Goal: Task Accomplishment & Management: Manage account settings

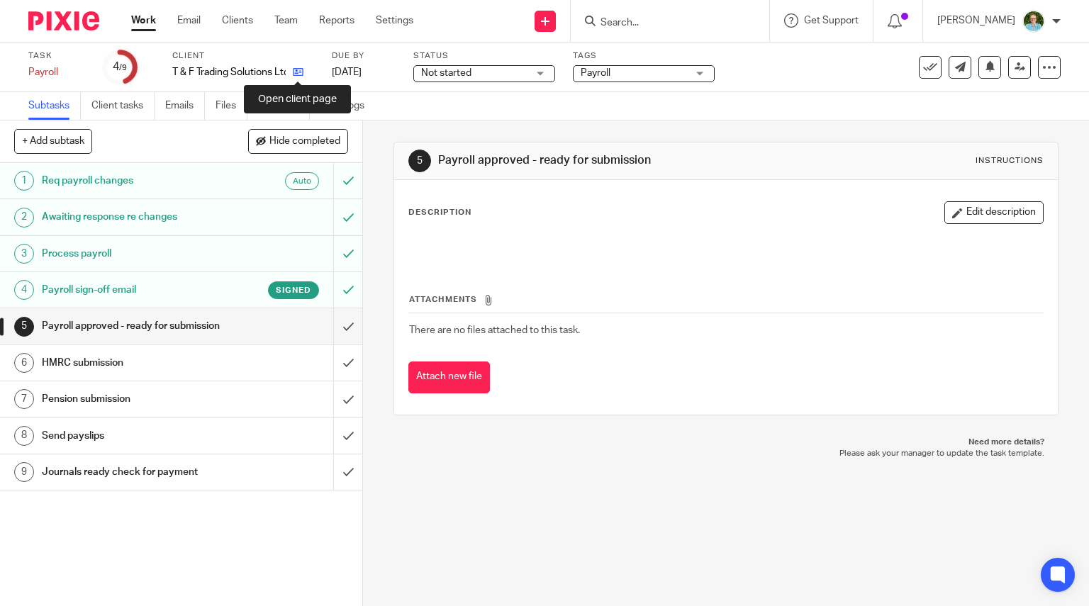
click at [296, 70] on icon at bounding box center [298, 72] width 11 height 11
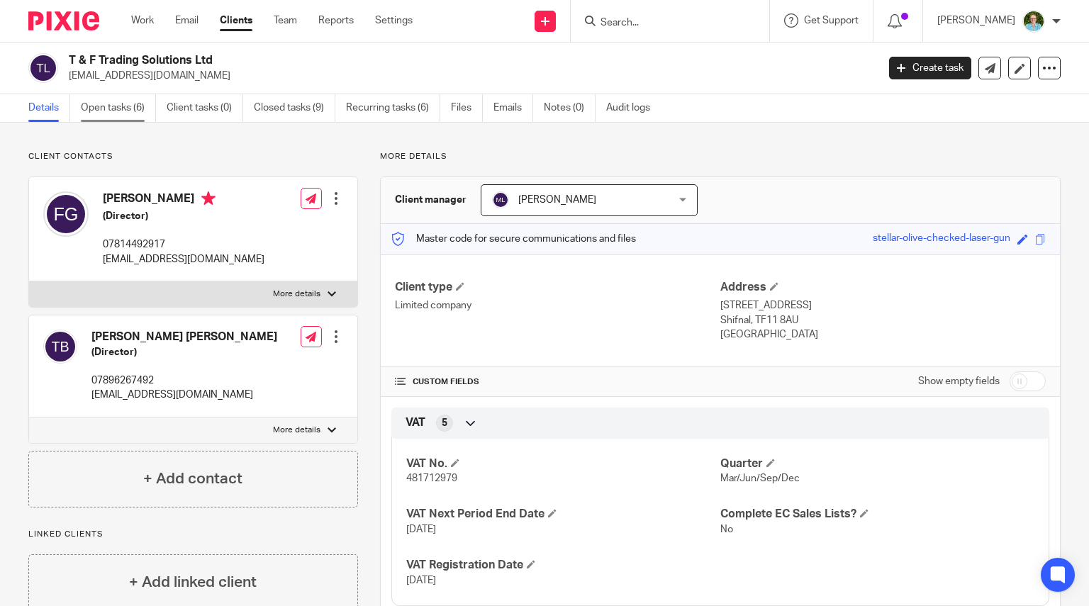
click at [126, 108] on link "Open tasks (6)" at bounding box center [118, 108] width 75 height 28
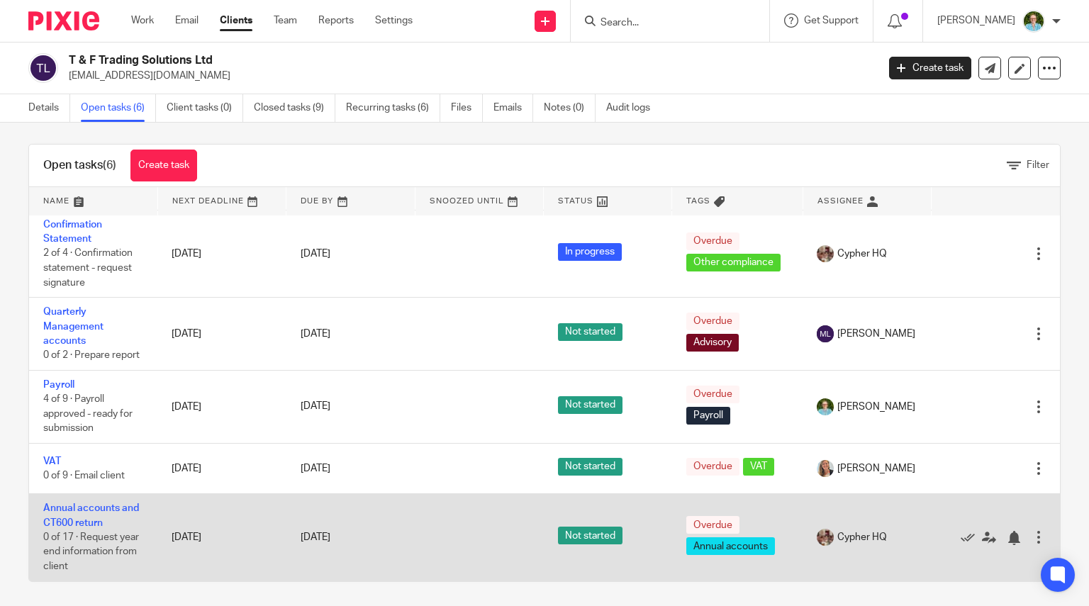
scroll to position [10, 0]
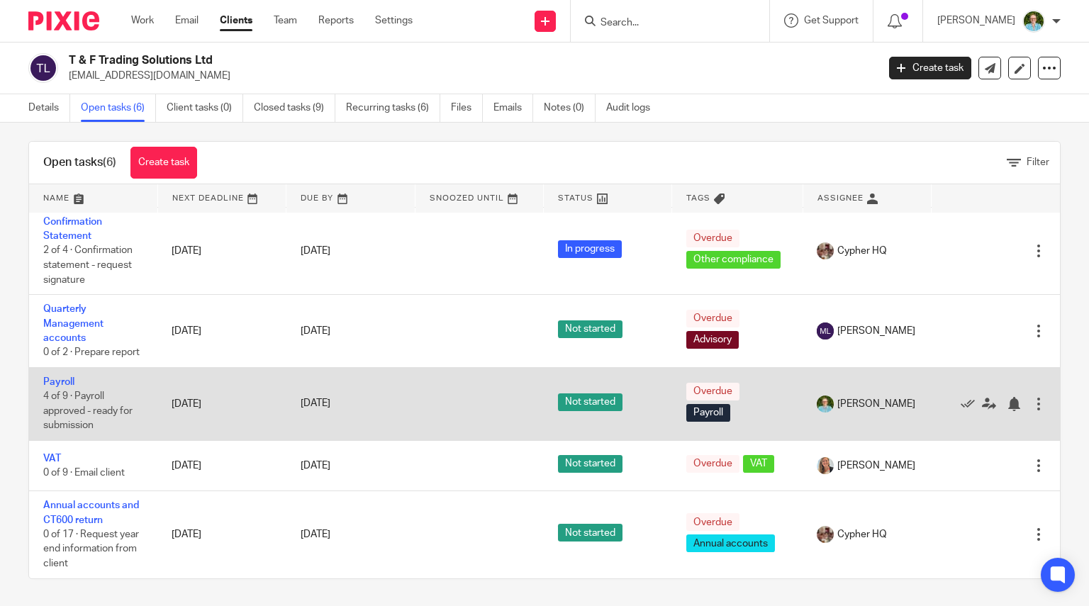
click at [55, 376] on td "Payroll 4 of 9 · Payroll approved - ready for submission" at bounding box center [93, 403] width 128 height 73
click at [77, 379] on td "Payroll 4 of 9 · Payroll approved - ready for submission" at bounding box center [93, 403] width 128 height 73
click at [69, 383] on link "Payroll" at bounding box center [58, 382] width 31 height 10
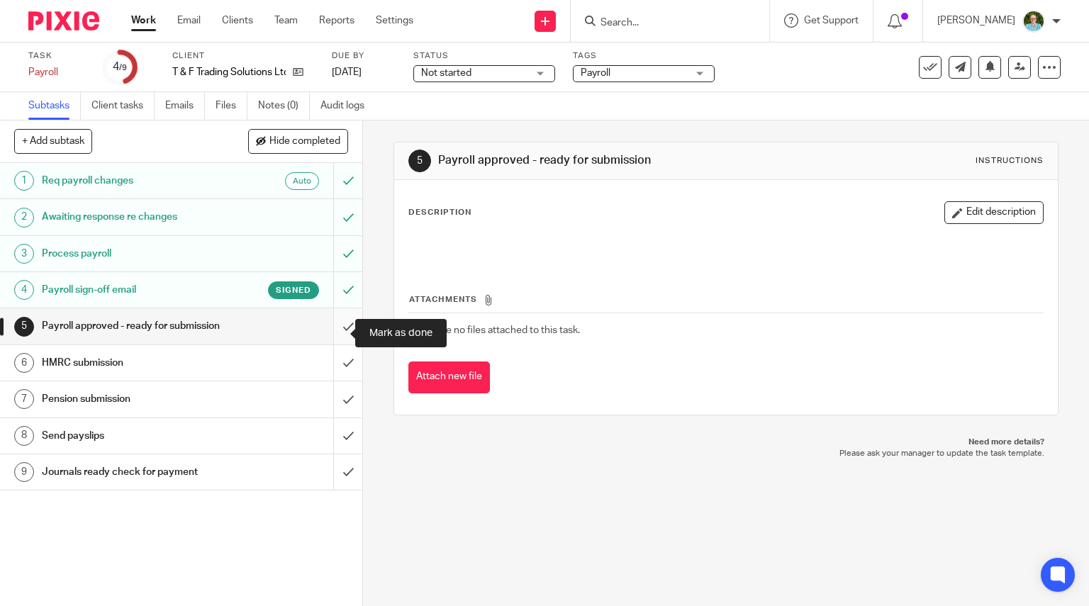
click input "submit"
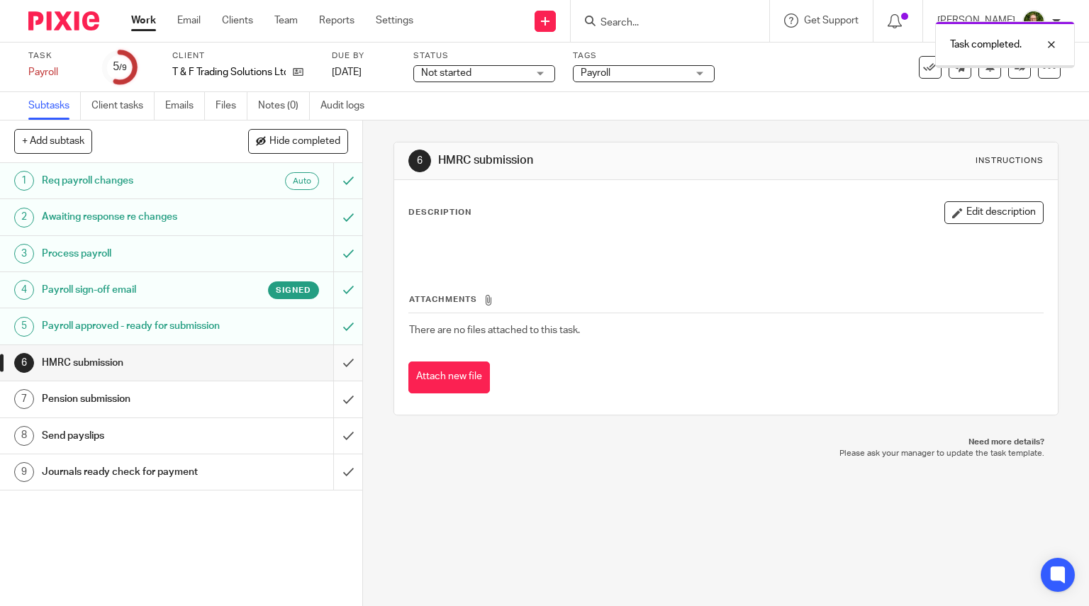
drag, startPoint x: 0, startPoint y: 0, endPoint x: 335, endPoint y: 376, distance: 503.9
click at [335, 376] on input "submit" at bounding box center [181, 362] width 362 height 35
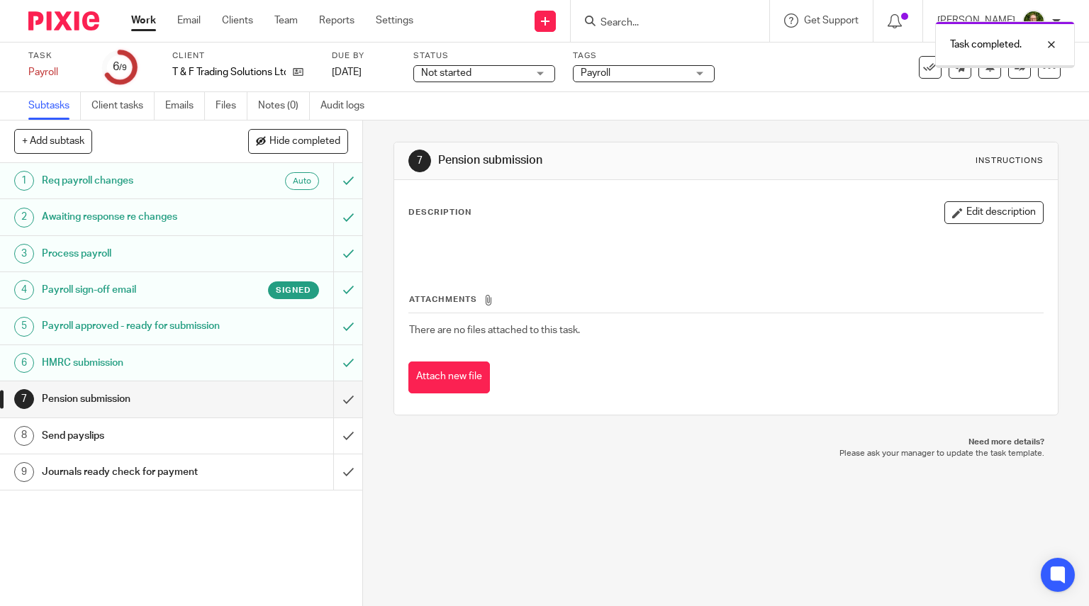
click at [334, 414] on input "submit" at bounding box center [181, 398] width 362 height 35
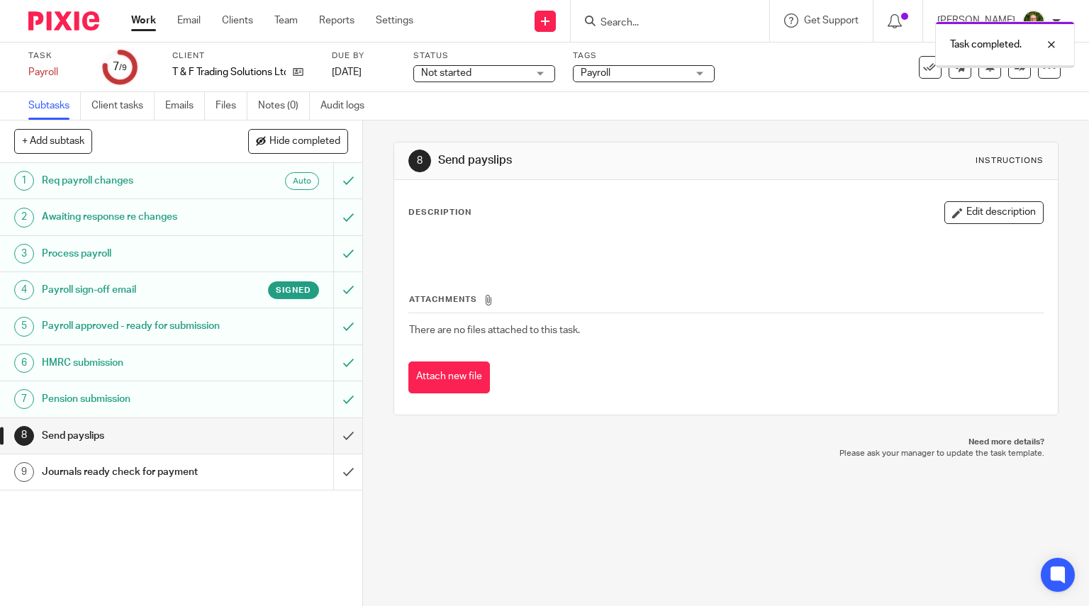
click at [334, 451] on input "submit" at bounding box center [181, 435] width 362 height 35
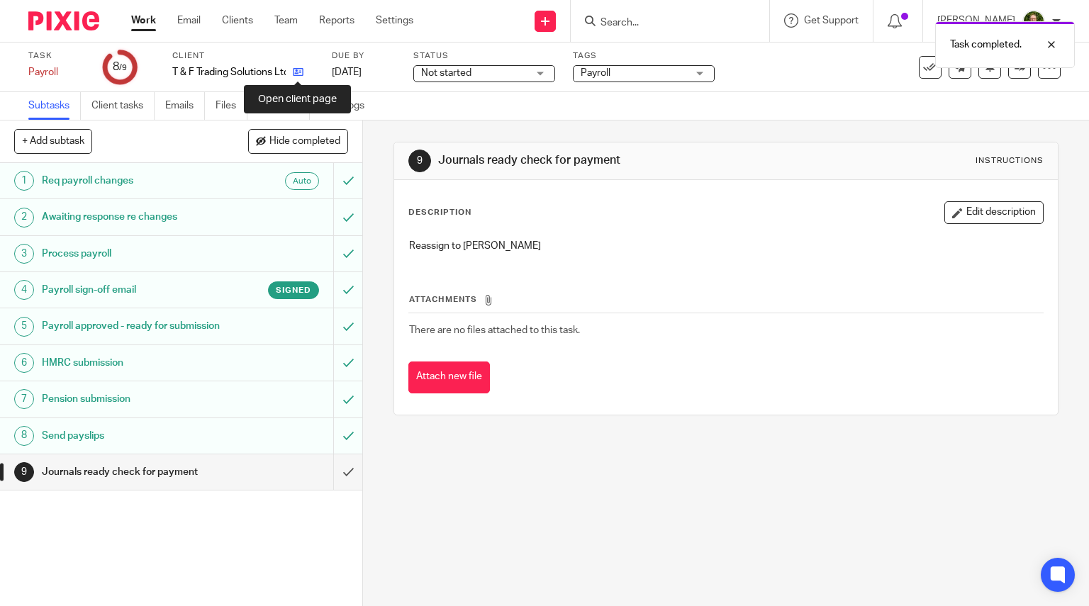
click at [295, 72] on icon at bounding box center [298, 72] width 11 height 11
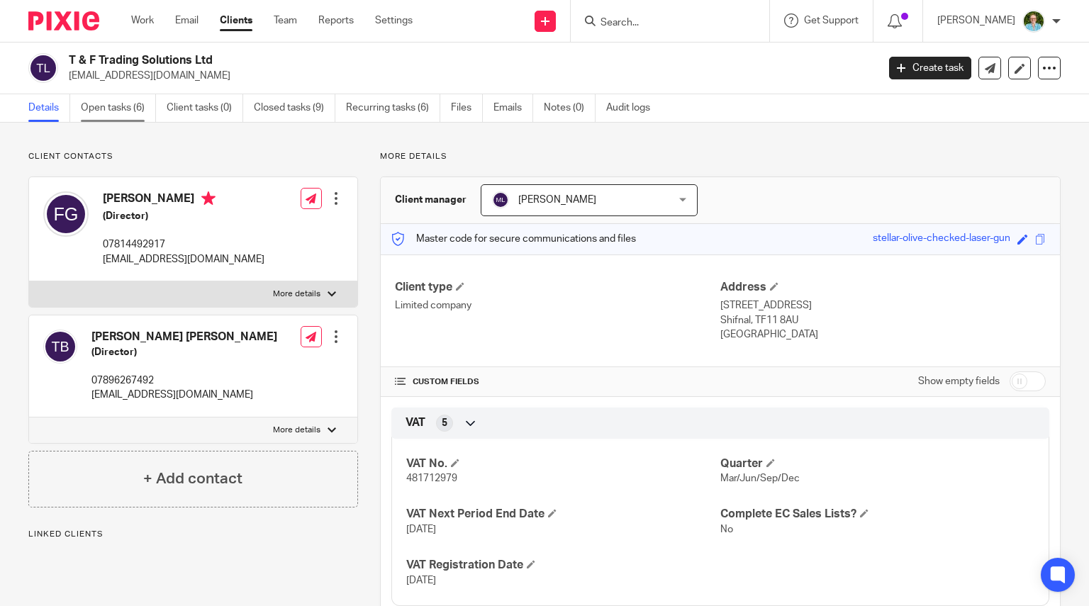
click at [104, 103] on link "Open tasks (6)" at bounding box center [118, 108] width 75 height 28
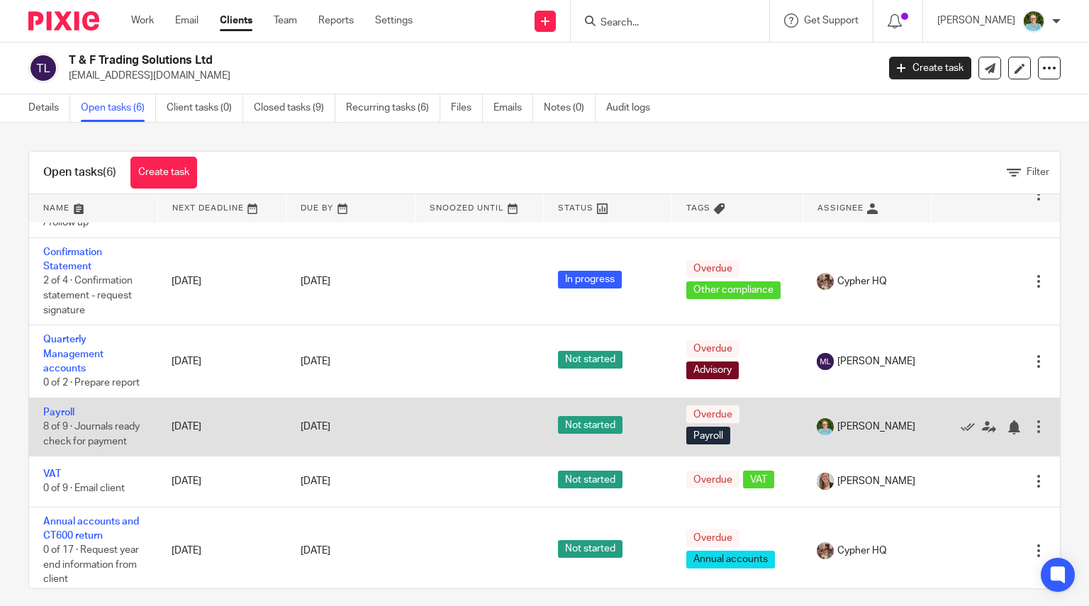
scroll to position [106, 0]
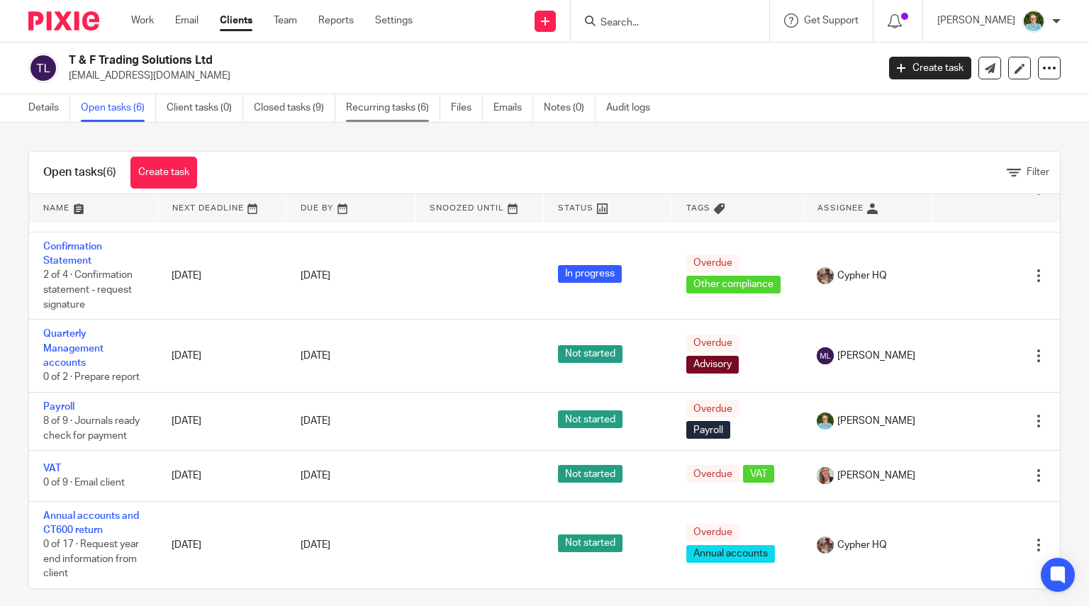
click at [361, 108] on link "Recurring tasks (6)" at bounding box center [393, 108] width 94 height 28
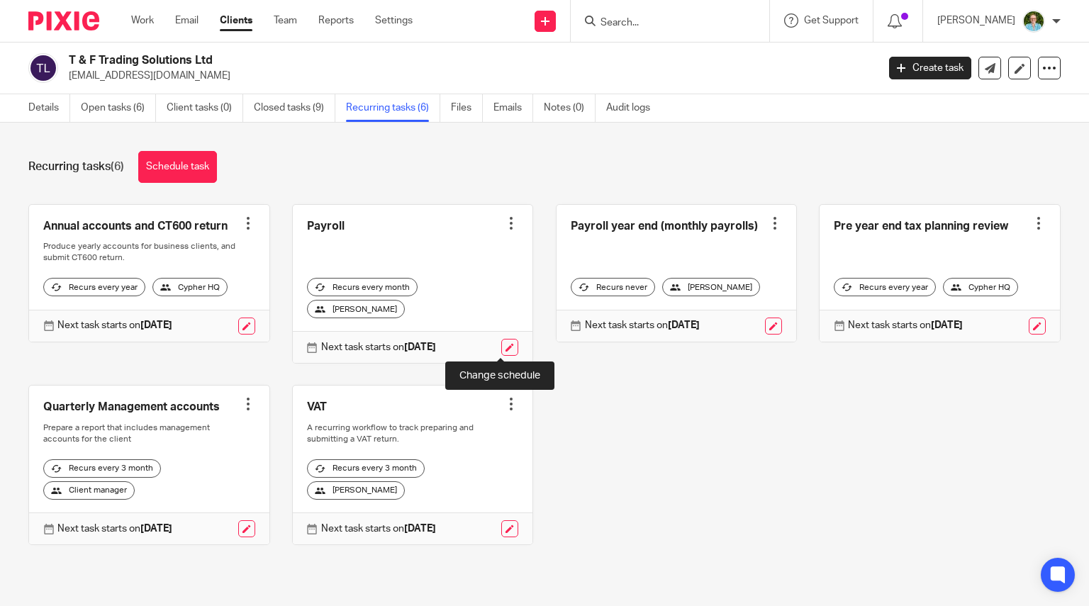
click at [501, 347] on link at bounding box center [509, 347] width 17 height 17
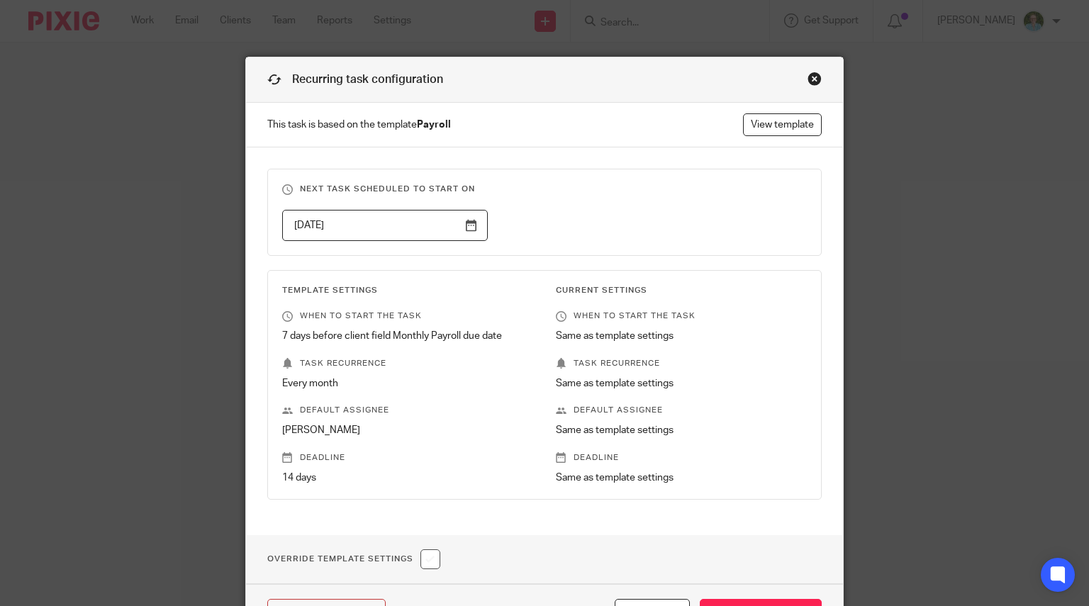
click at [318, 229] on input "[DATE]" at bounding box center [385, 226] width 206 height 32
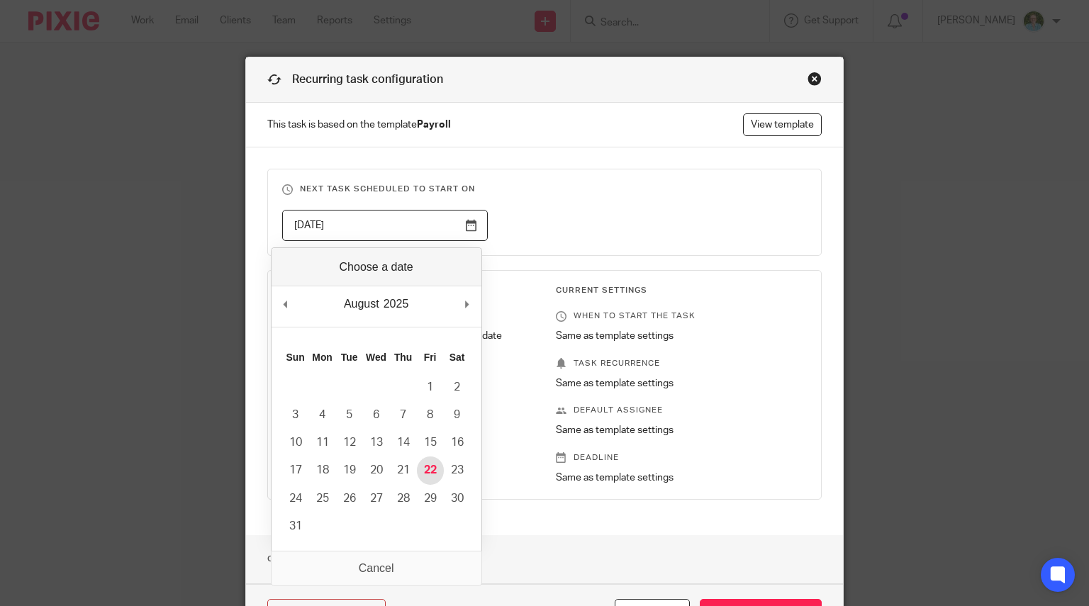
type input "[DATE]"
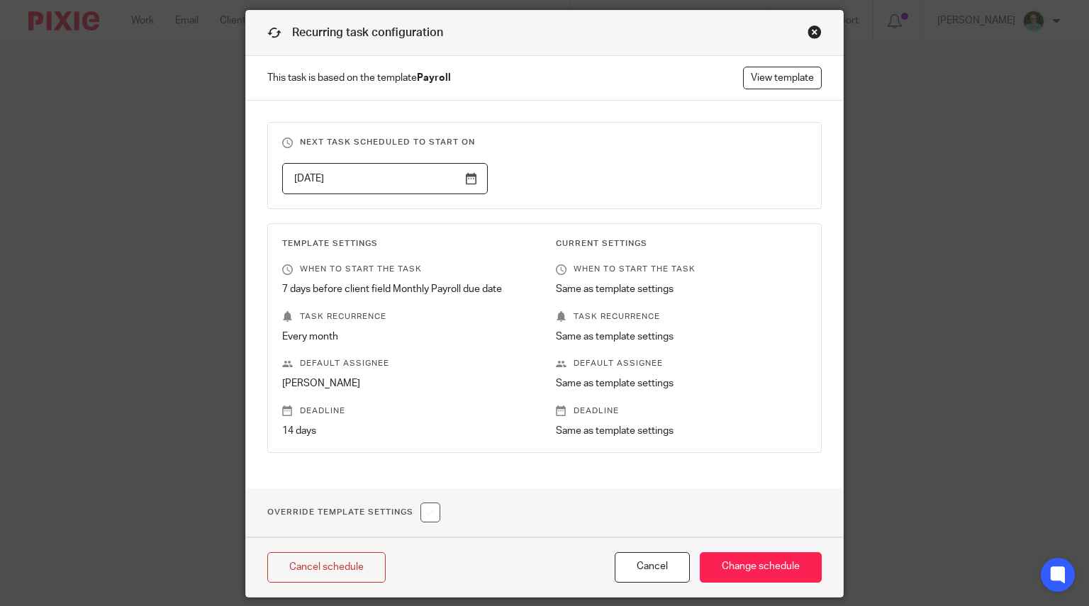
scroll to position [92, 0]
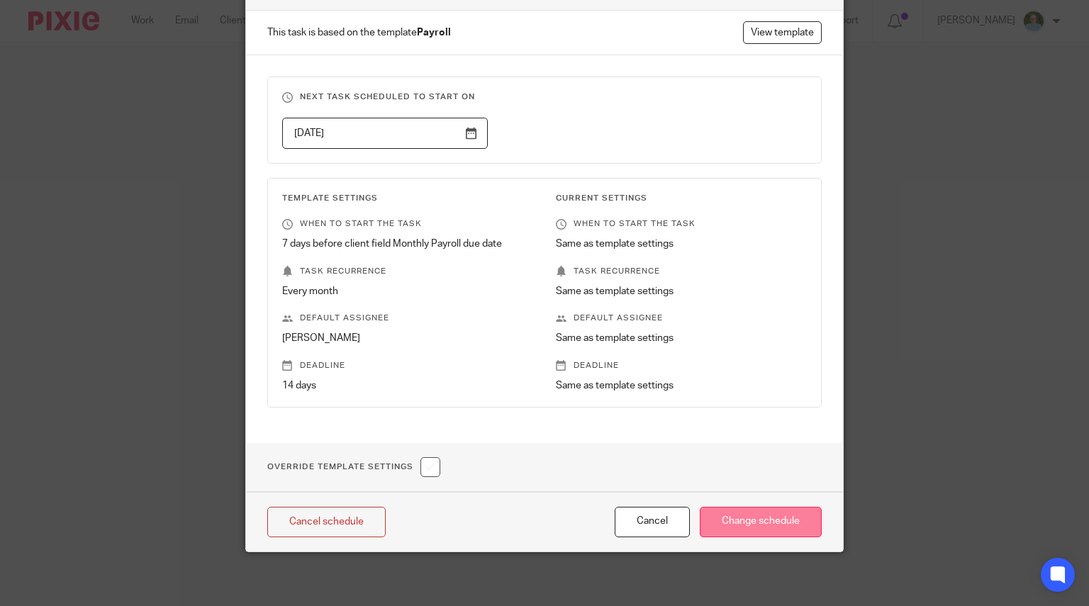
click at [724, 512] on input "Change schedule" at bounding box center [760, 522] width 122 height 30
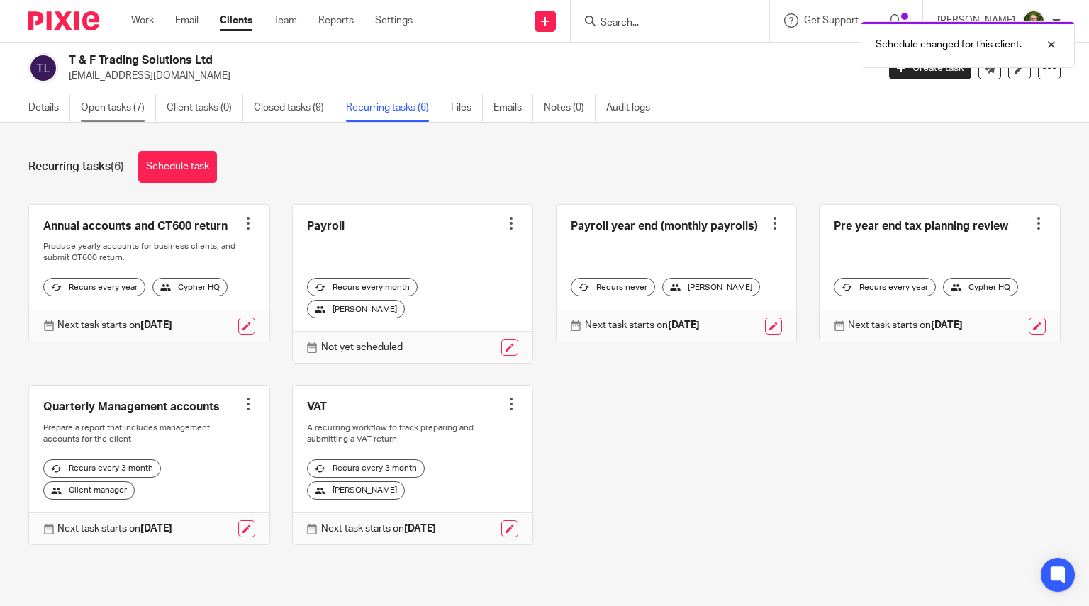
click at [149, 103] on link "Open tasks (7)" at bounding box center [118, 108] width 75 height 28
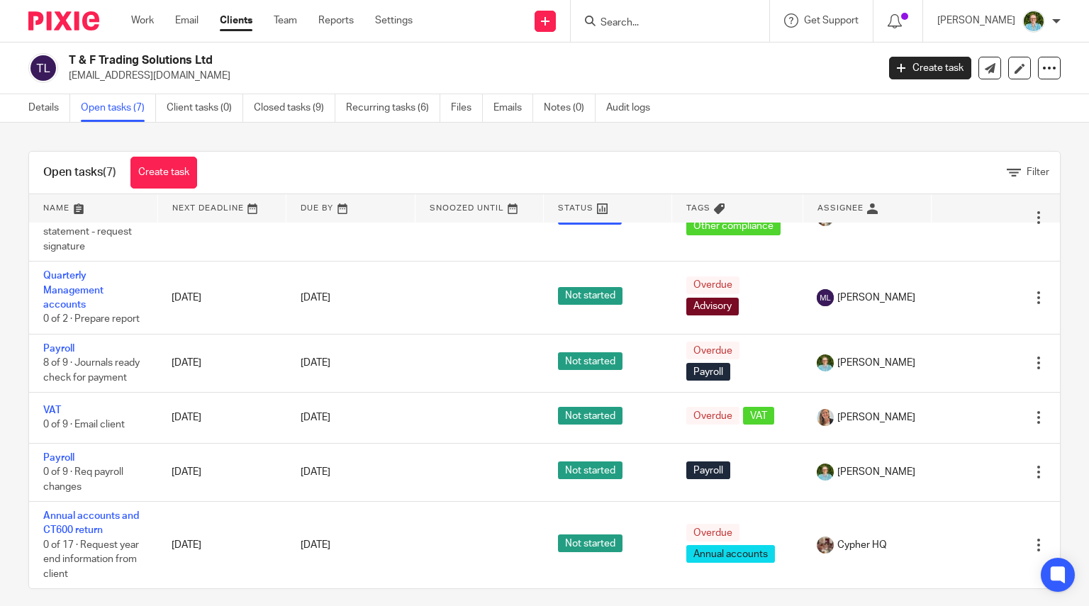
scroll to position [10, 0]
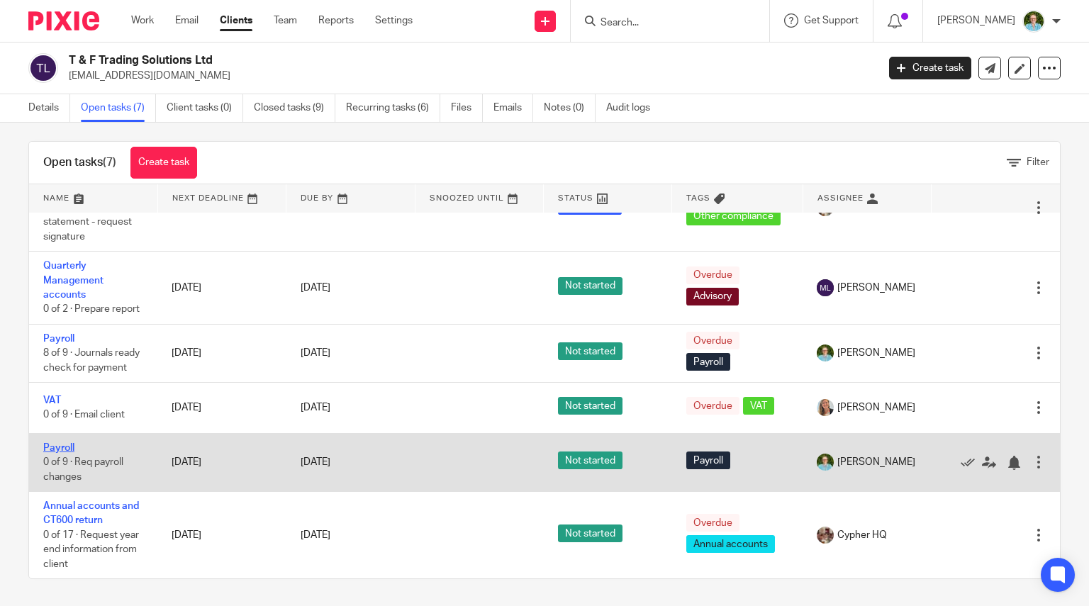
click at [57, 446] on link "Payroll" at bounding box center [58, 448] width 31 height 10
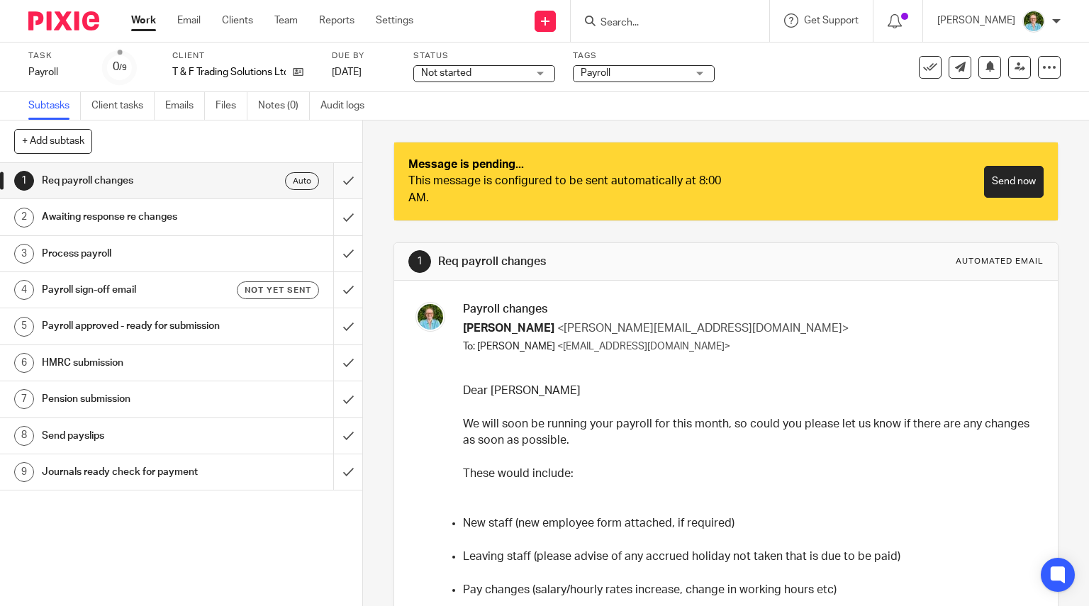
click at [319, 191] on link "1 Req payroll changes Auto" at bounding box center [166, 180] width 333 height 35
click at [333, 171] on input "submit" at bounding box center [181, 180] width 362 height 35
click at [342, 67] on link "[DATE]" at bounding box center [364, 72] width 64 height 15
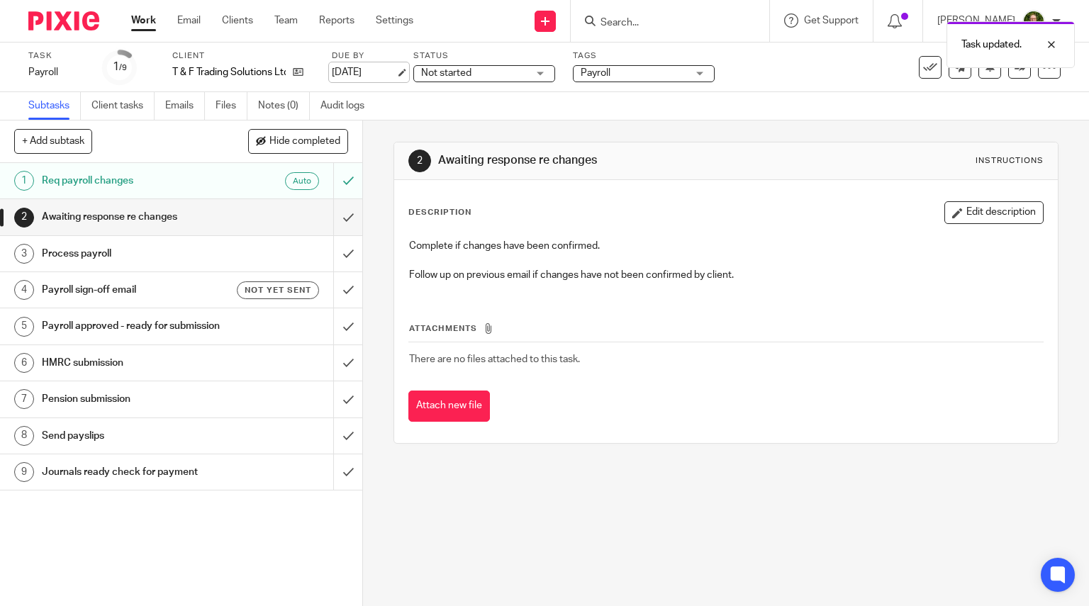
click at [363, 67] on link "[DATE]" at bounding box center [364, 72] width 64 height 15
click at [337, 218] on input "submit" at bounding box center [181, 216] width 362 height 35
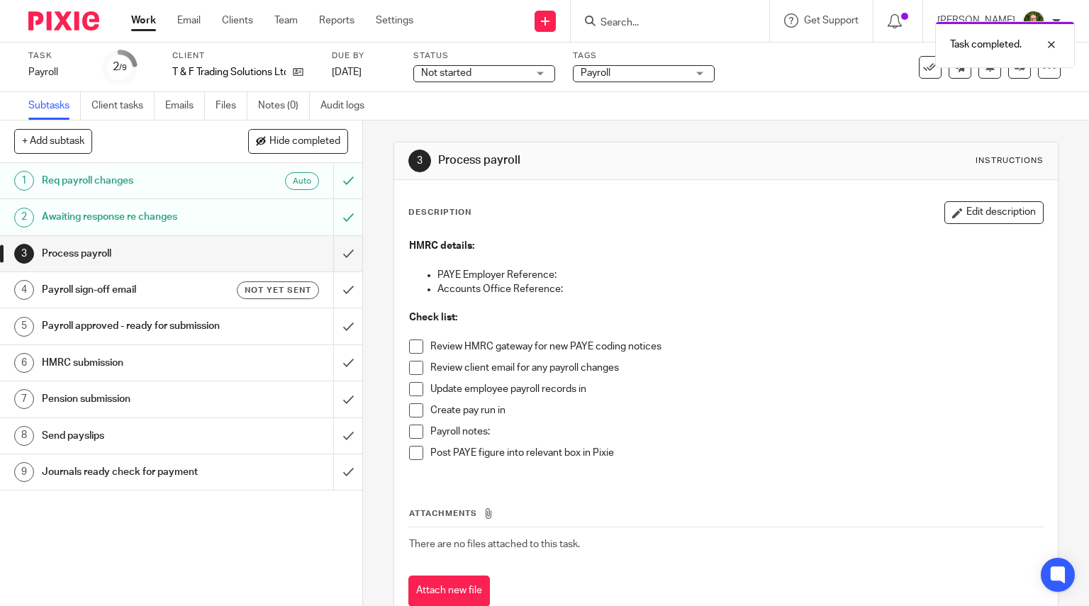
click at [409, 341] on span at bounding box center [416, 346] width 14 height 14
click at [410, 366] on span at bounding box center [416, 368] width 14 height 14
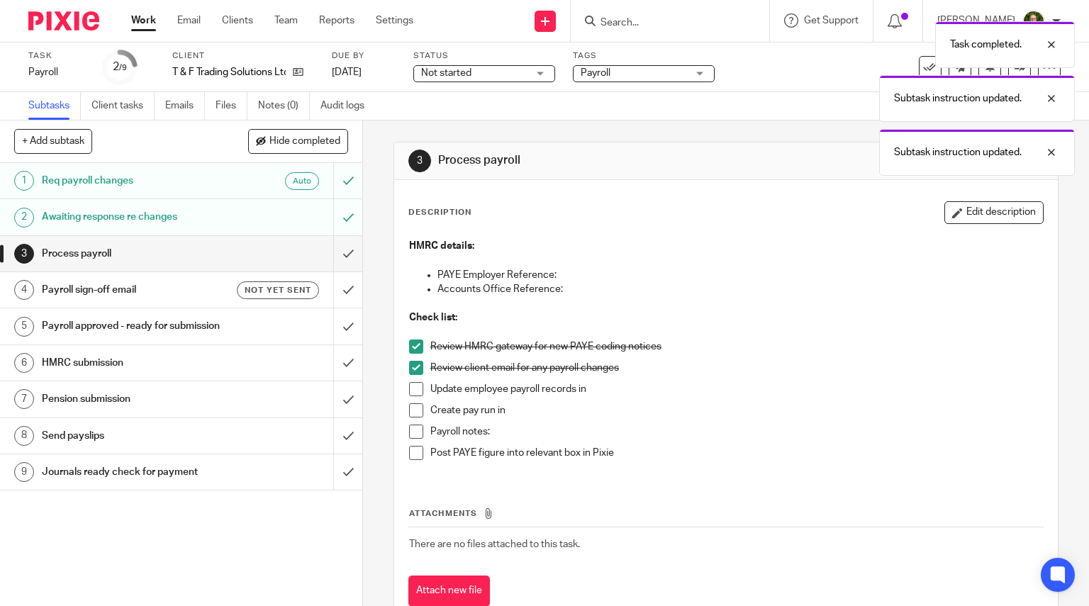
click at [410, 388] on span at bounding box center [416, 389] width 14 height 14
click at [410, 410] on span at bounding box center [416, 410] width 14 height 14
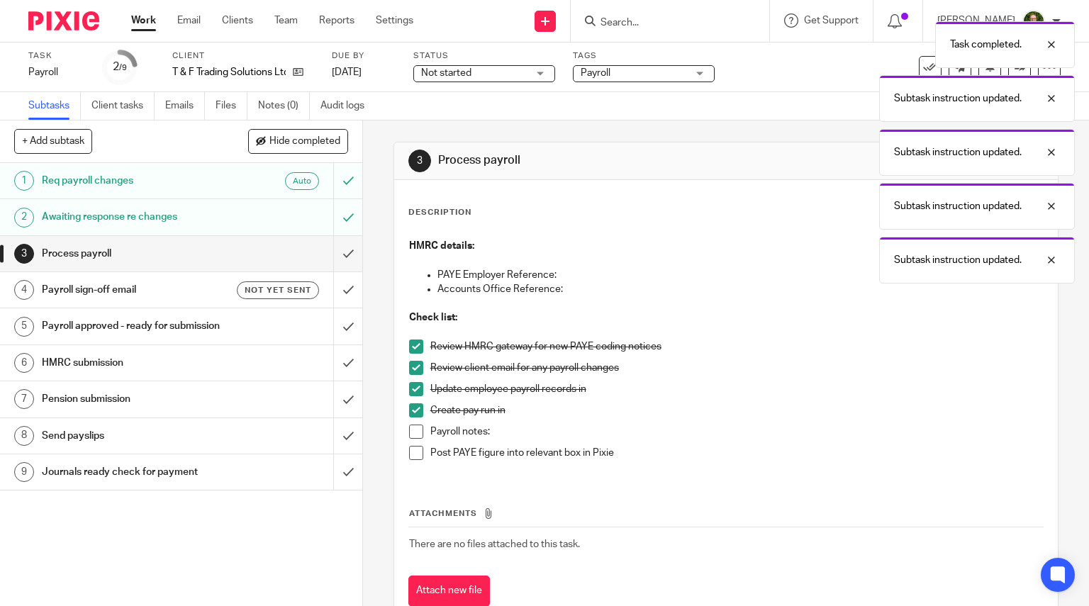
click at [411, 429] on span at bounding box center [416, 431] width 14 height 14
click at [335, 256] on input "submit" at bounding box center [181, 253] width 362 height 35
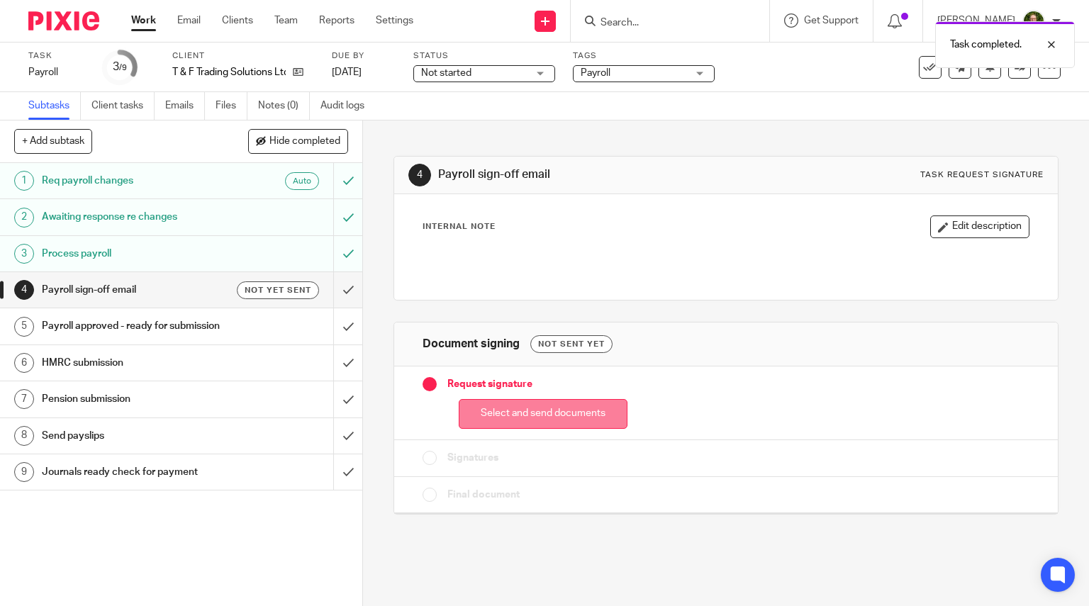
click at [536, 406] on button "Select and send documents" at bounding box center [543, 414] width 169 height 30
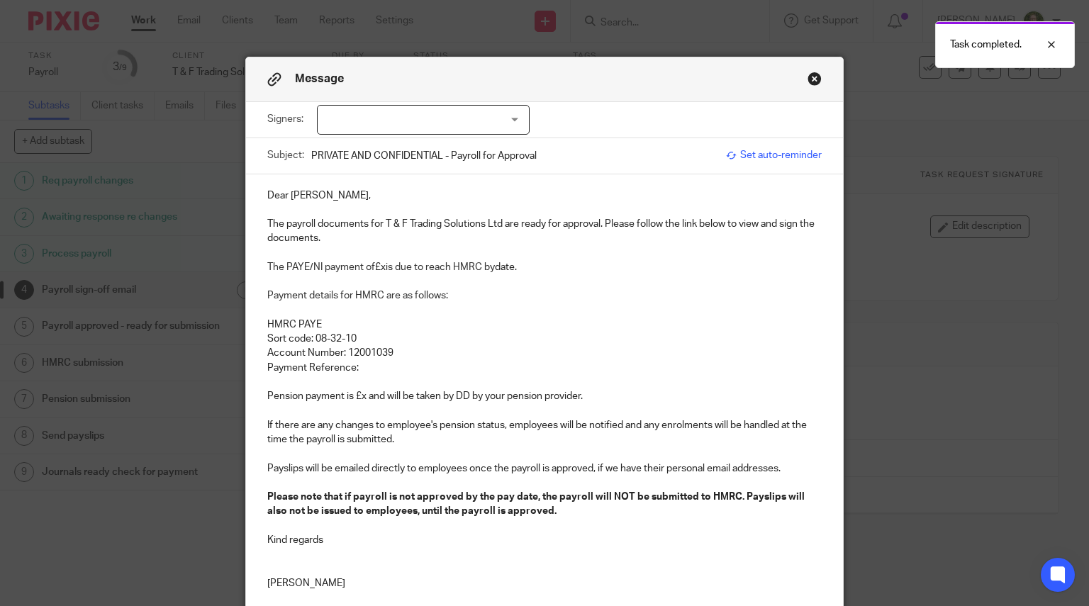
click at [420, 116] on div at bounding box center [423, 120] width 213 height 30
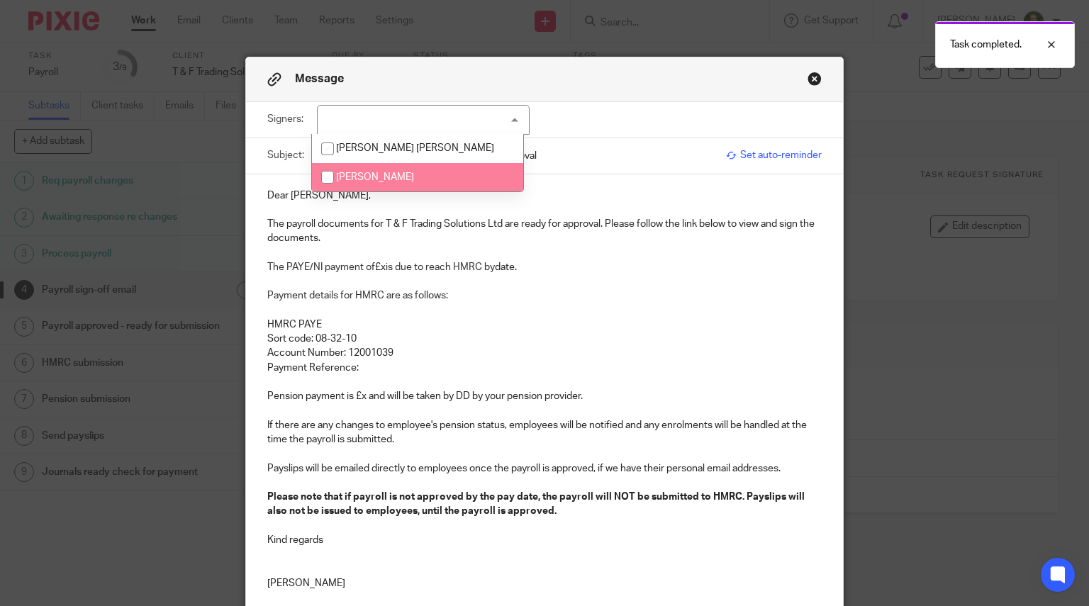
click at [374, 174] on span "[PERSON_NAME]" at bounding box center [375, 177] width 78 height 10
checkbox input "true"
click at [408, 283] on p at bounding box center [544, 281] width 555 height 14
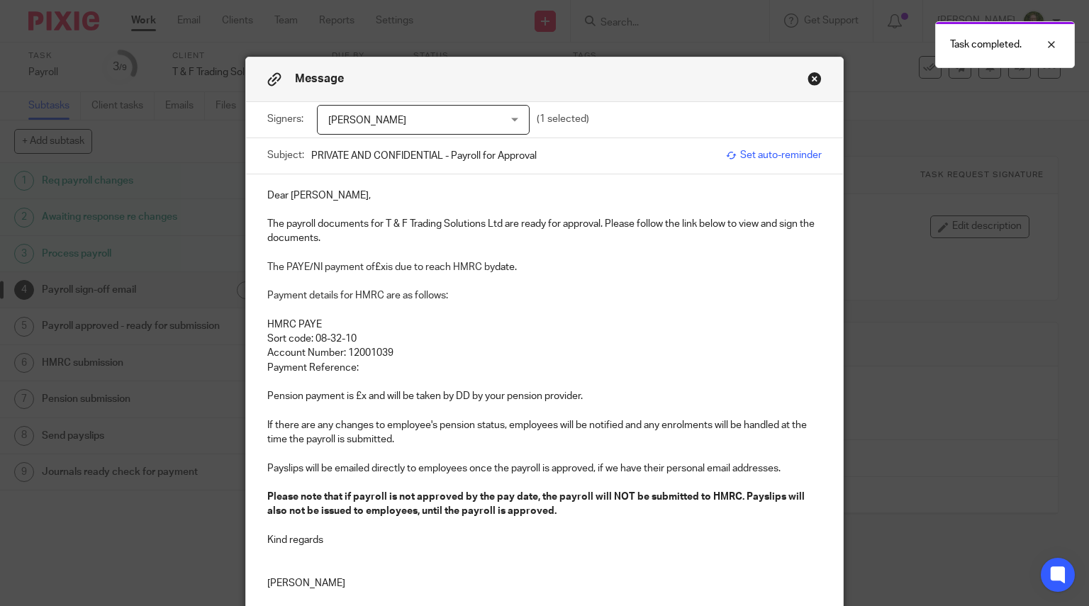
click at [281, 225] on p "The payroll documents for T & F Trading Solutions Ltd are ready for approval. P…" at bounding box center [544, 231] width 555 height 29
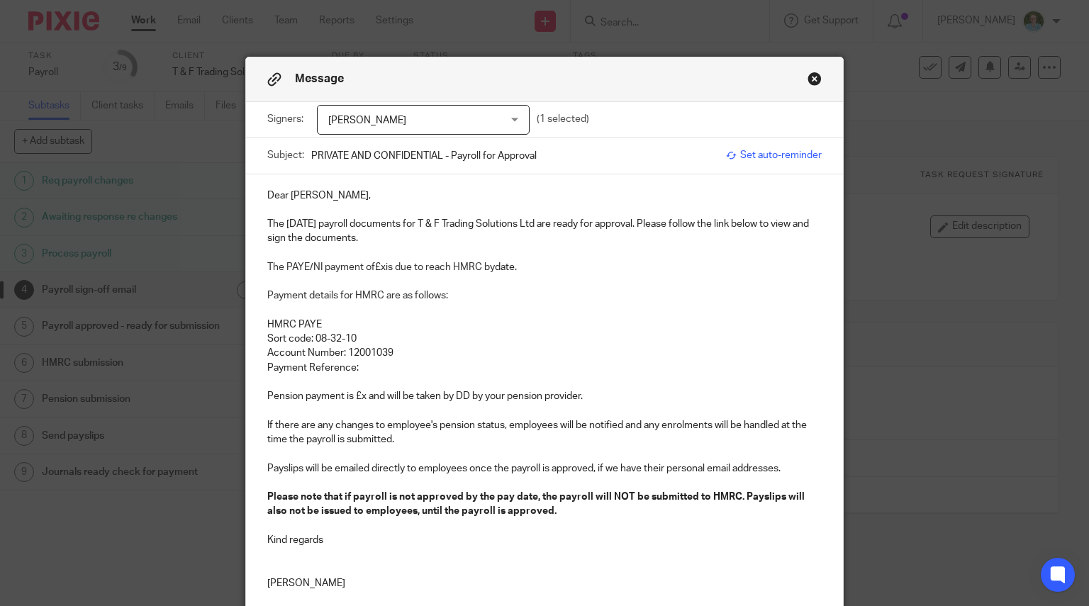
click at [380, 267] on p "The PAYE/NI payment of £x is due to reach HMRC by date." at bounding box center [544, 267] width 555 height 14
drag, startPoint x: 607, startPoint y: 279, endPoint x: 533, endPoint y: 271, distance: 74.0
click at [533, 271] on div "Dear Francesca, The August 2025 payroll documents for T & F Trading Solutions L…" at bounding box center [544, 387] width 597 height 427
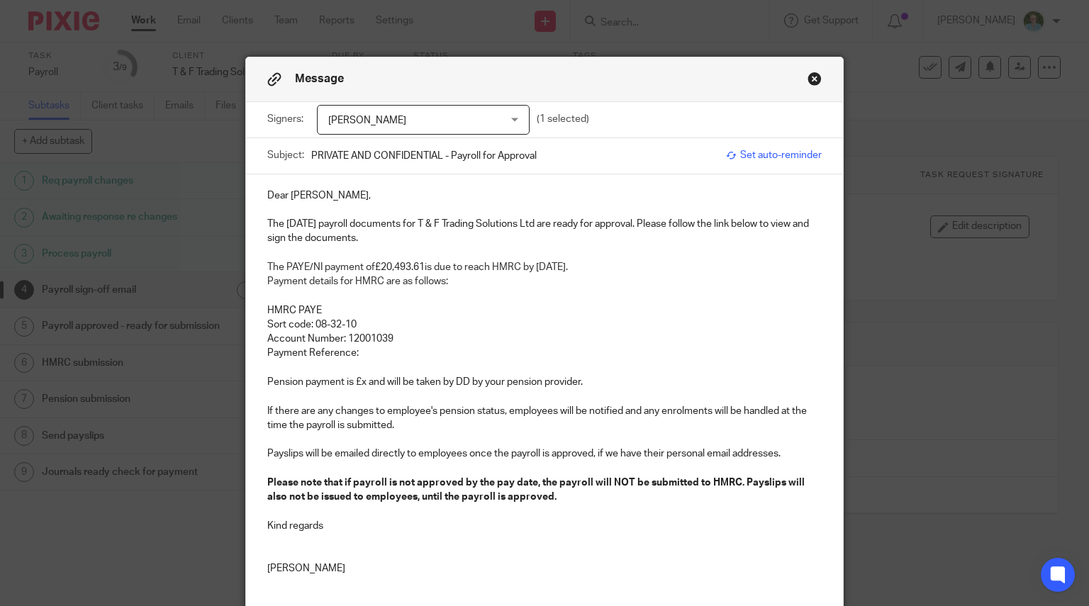
click at [258, 276] on div "Dear Francesca, The August 2025 payroll documents for T & F Trading Solutions L…" at bounding box center [544, 380] width 597 height 412
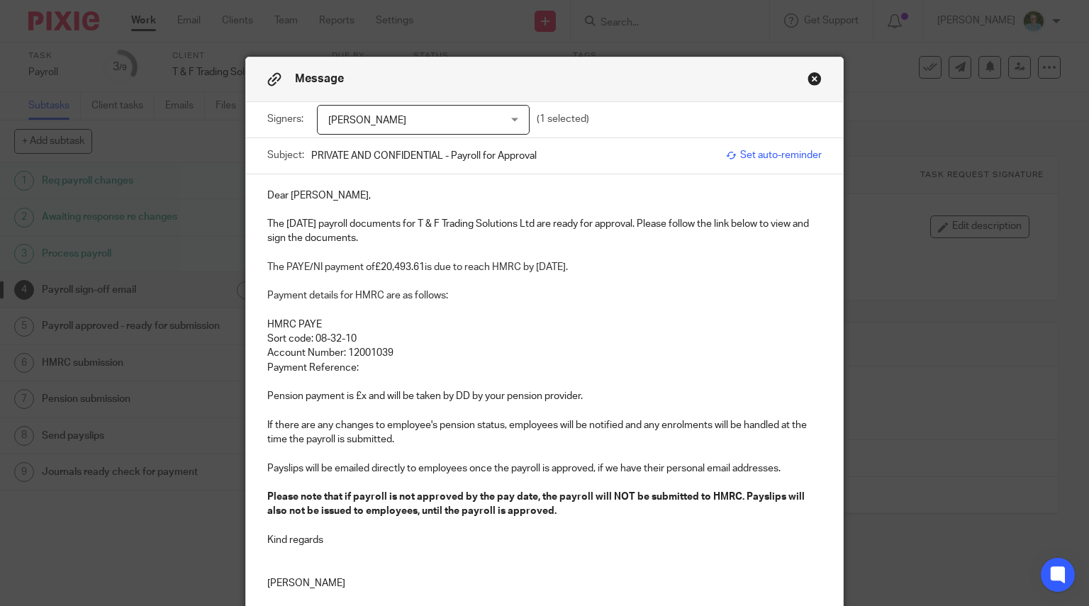
click at [371, 366] on p "Payment Reference:" at bounding box center [544, 368] width 555 height 14
click at [475, 333] on p "Sort code: 08-32-10" at bounding box center [544, 339] width 555 height 14
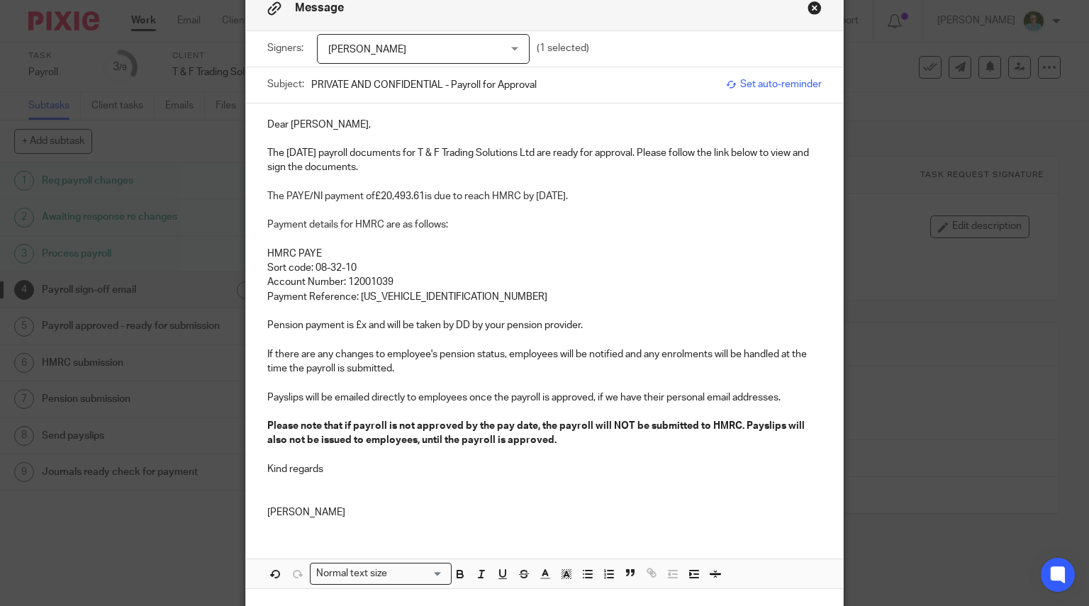
drag, startPoint x: 359, startPoint y: 326, endPoint x: 416, endPoint y: 342, distance: 59.0
click at [359, 326] on p "Pension payment is £x and will be taken by DD by your pension provider." at bounding box center [544, 325] width 555 height 14
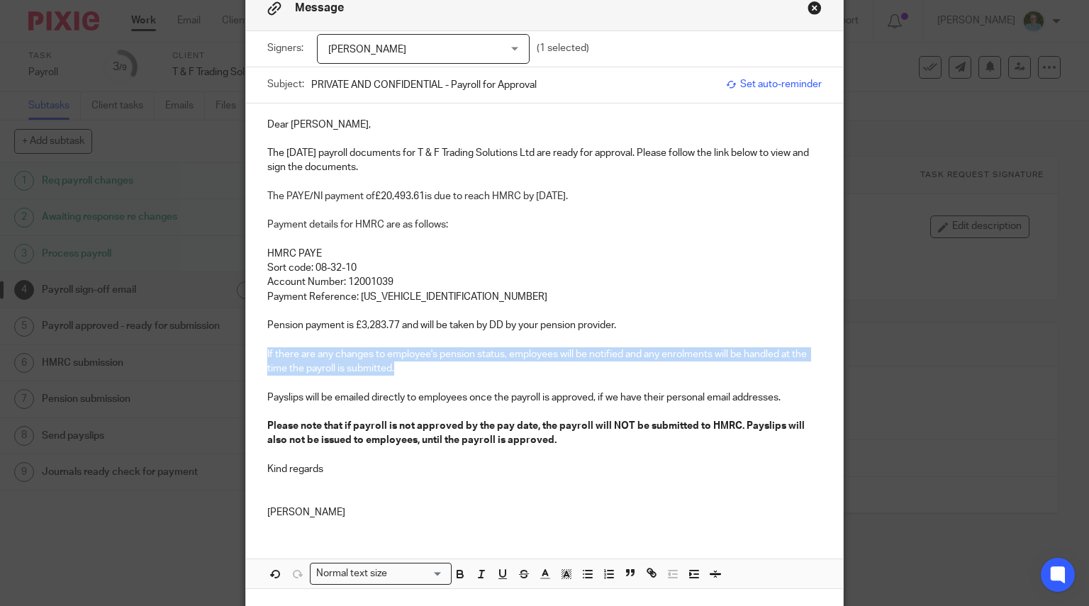
drag, startPoint x: 410, startPoint y: 369, endPoint x: 247, endPoint y: 348, distance: 164.4
click at [248, 348] on div "Dear Francesca, The August 2025 payroll documents for T & F Trading Solutions L…" at bounding box center [544, 316] width 597 height 427
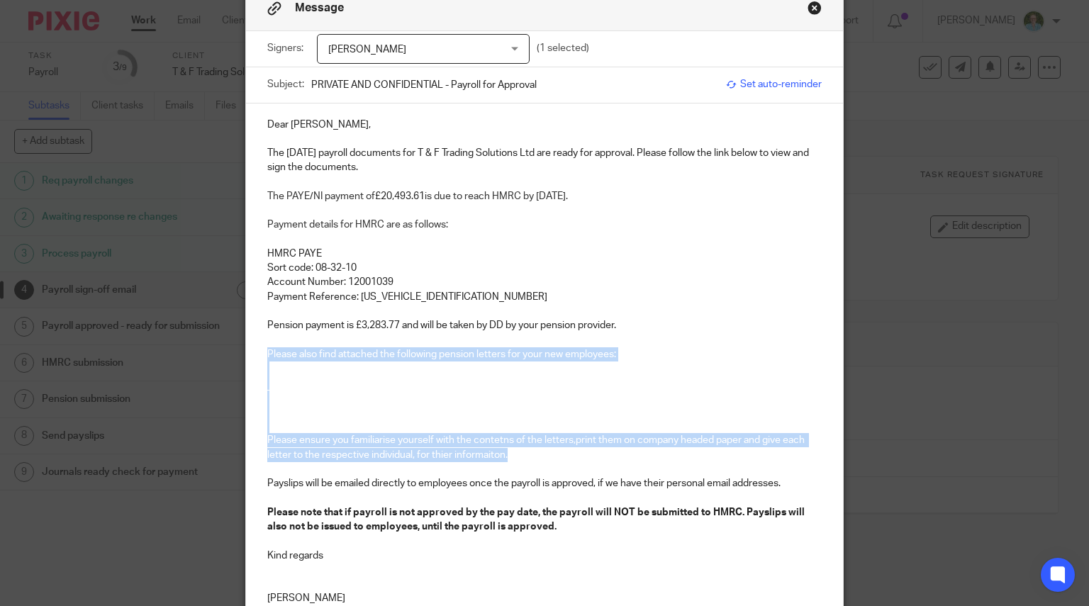
drag, startPoint x: 404, startPoint y: 432, endPoint x: 245, endPoint y: 349, distance: 178.8
click at [246, 349] on div "Dear Francesca, The August 2025 payroll documents for T & F Trading Solutions L…" at bounding box center [544, 359] width 597 height 513
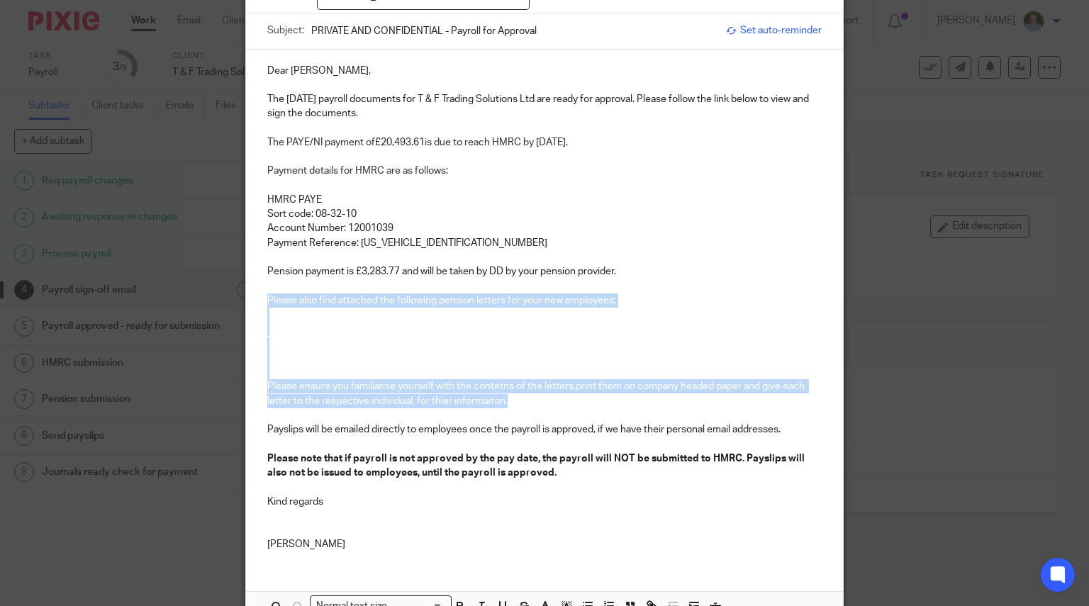
scroll to position [354, 0]
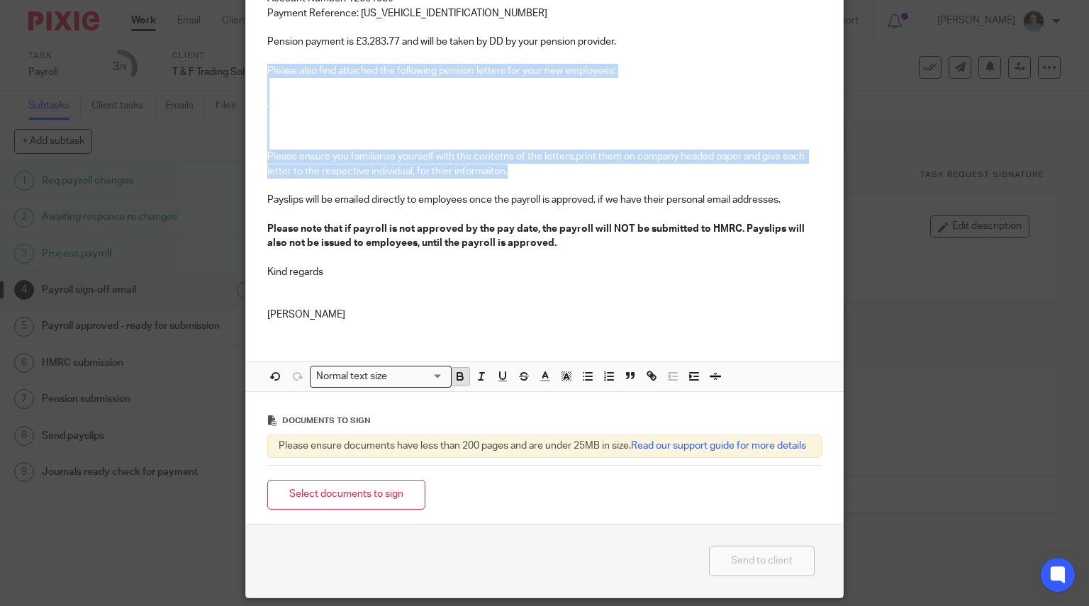
click at [459, 376] on icon "button" at bounding box center [460, 376] width 13 height 13
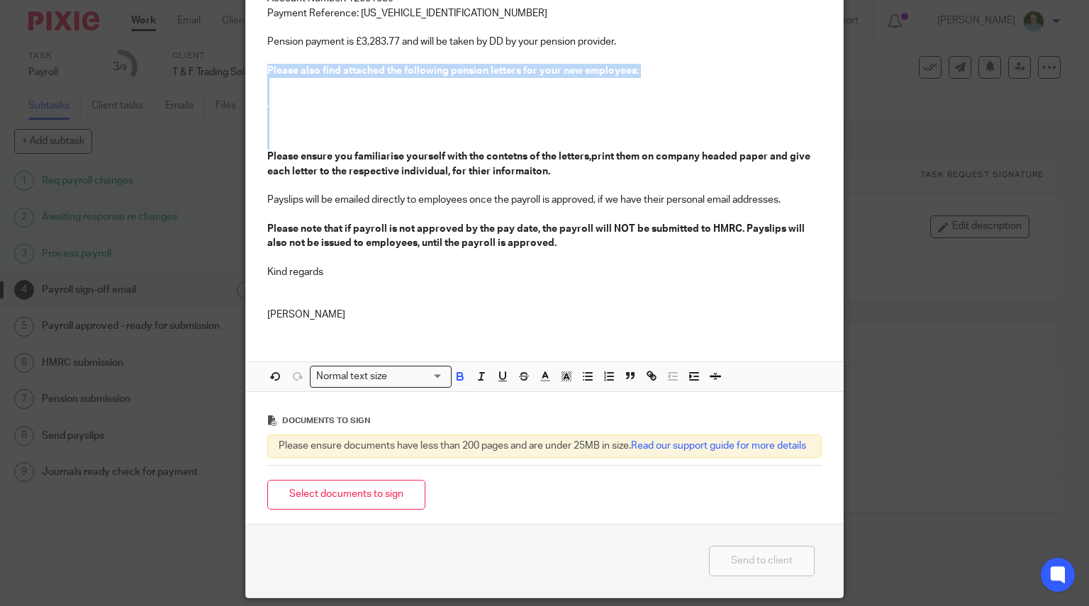
click at [267, 105] on p at bounding box center [544, 99] width 555 height 14
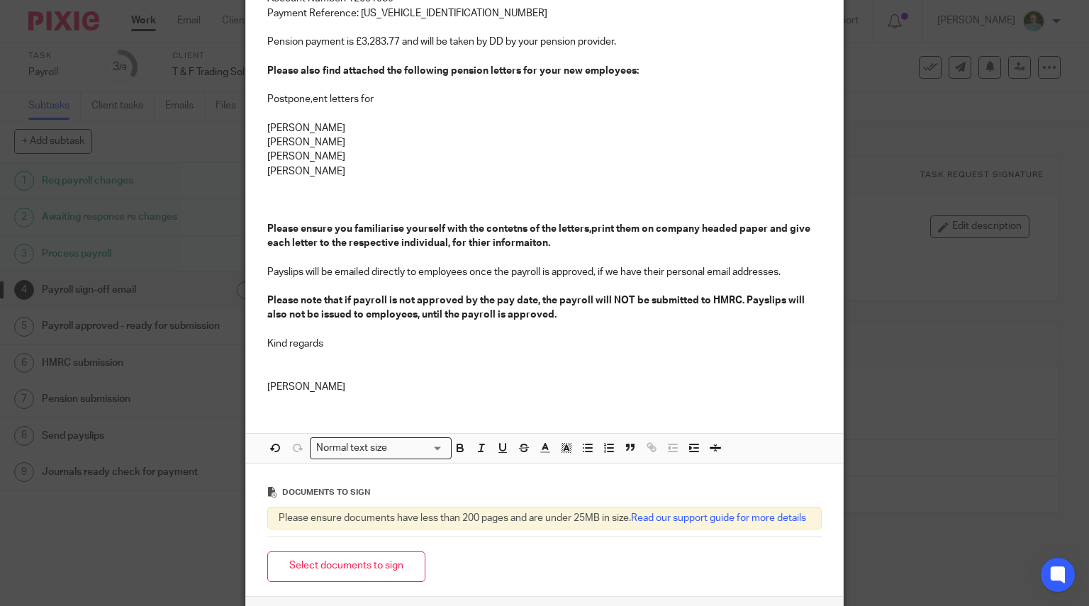
drag, startPoint x: 485, startPoint y: 71, endPoint x: 514, endPoint y: 88, distance: 33.7
click at [485, 71] on strong "Please also find attached the following pension letters for your new employees:" at bounding box center [452, 71] width 371 height 10
drag, startPoint x: 444, startPoint y: 70, endPoint x: 380, endPoint y: 67, distance: 63.8
click at [380, 67] on strong "Please also find attached the following pension postponement letters for your n…" at bounding box center [488, 71] width 442 height 10
drag, startPoint x: 383, startPoint y: 98, endPoint x: 240, endPoint y: 96, distance: 143.2
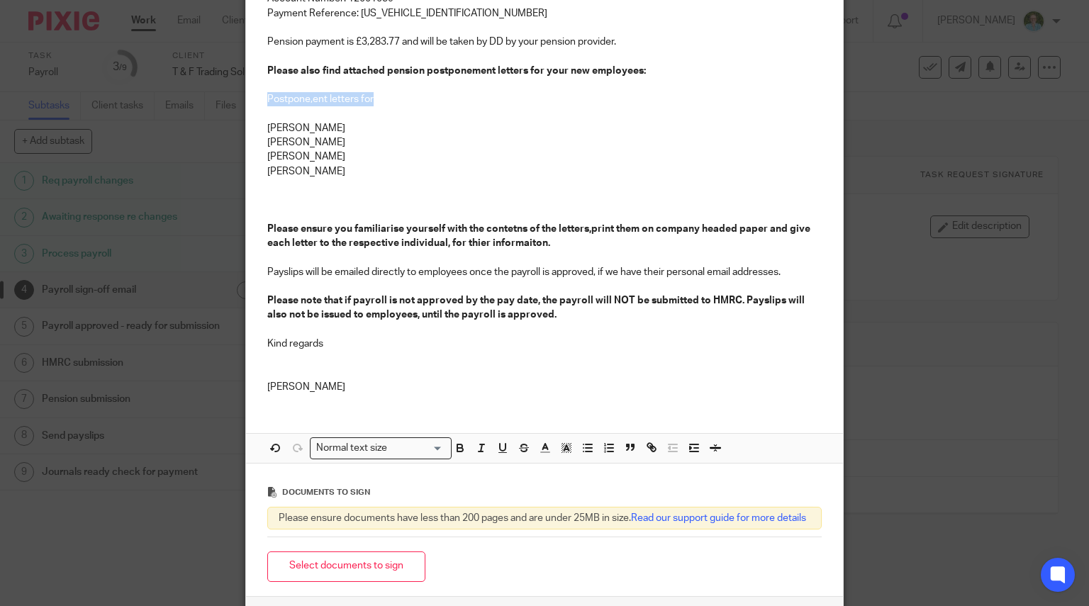
click at [246, 96] on div "Dear Francesca, The August 2025 payroll documents for T & F Trading Solutions L…" at bounding box center [544, 112] width 597 height 585
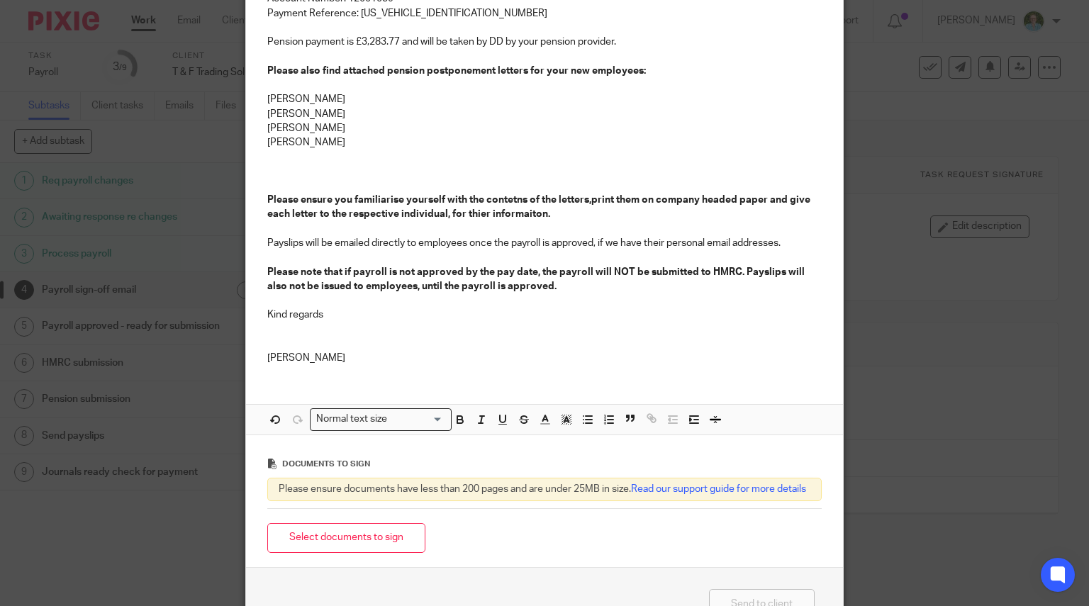
click at [278, 184] on p at bounding box center [544, 186] width 555 height 14
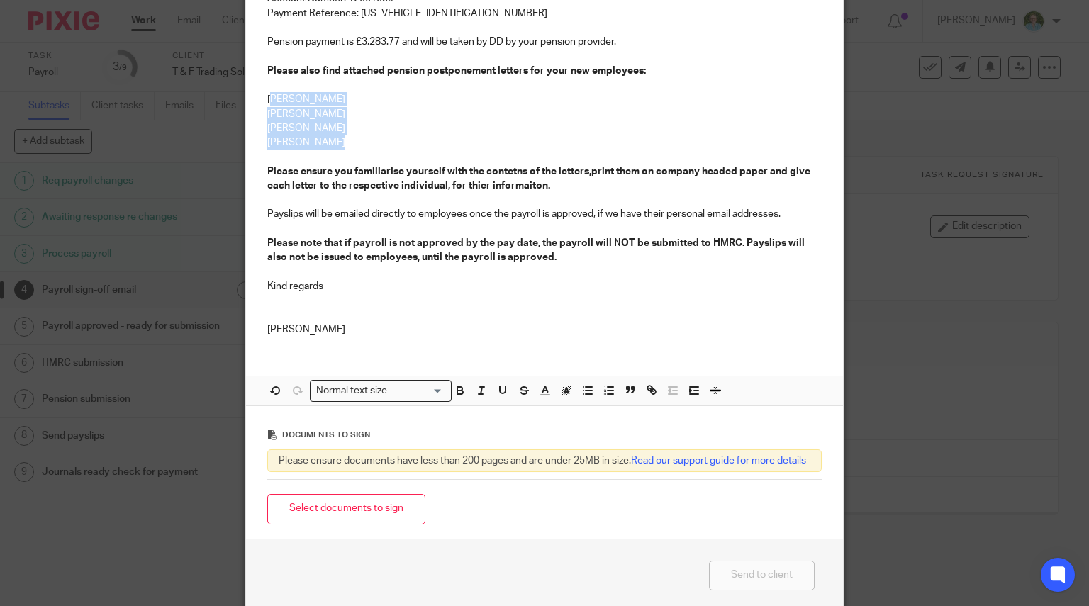
drag, startPoint x: 337, startPoint y: 139, endPoint x: 266, endPoint y: 106, distance: 78.3
click at [266, 106] on div "Dear Francesca, The August 2025 payroll documents for T & F Trading Solutions L…" at bounding box center [544, 83] width 597 height 527
click at [276, 111] on p "Jakub Borowiak" at bounding box center [544, 114] width 555 height 14
click at [331, 154] on p at bounding box center [544, 157] width 555 height 14
drag, startPoint x: 335, startPoint y: 152, endPoint x: 251, endPoint y: 103, distance: 97.8
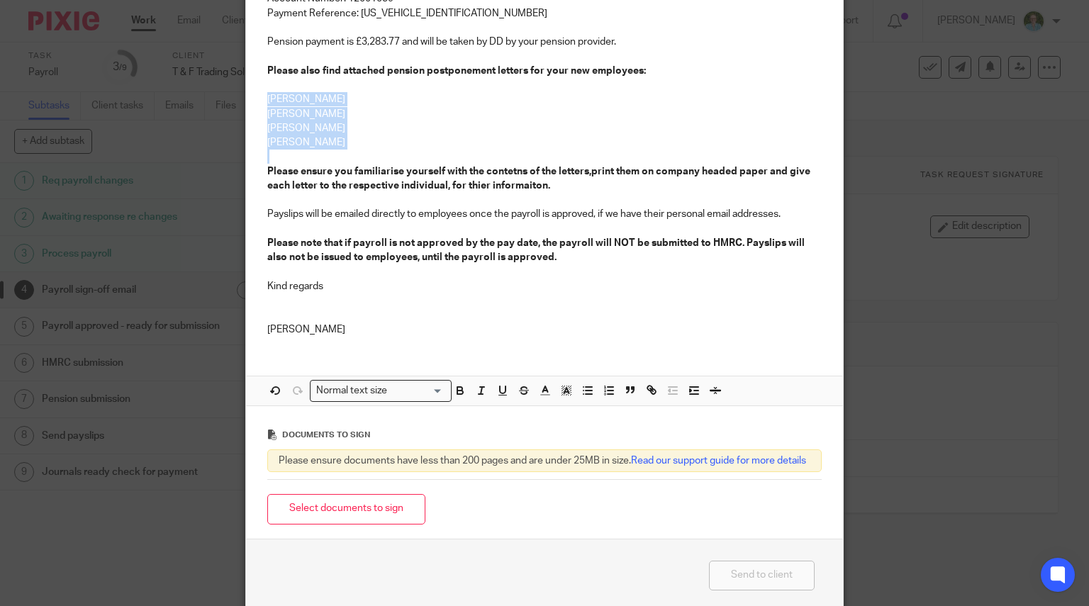
click at [251, 103] on div "Dear Francesca, The August 2025 payroll documents for T & F Trading Solutions L…" at bounding box center [544, 83] width 597 height 527
click at [457, 387] on icon "button" at bounding box center [459, 389] width 5 height 4
click at [432, 240] on strong "Please note that if payroll is not approved by the pay date, the payroll will N…" at bounding box center [536, 250] width 539 height 24
click at [335, 230] on p at bounding box center [544, 229] width 555 height 14
click at [587, 168] on strong "Please ensure you familiarise yourself with the contetns of the letters,print t…" at bounding box center [539, 179] width 545 height 24
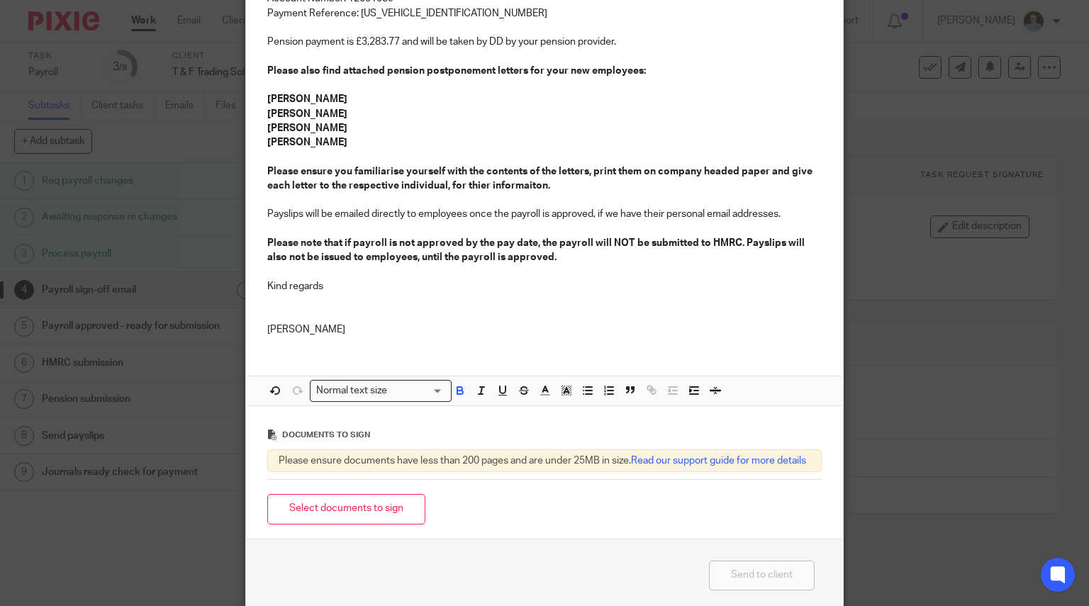
click at [475, 181] on strong "Please ensure you familiarise yourself with the contents of the letters, print …" at bounding box center [540, 179] width 547 height 24
click at [327, 227] on p at bounding box center [544, 229] width 555 height 14
drag, startPoint x: 317, startPoint y: 116, endPoint x: 449, endPoint y: 88, distance: 134.7
click at [449, 88] on p at bounding box center [544, 85] width 555 height 14
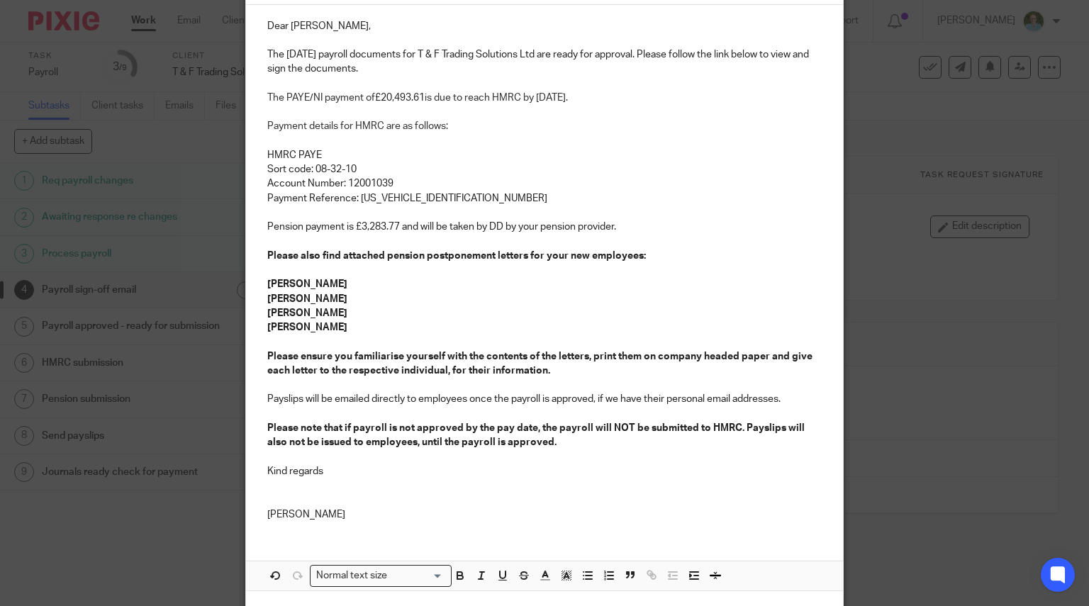
scroll to position [213, 0]
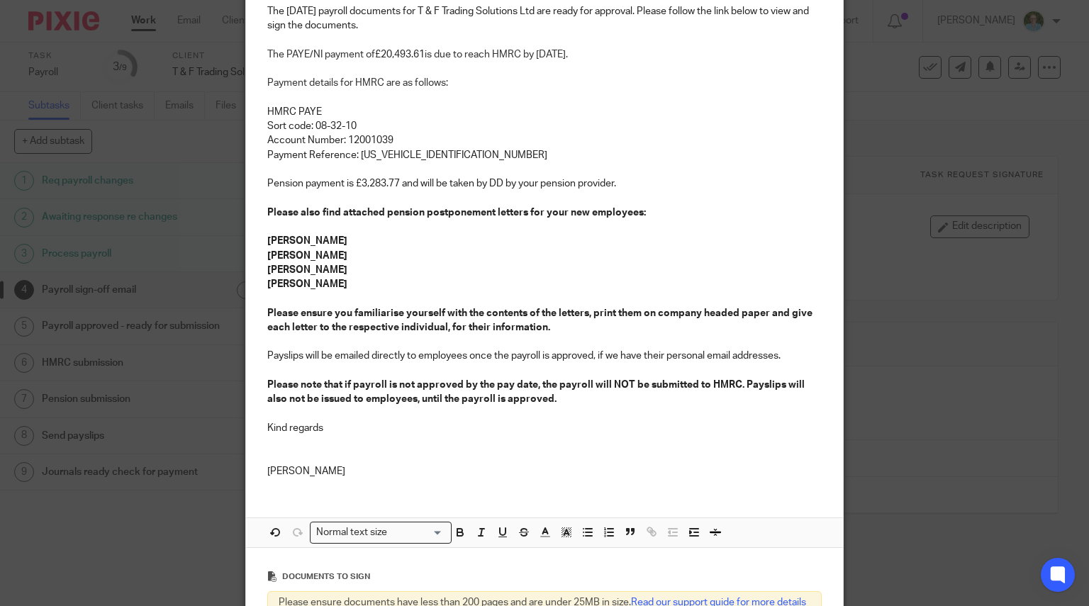
click at [583, 119] on p "Sort code: 08-32-10" at bounding box center [544, 126] width 555 height 14
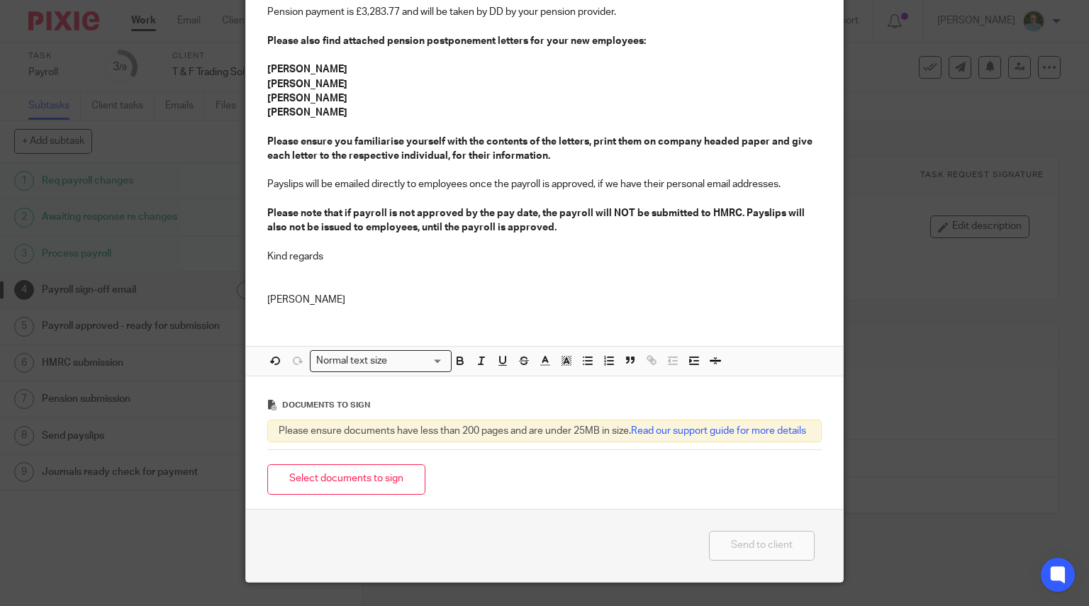
scroll to position [425, 0]
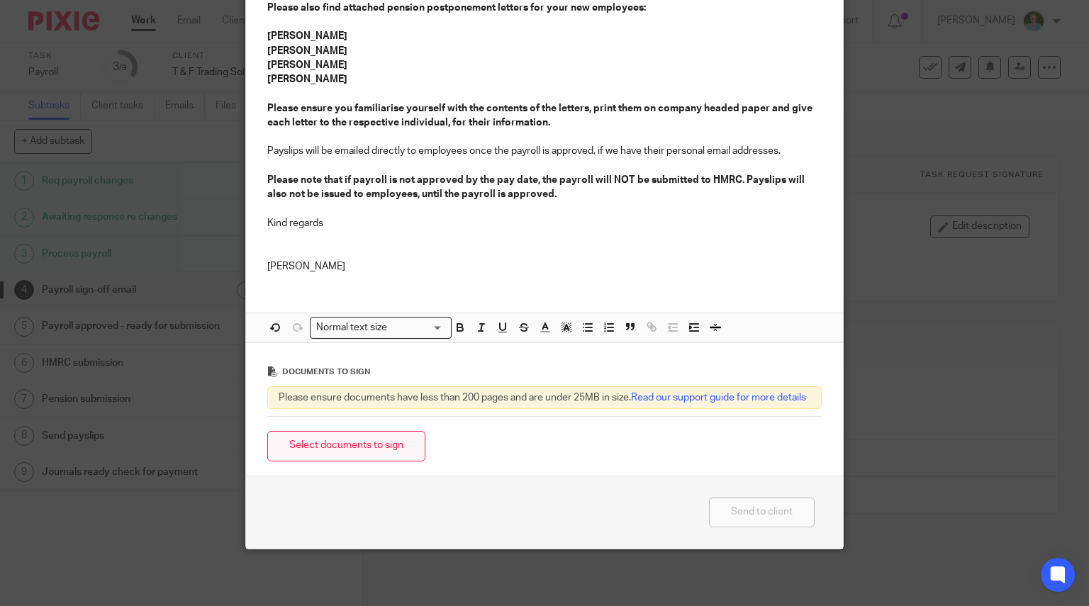
click at [396, 455] on button "Select documents to sign" at bounding box center [346, 446] width 158 height 30
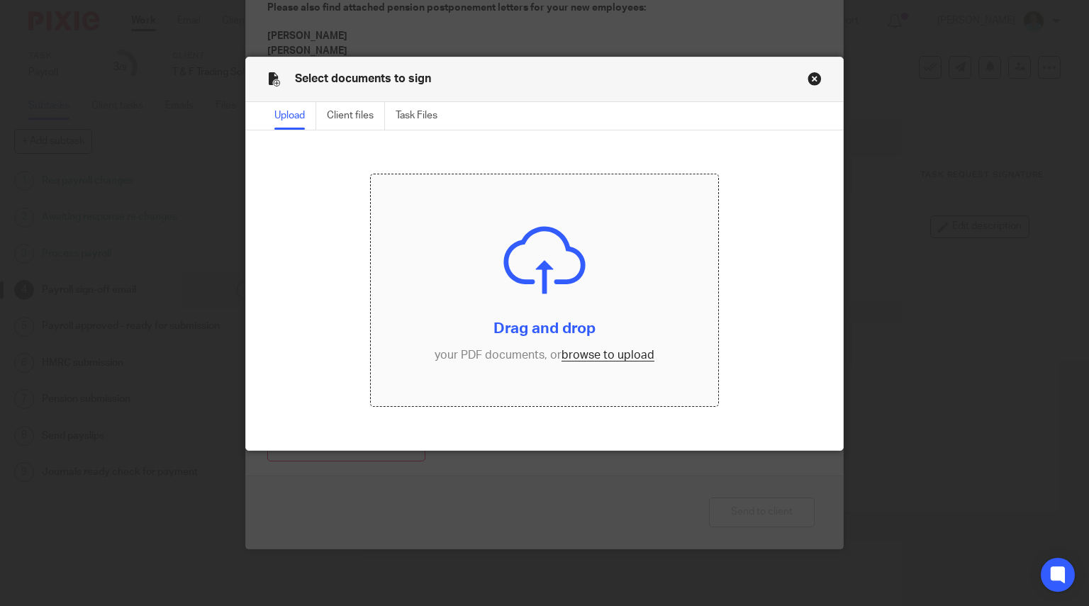
click at [510, 219] on input "file" at bounding box center [544, 290] width 347 height 232
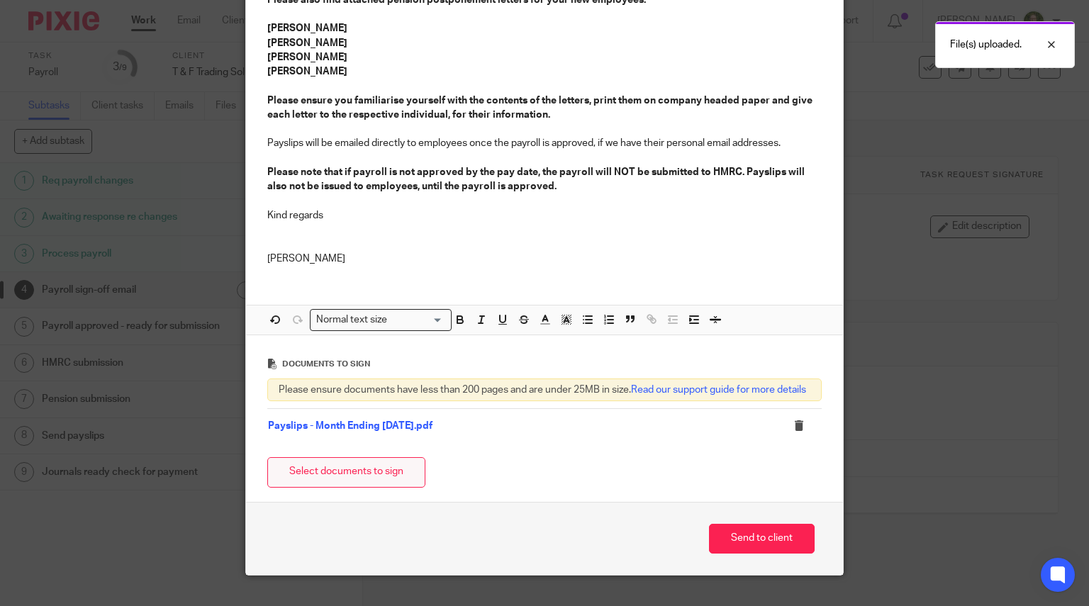
click at [389, 488] on button "Select documents to sign" at bounding box center [346, 472] width 158 height 30
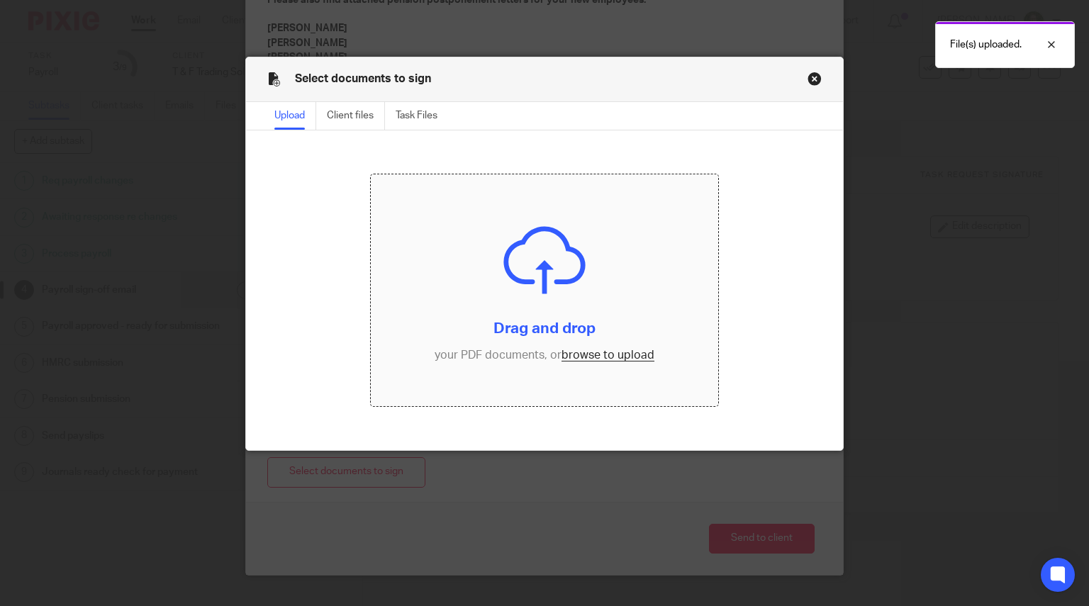
click at [541, 293] on input "file" at bounding box center [544, 290] width 347 height 232
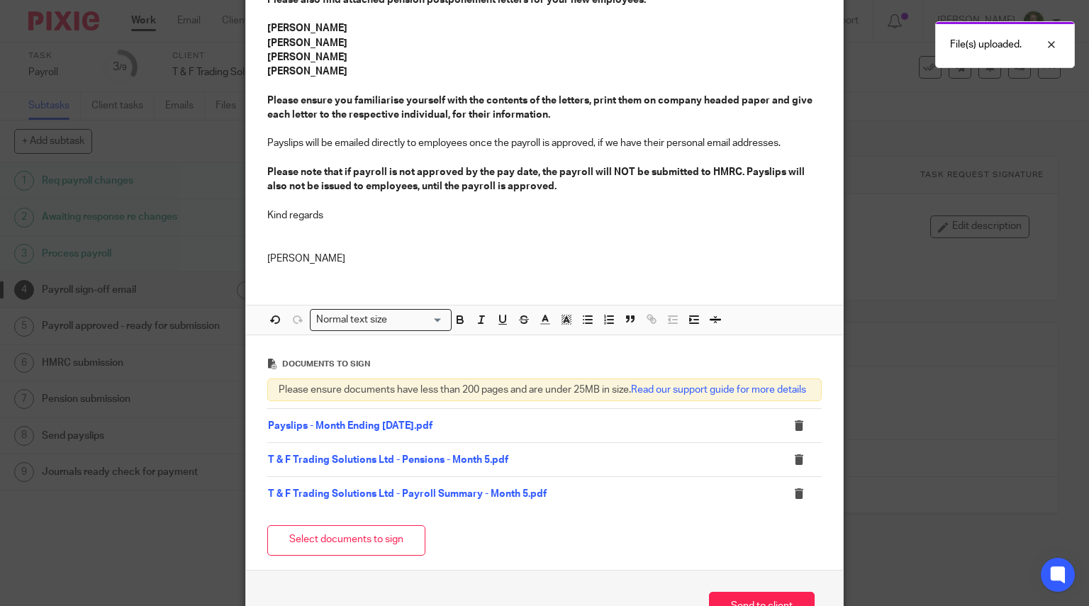
click at [343, 556] on button "Select documents to sign" at bounding box center [346, 540] width 158 height 30
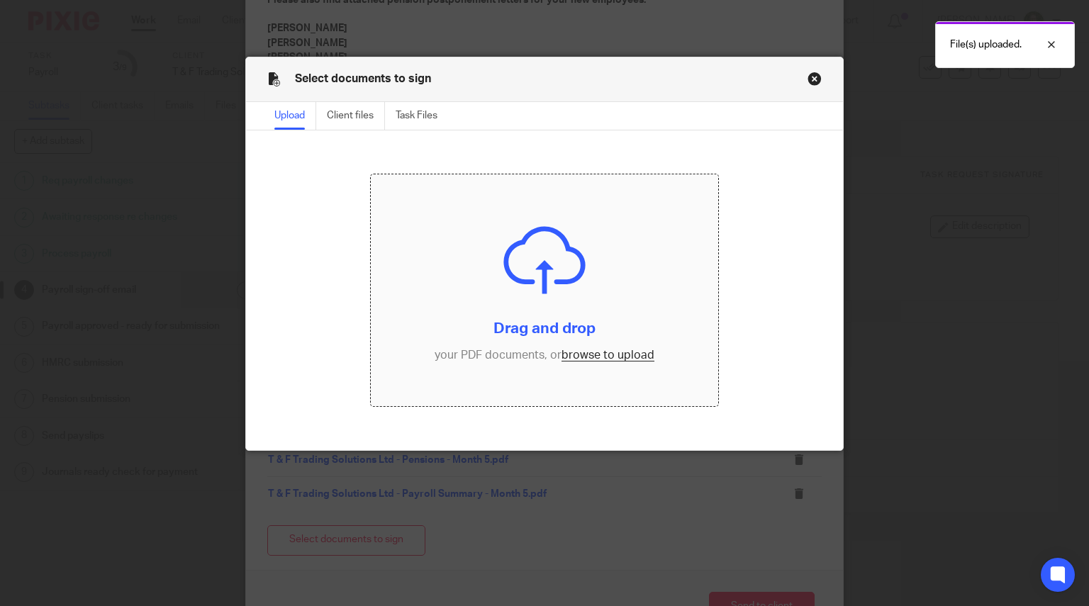
click at [521, 281] on input "file" at bounding box center [544, 290] width 347 height 232
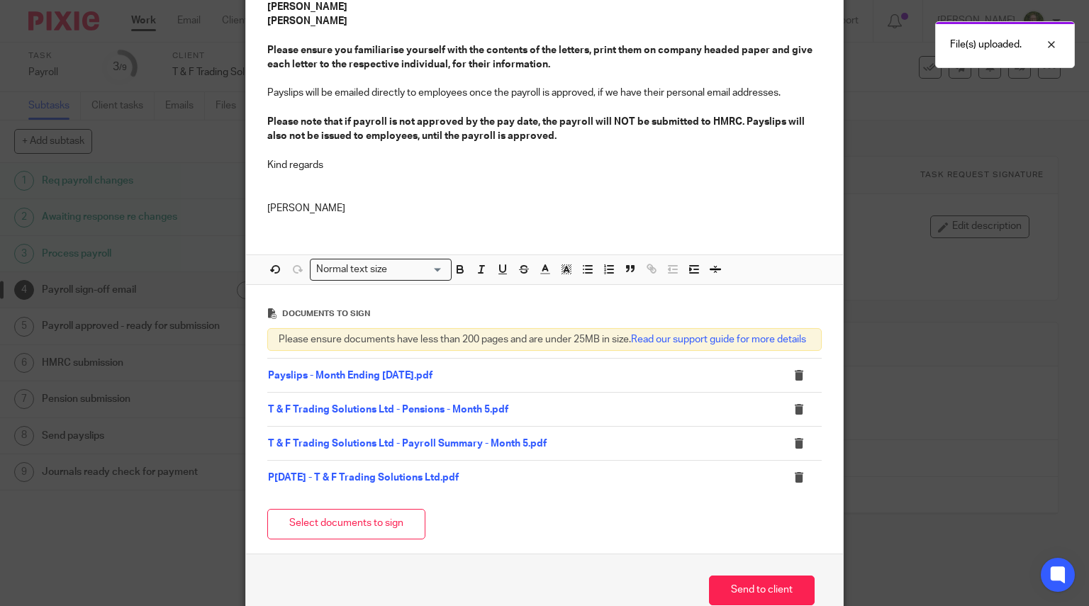
scroll to position [564, 0]
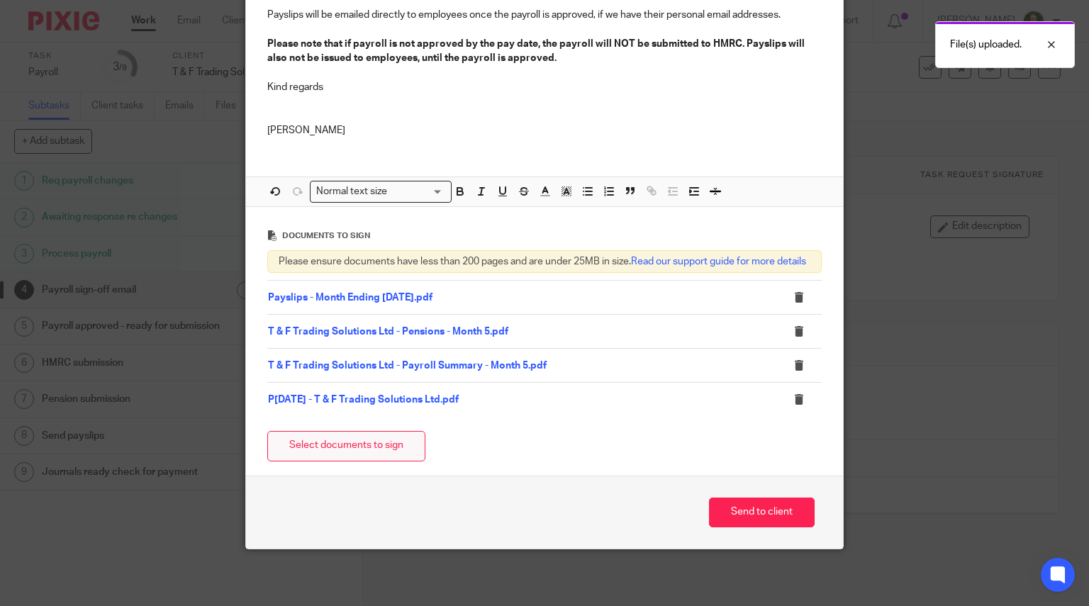
click at [343, 450] on button "Select documents to sign" at bounding box center [346, 446] width 158 height 30
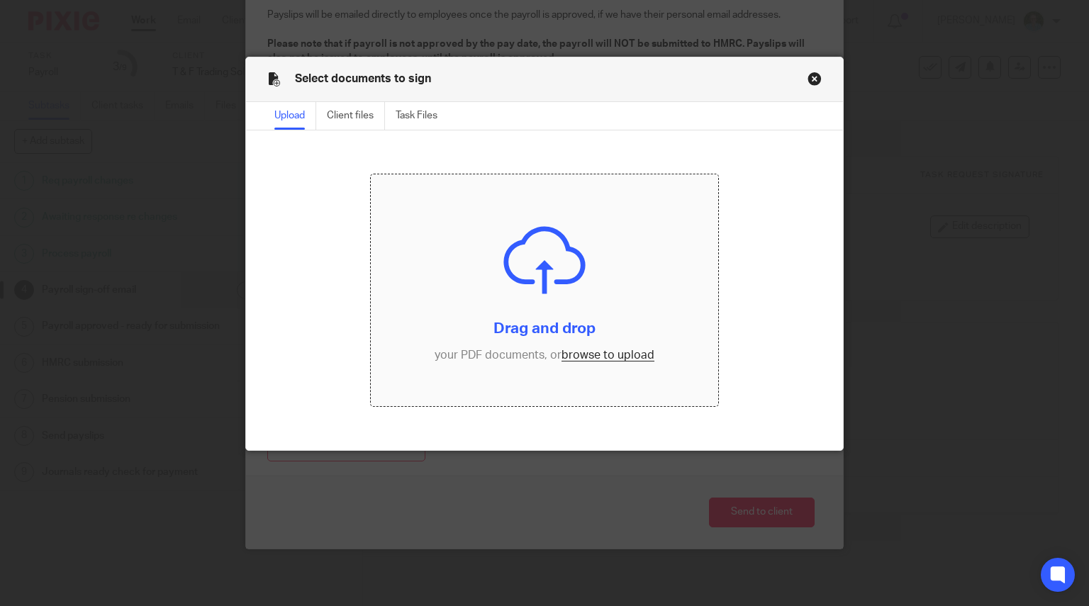
click at [549, 252] on input "file" at bounding box center [544, 290] width 347 height 232
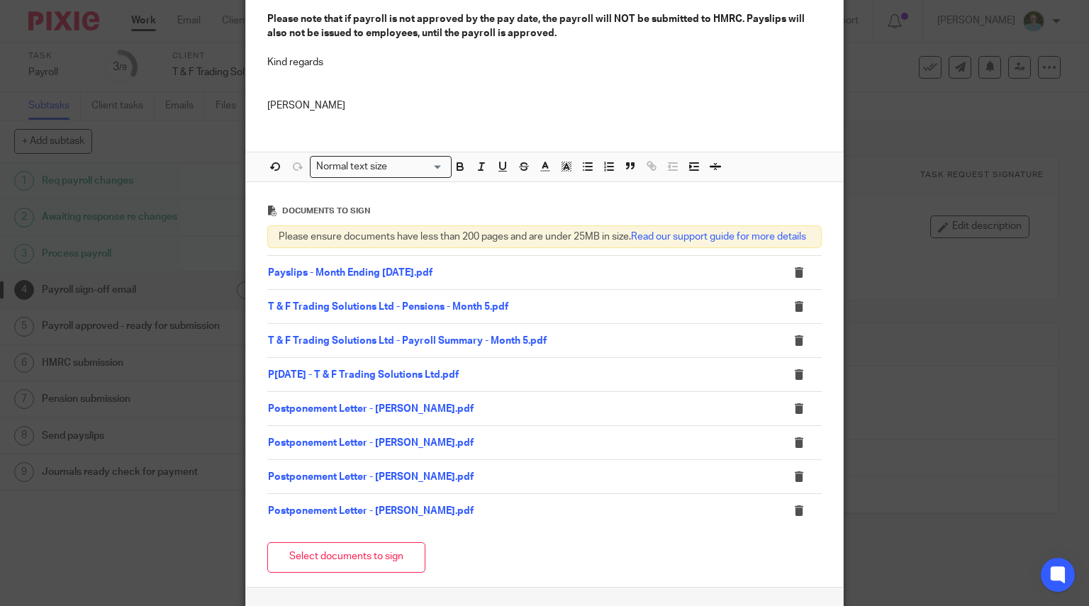
scroll to position [638, 0]
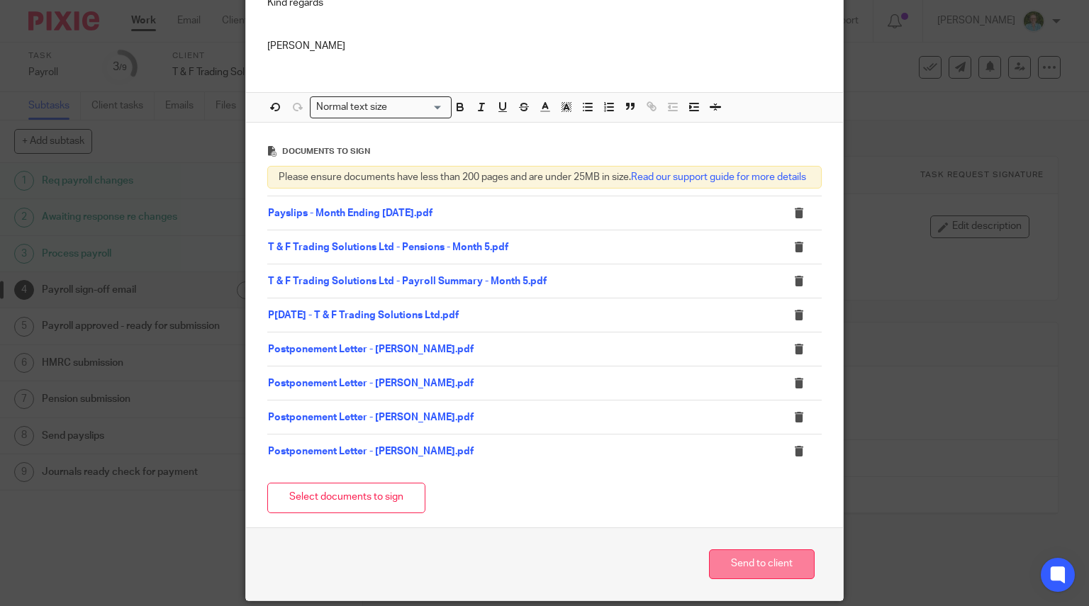
click at [726, 578] on button "Send to client" at bounding box center [762, 564] width 106 height 30
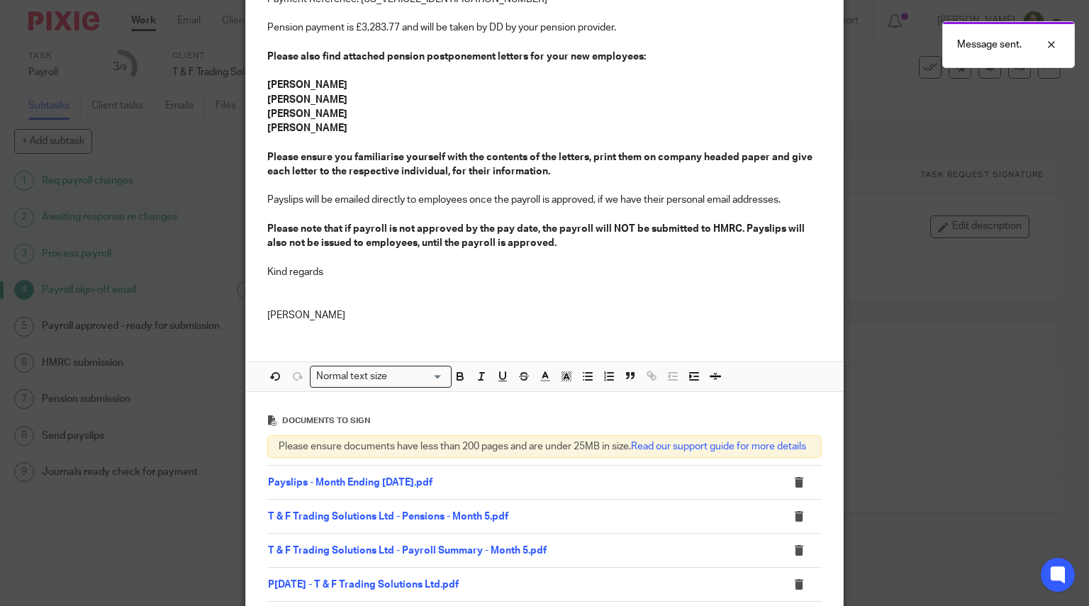
scroll to position [425, 0]
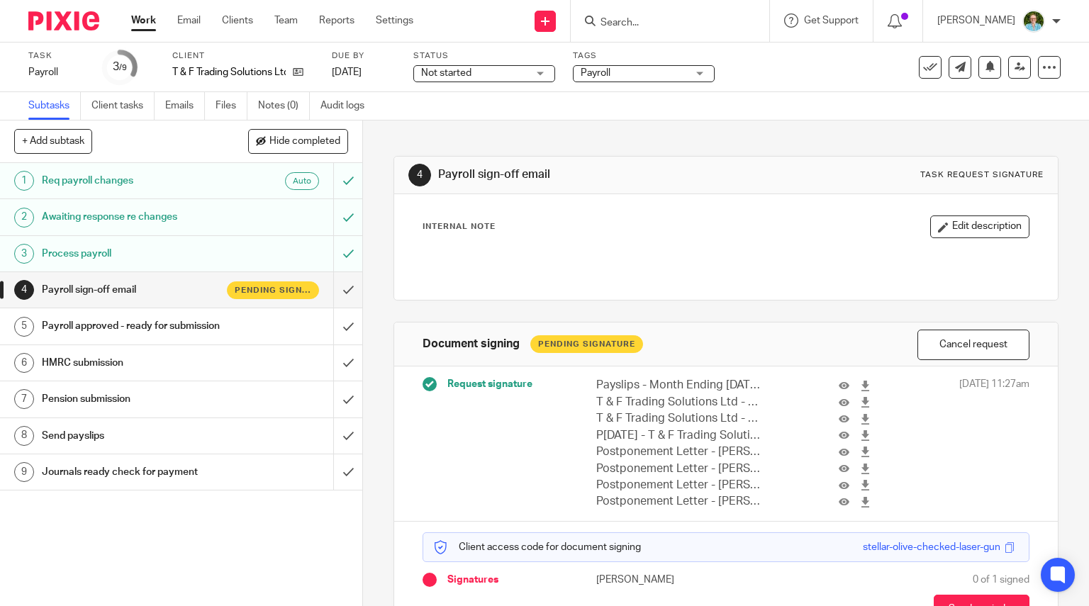
click at [72, 19] on img at bounding box center [63, 20] width 71 height 19
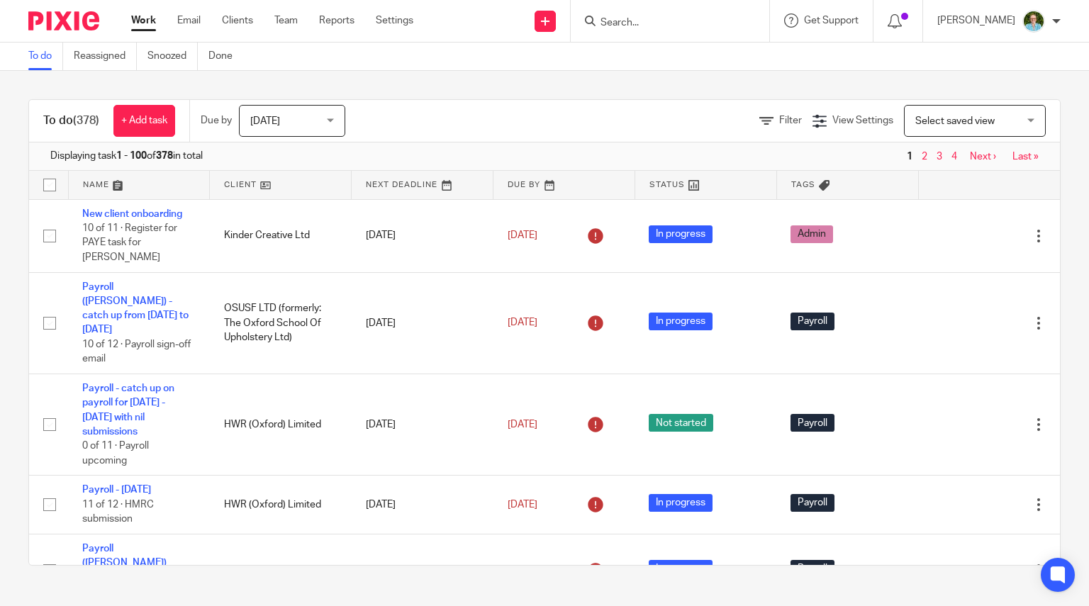
click at [639, 12] on form at bounding box center [674, 21] width 151 height 18
click at [651, 23] on input "Search" at bounding box center [663, 23] width 128 height 13
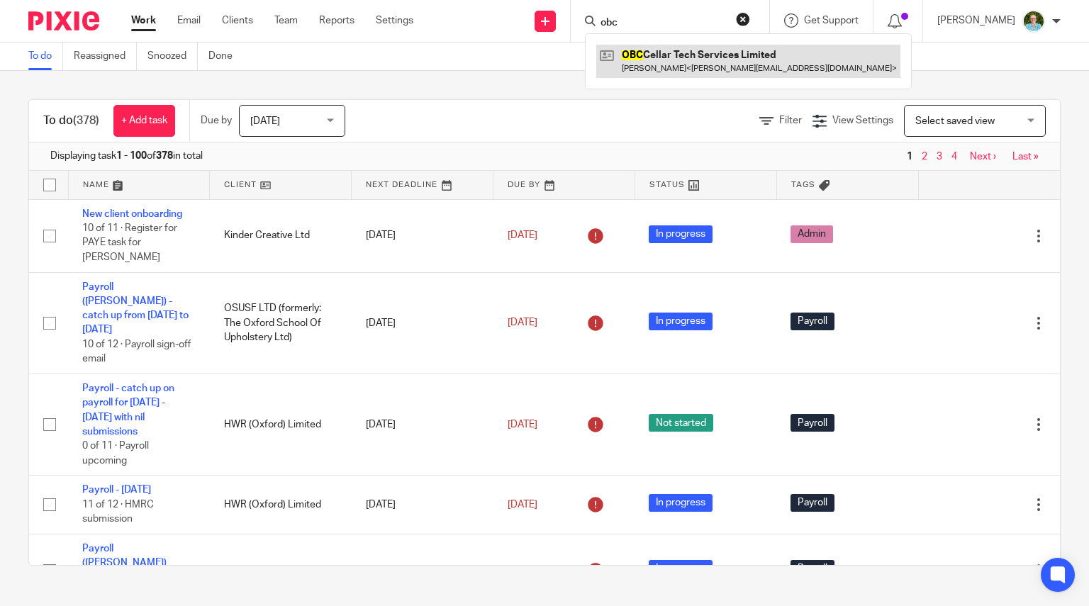
type input "obc"
click at [680, 61] on link at bounding box center [748, 61] width 304 height 33
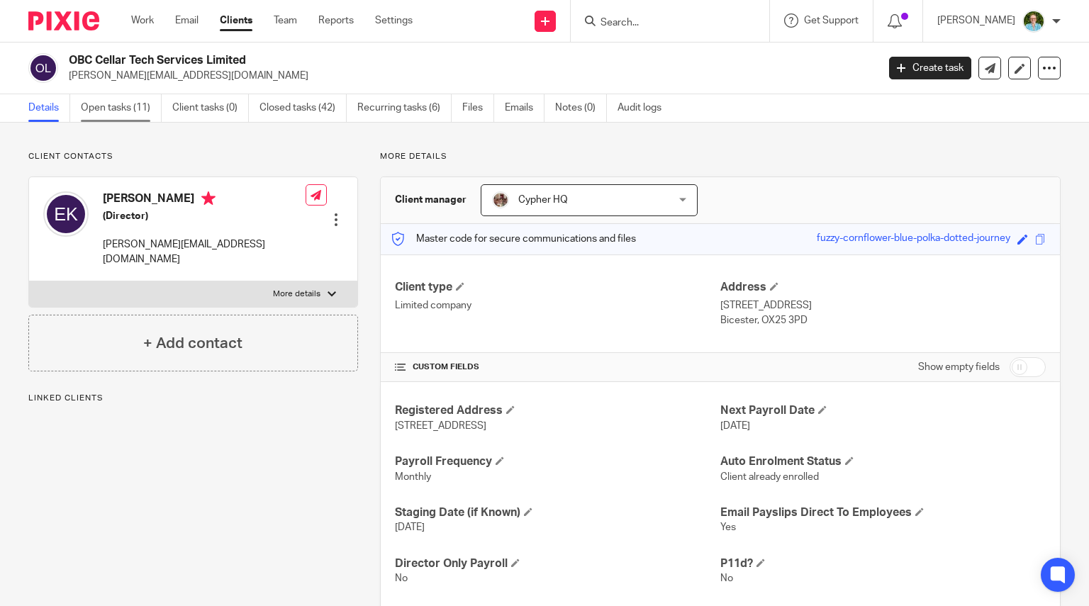
click at [99, 113] on link "Open tasks (11)" at bounding box center [121, 108] width 81 height 28
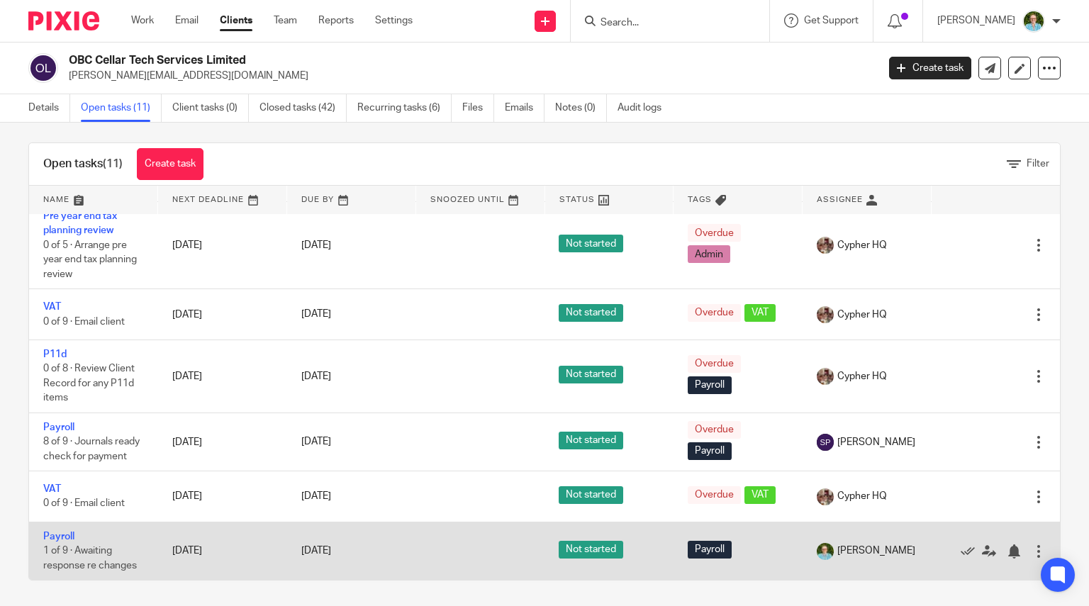
scroll to position [10, 0]
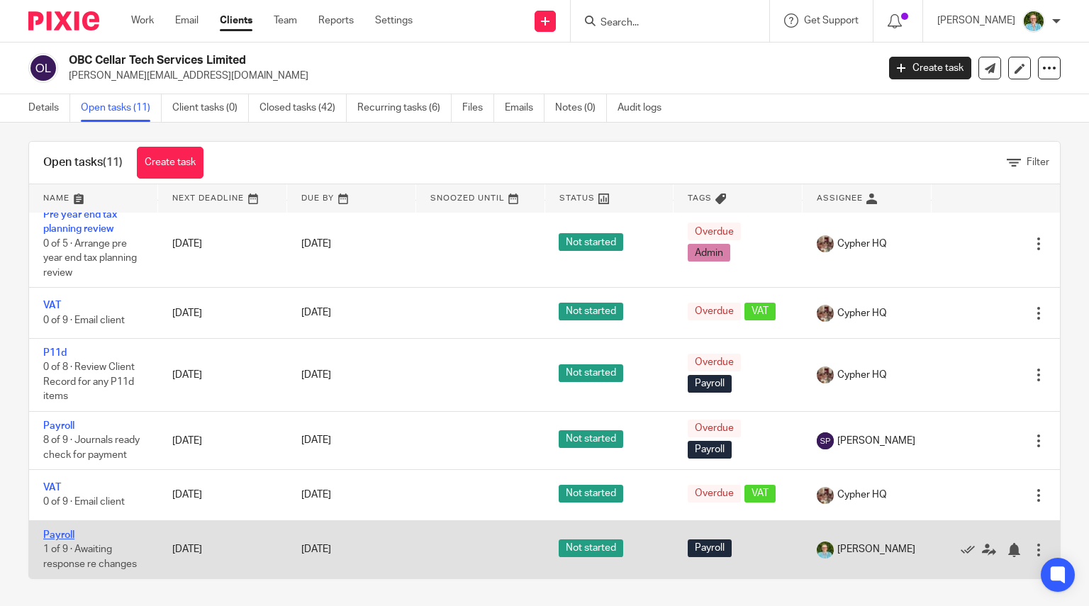
click at [62, 535] on link "Payroll" at bounding box center [58, 535] width 31 height 10
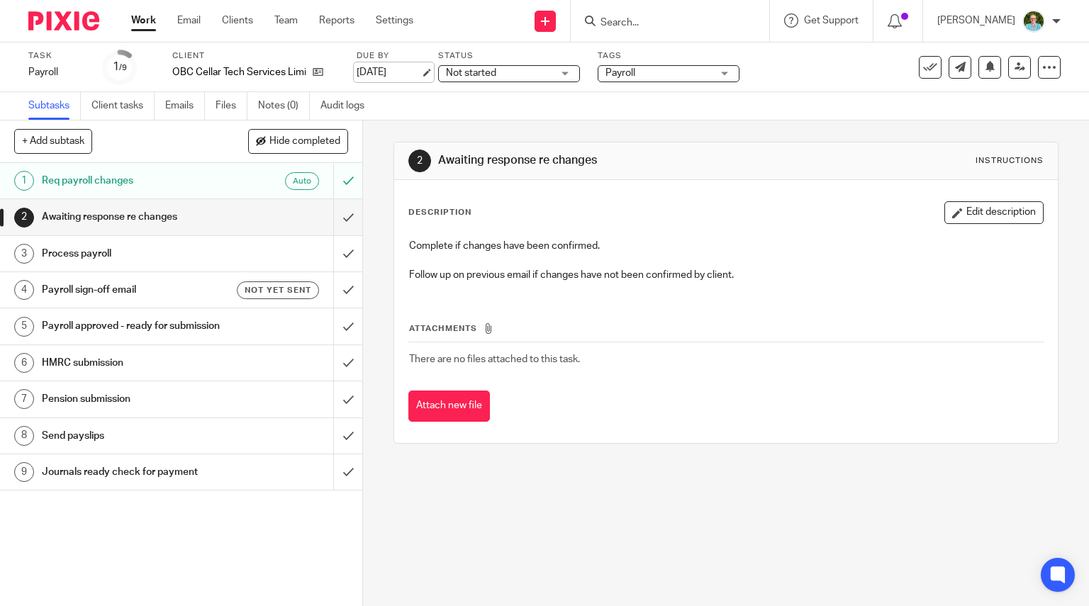
click at [384, 72] on link "[DATE]" at bounding box center [388, 72] width 64 height 15
click at [72, 170] on h1 "Req payroll changes" at bounding box center [134, 180] width 185 height 21
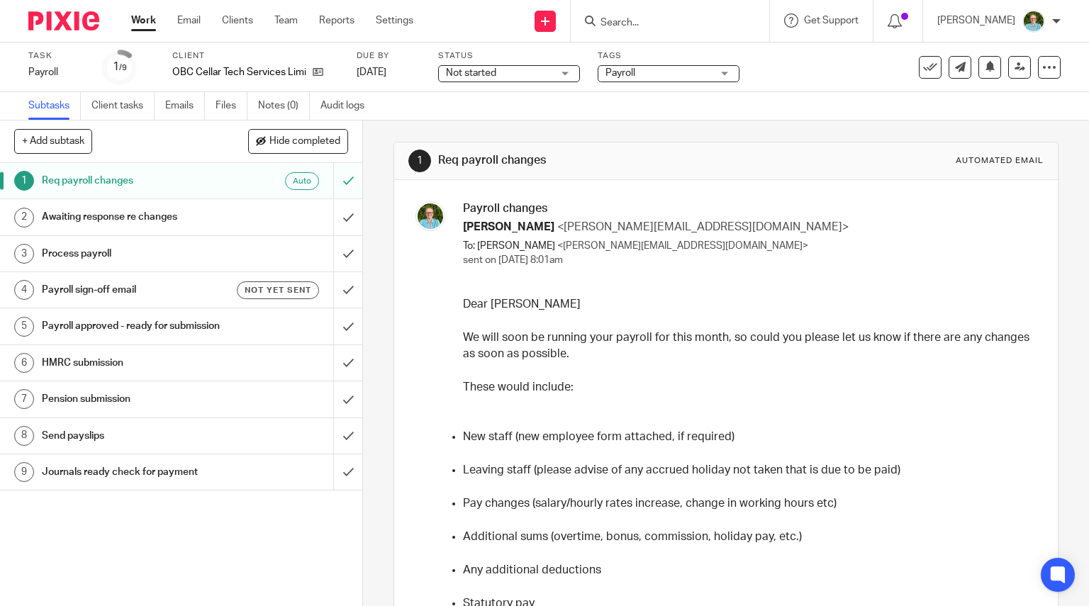
click at [662, 19] on input "Search" at bounding box center [663, 23] width 128 height 13
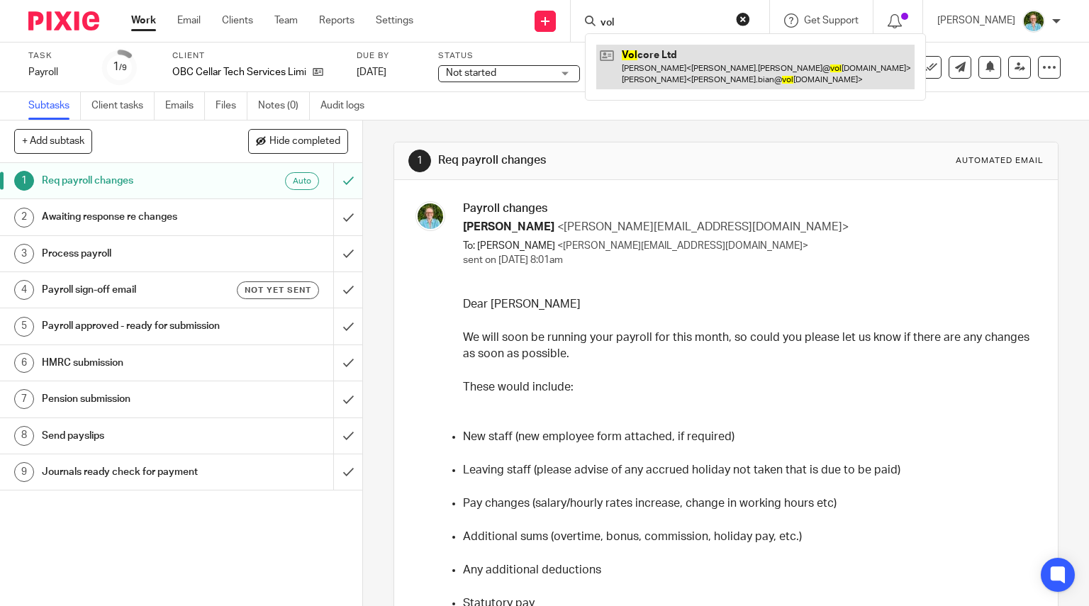
type input "vol"
click at [681, 69] on link at bounding box center [755, 67] width 318 height 44
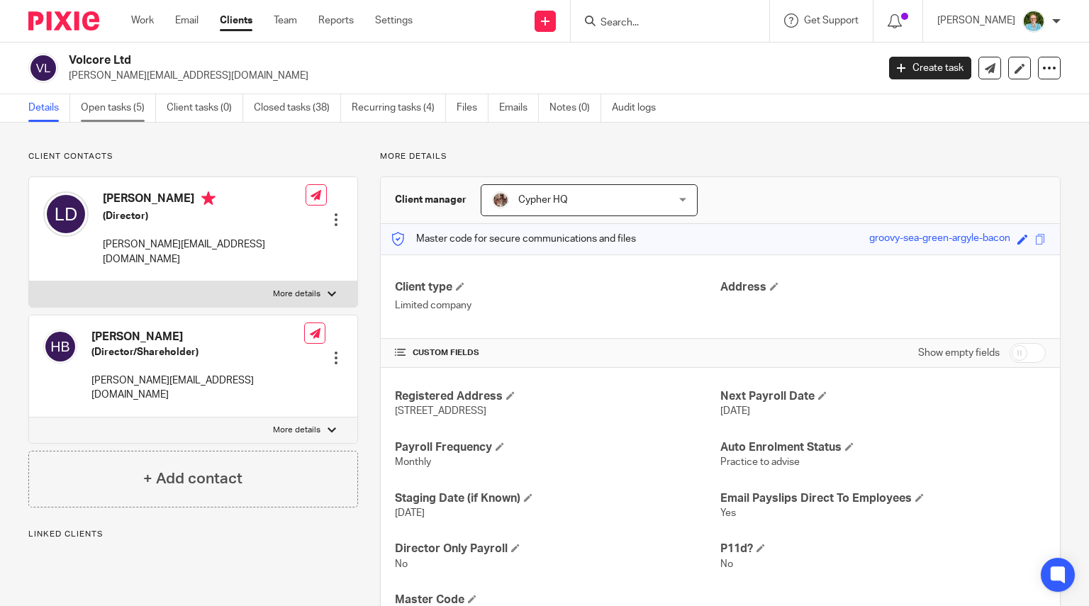
click at [135, 108] on link "Open tasks (5)" at bounding box center [118, 108] width 75 height 28
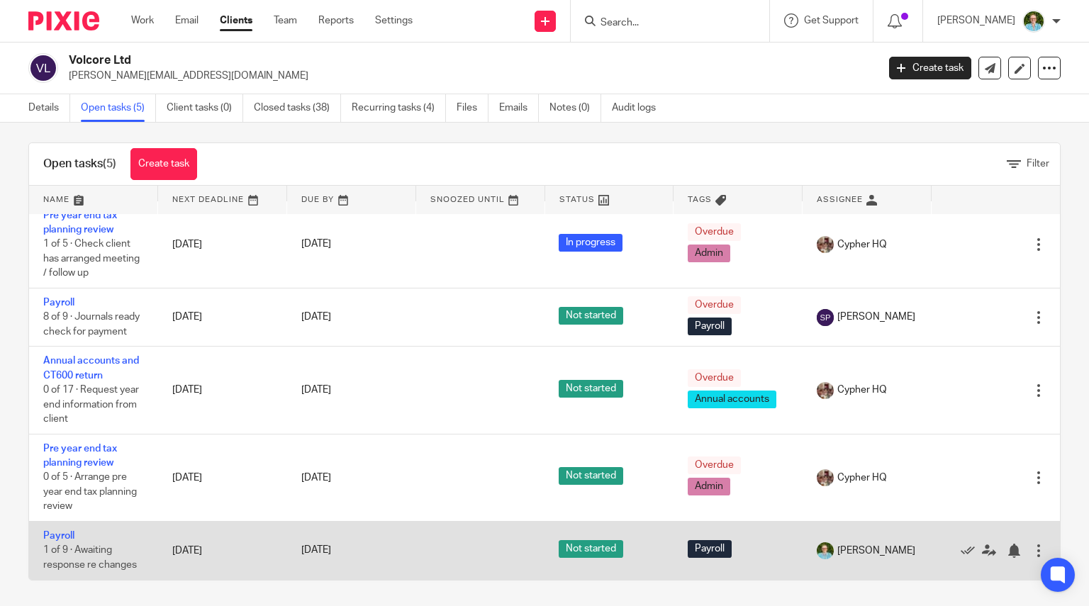
scroll to position [10, 0]
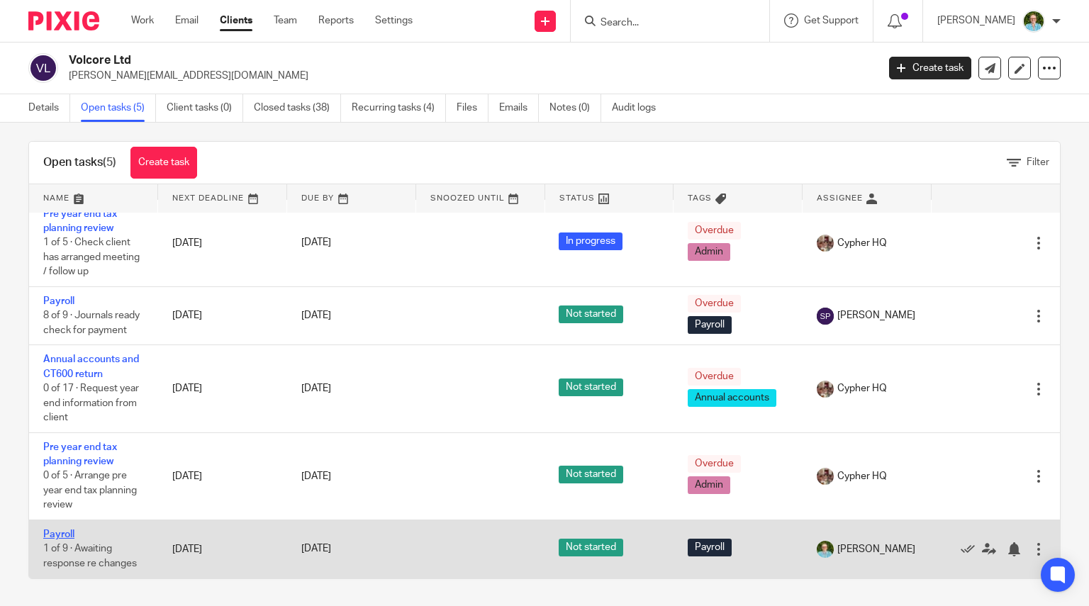
click at [68, 532] on link "Payroll" at bounding box center [58, 534] width 31 height 10
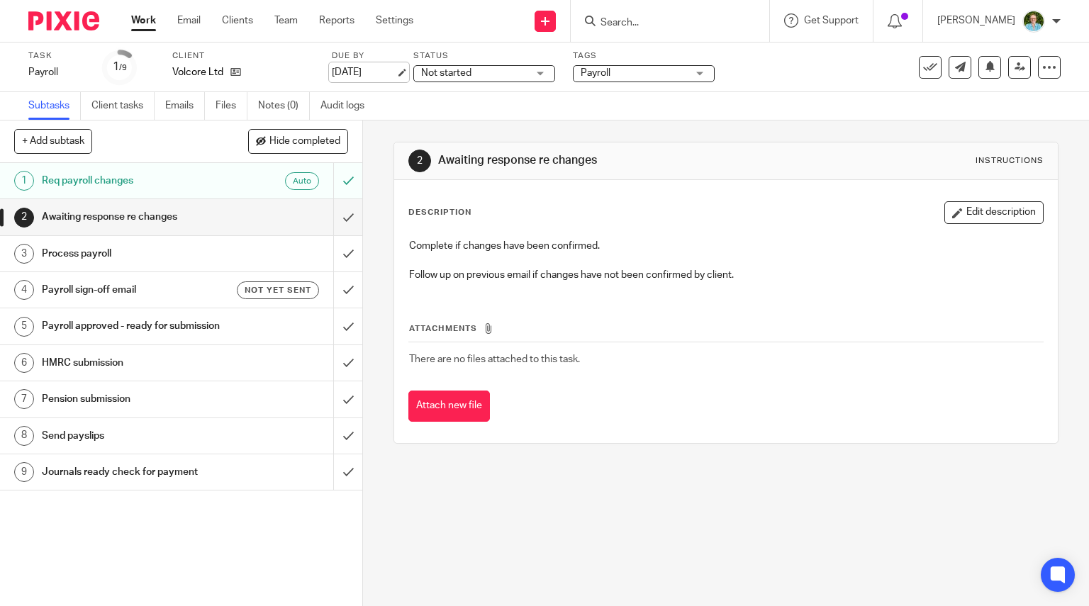
click at [380, 70] on link "[DATE]" at bounding box center [364, 72] width 64 height 15
click at [148, 182] on h1 "Req payroll changes" at bounding box center [134, 180] width 185 height 21
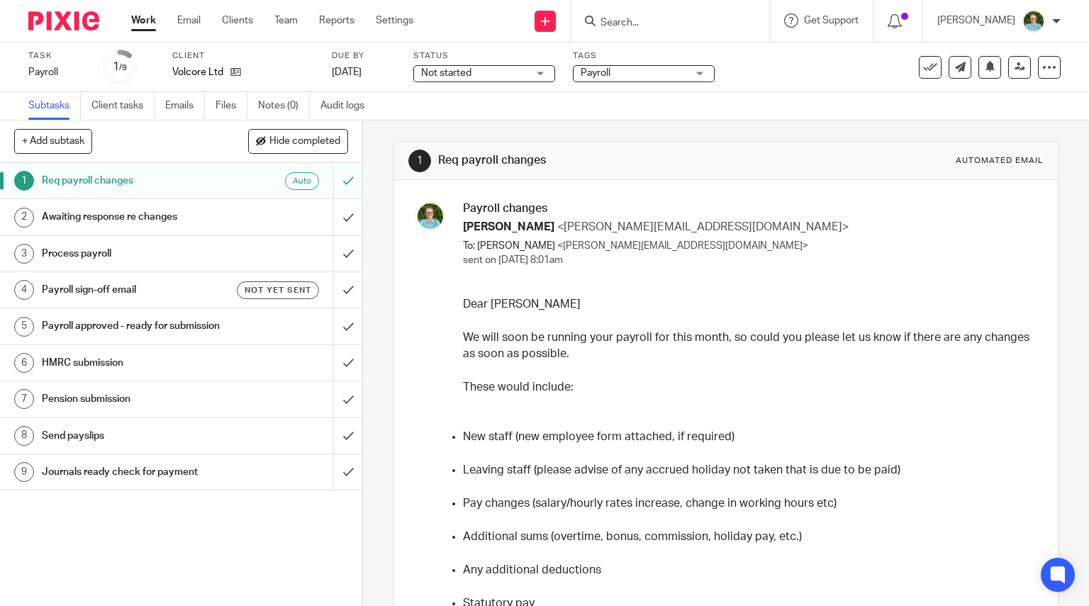
click at [626, 26] on input "Search" at bounding box center [663, 23] width 128 height 13
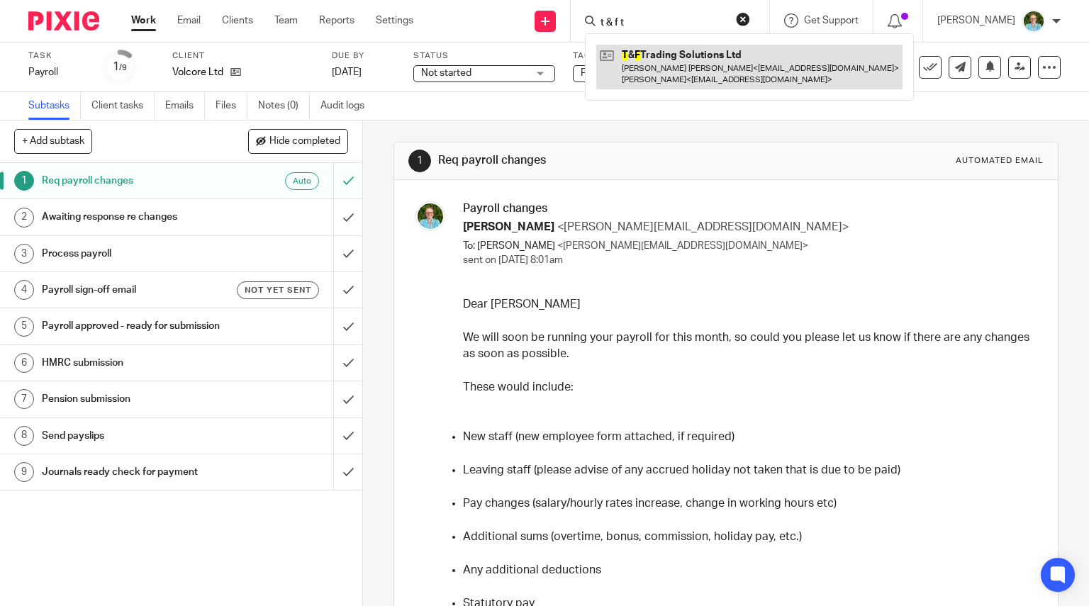
type input "t & f t"
click at [685, 72] on link at bounding box center [749, 67] width 306 height 44
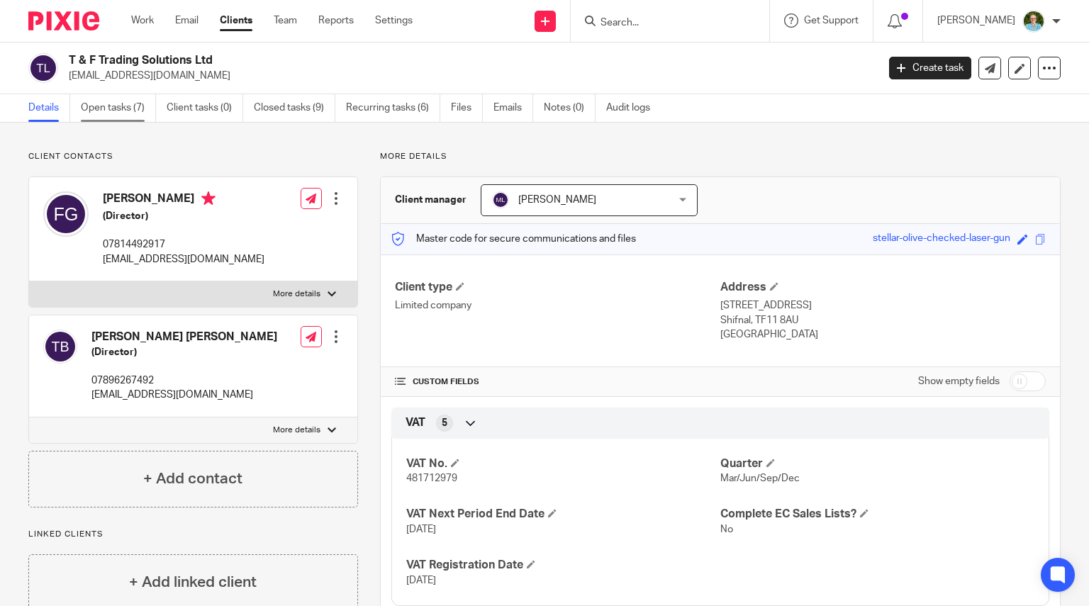
click at [139, 114] on link "Open tasks (7)" at bounding box center [118, 108] width 75 height 28
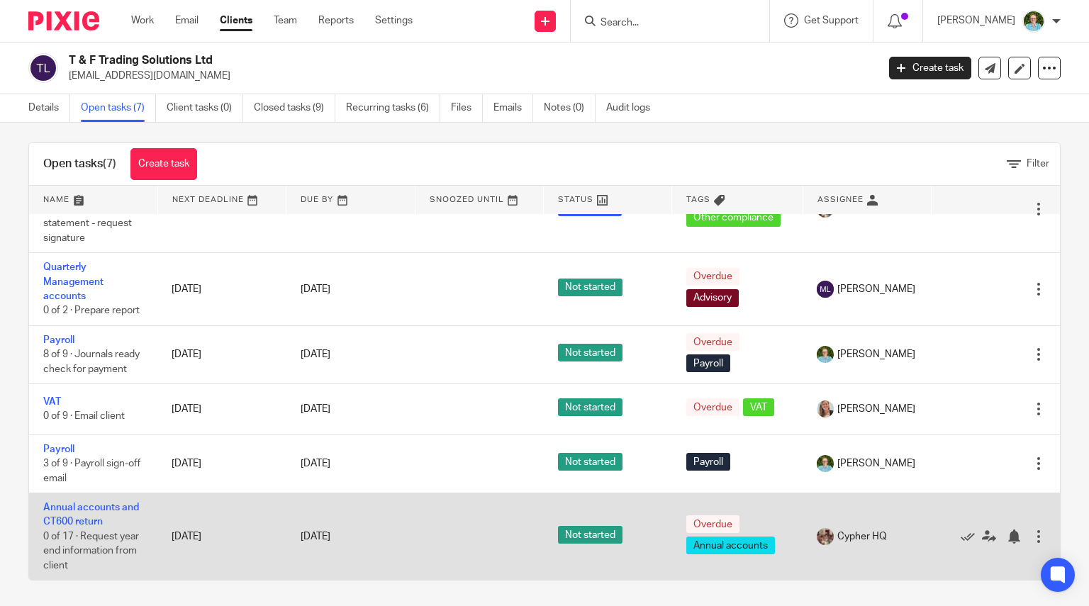
scroll to position [10, 0]
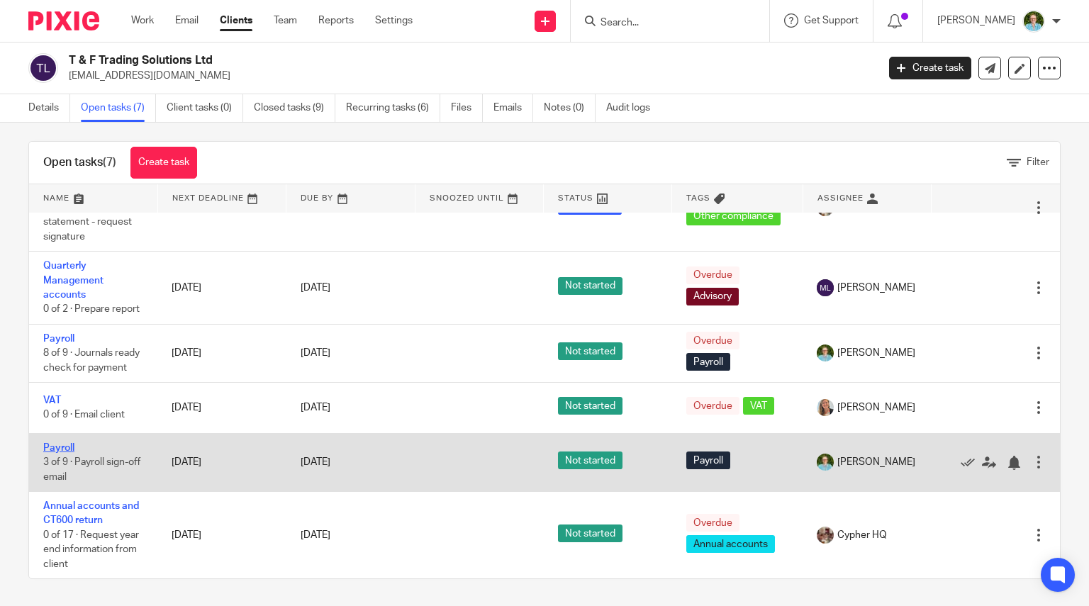
click at [62, 446] on link "Payroll" at bounding box center [58, 448] width 31 height 10
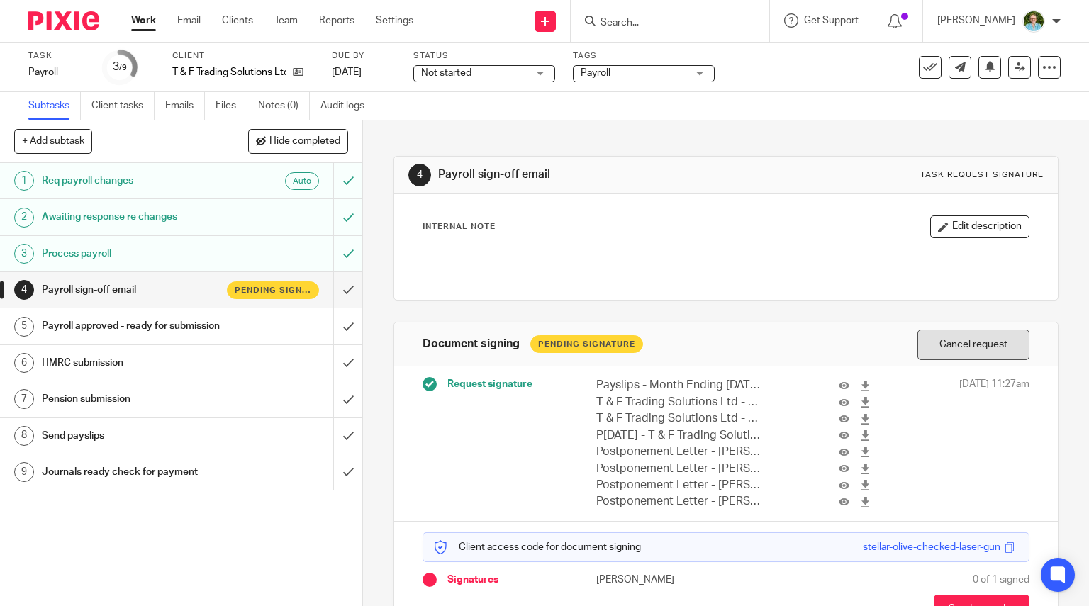
click at [917, 347] on button "Cancel request" at bounding box center [973, 345] width 112 height 30
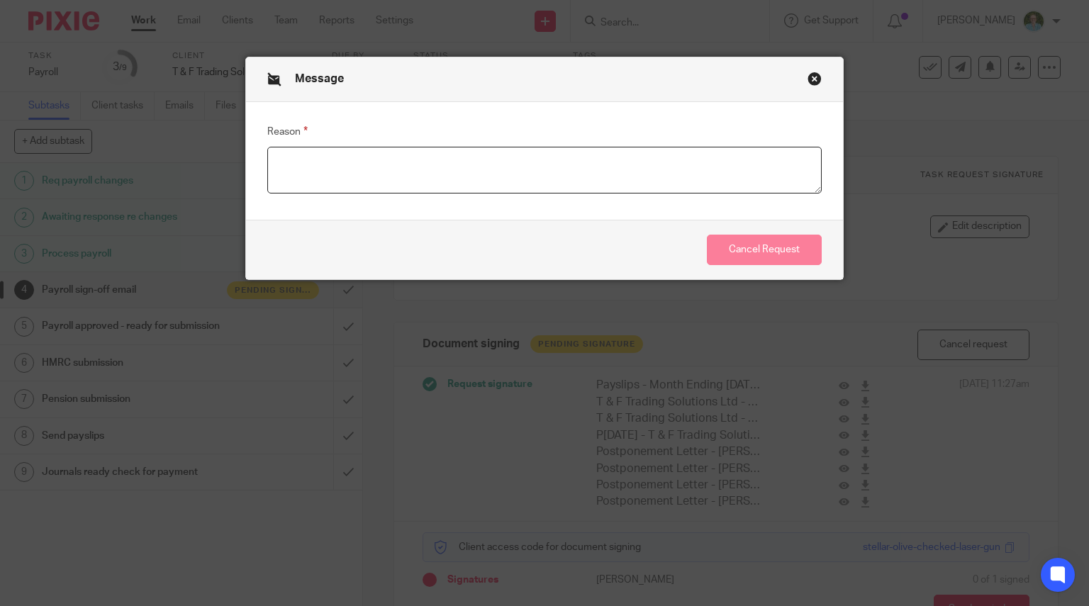
click at [401, 172] on textarea "Reason" at bounding box center [544, 170] width 555 height 47
type textarea "Payroll amended"
click at [761, 257] on button "Cancel Request" at bounding box center [764, 250] width 115 height 30
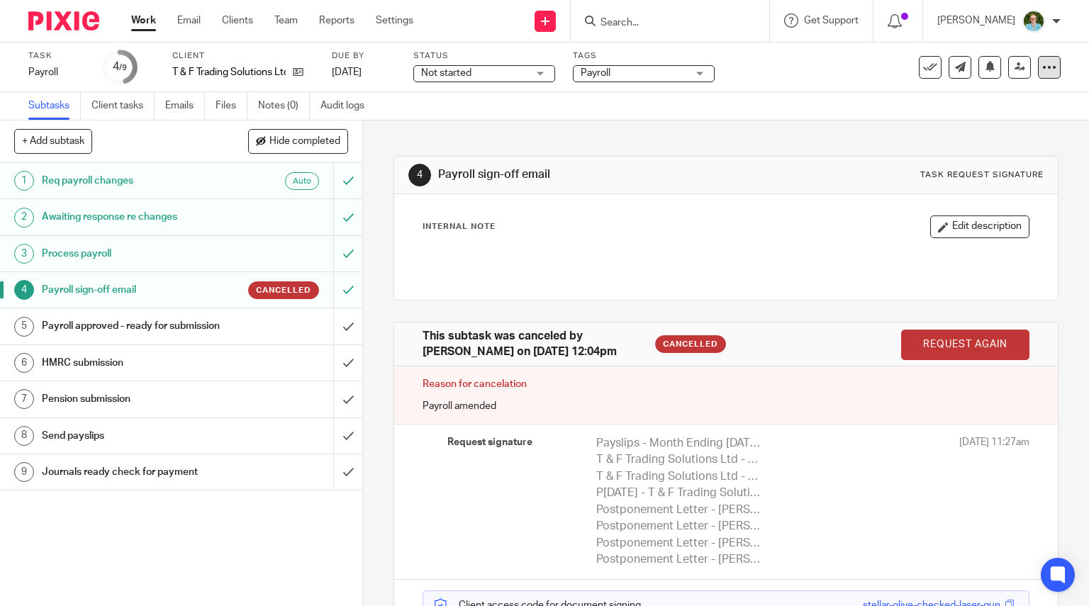
click at [1042, 72] on icon at bounding box center [1049, 67] width 14 height 14
click at [1008, 129] on link "Advanced task editor" at bounding box center [994, 124] width 94 height 10
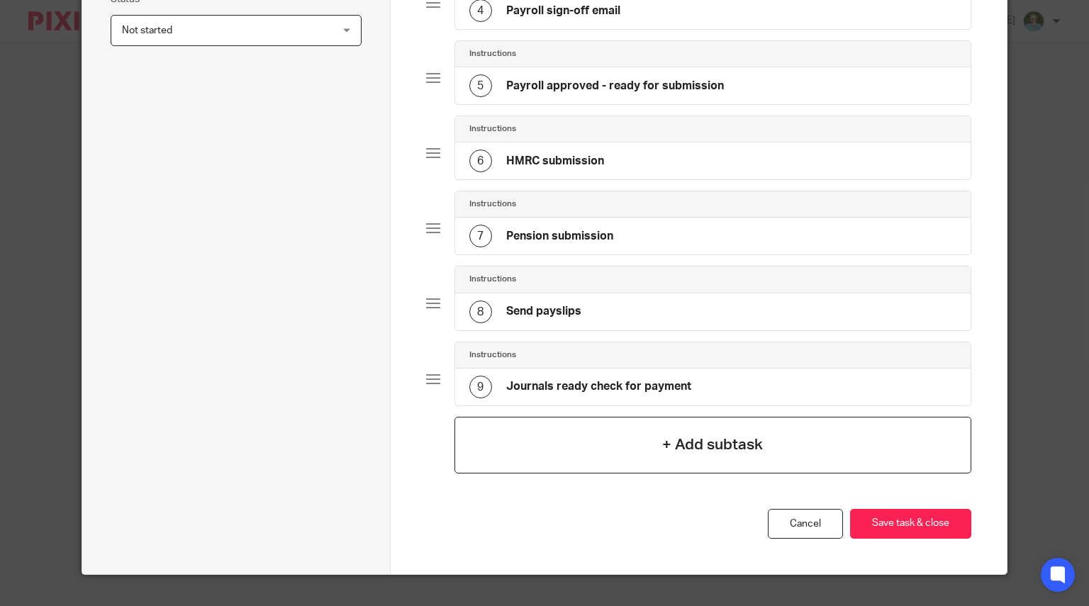
scroll to position [444, 0]
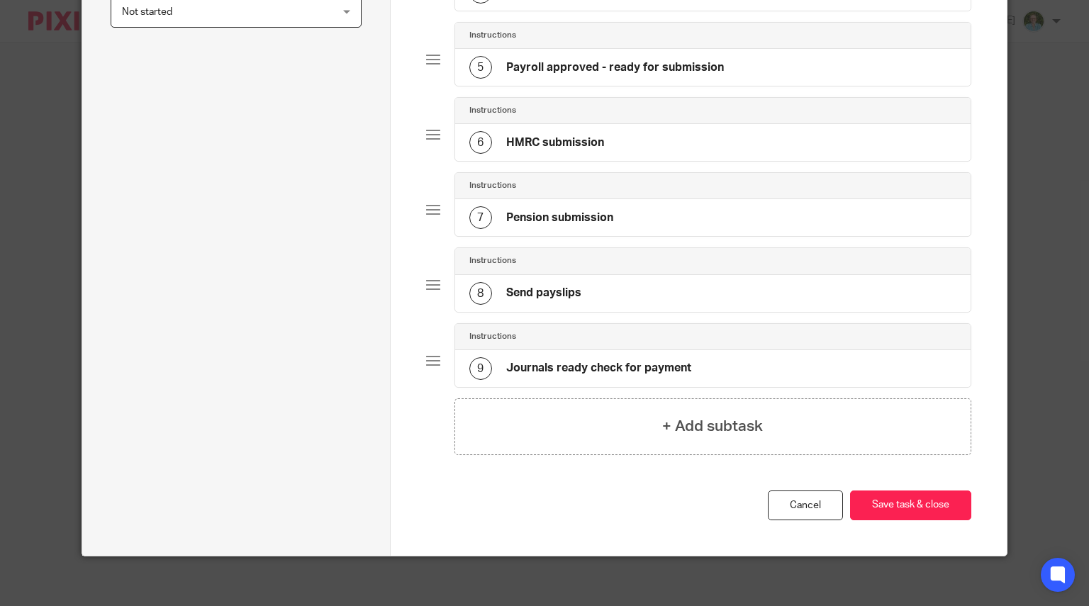
click at [618, 407] on div "+ Add subtask" at bounding box center [712, 426] width 517 height 57
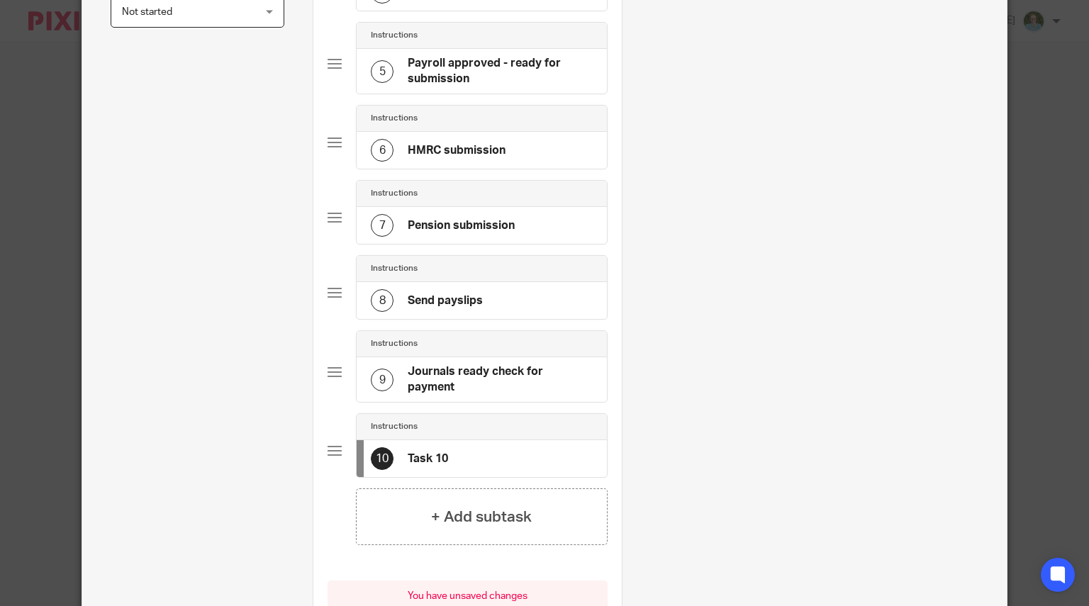
scroll to position [0, 0]
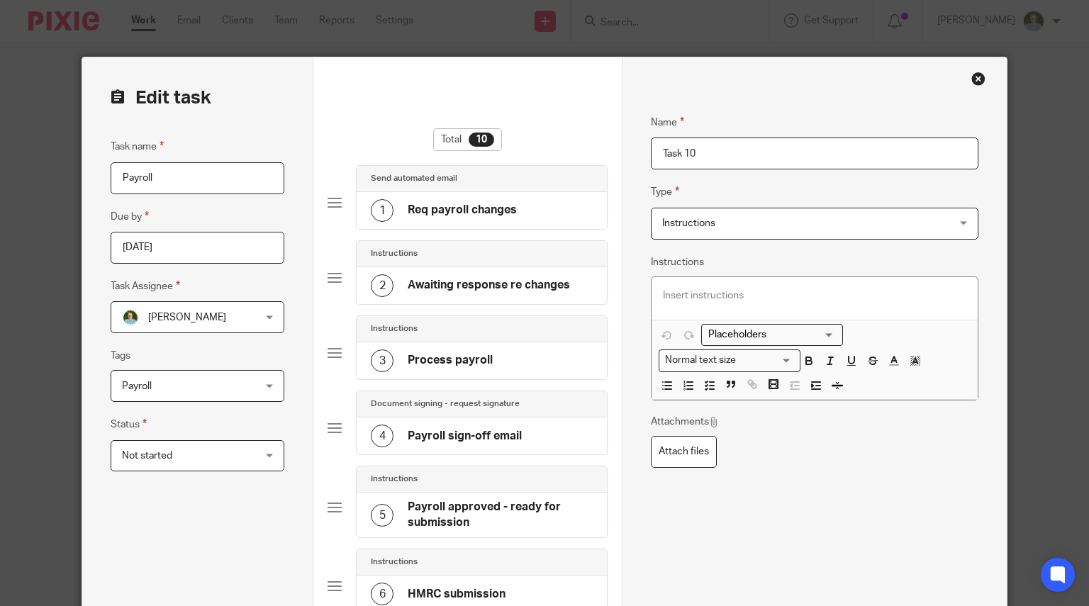
click at [676, 159] on input "Task 10" at bounding box center [814, 153] width 327 height 32
type input "T"
type input "Amended payroll sign-off email"
click at [775, 215] on span "Instructions" at bounding box center [788, 223] width 252 height 30
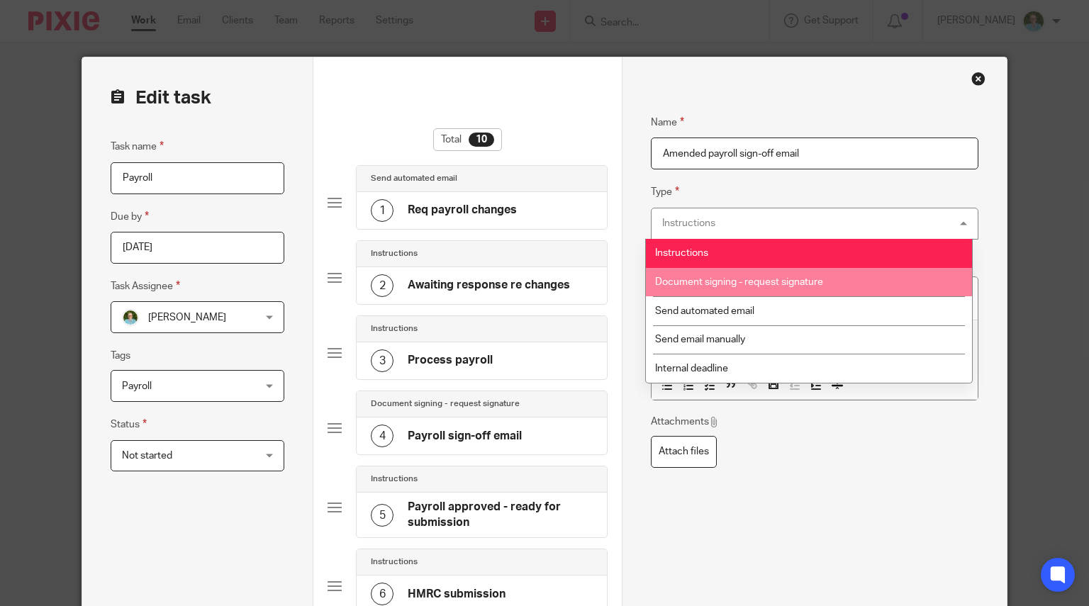
click at [778, 280] on span "Document signing - request signature" at bounding box center [739, 282] width 168 height 10
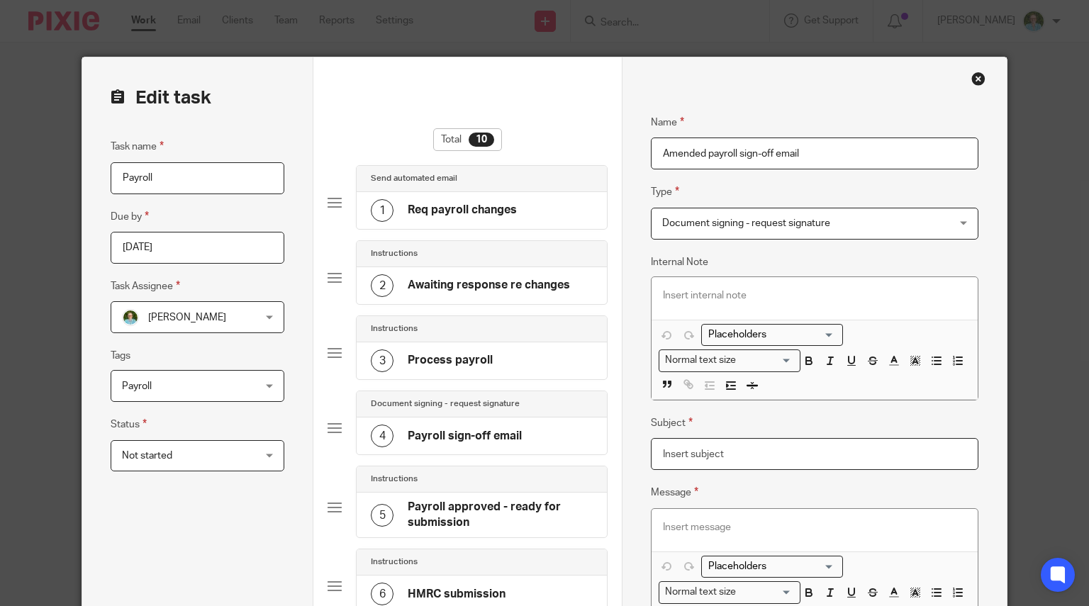
click at [750, 442] on input "Subject" at bounding box center [814, 454] width 327 height 32
type input "a"
click at [732, 525] on p at bounding box center [814, 527] width 303 height 14
drag, startPoint x: 476, startPoint y: 435, endPoint x: 502, endPoint y: 439, distance: 25.9
click at [476, 434] on h4 "Payroll sign-off email" at bounding box center [464, 436] width 114 height 15
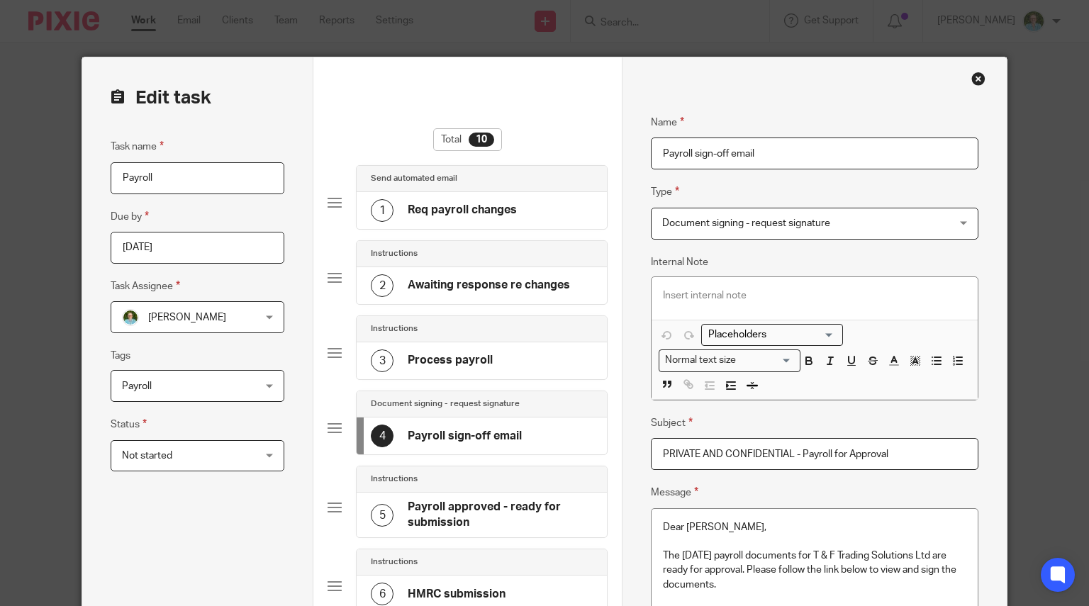
drag, startPoint x: 912, startPoint y: 453, endPoint x: 613, endPoint y: 454, distance: 299.1
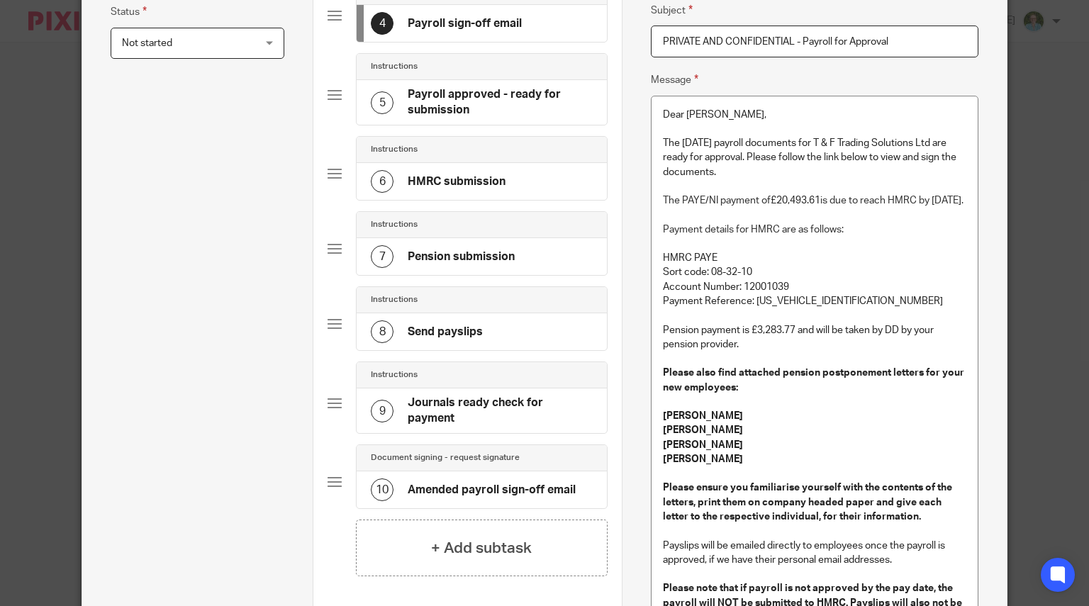
scroll to position [496, 0]
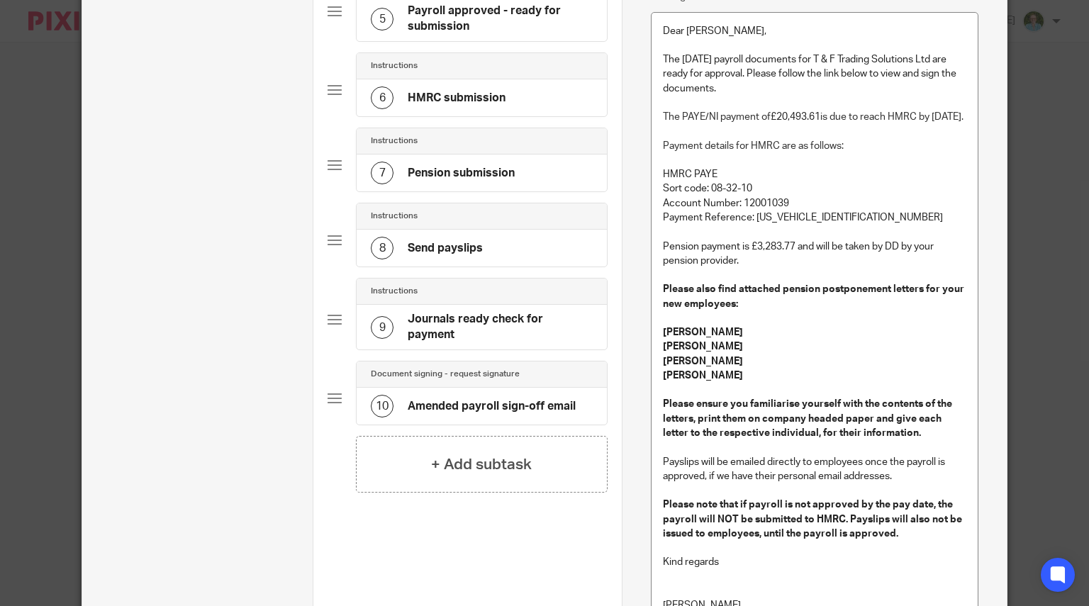
click at [471, 399] on h4 "Amended payroll sign-off email" at bounding box center [491, 406] width 168 height 15
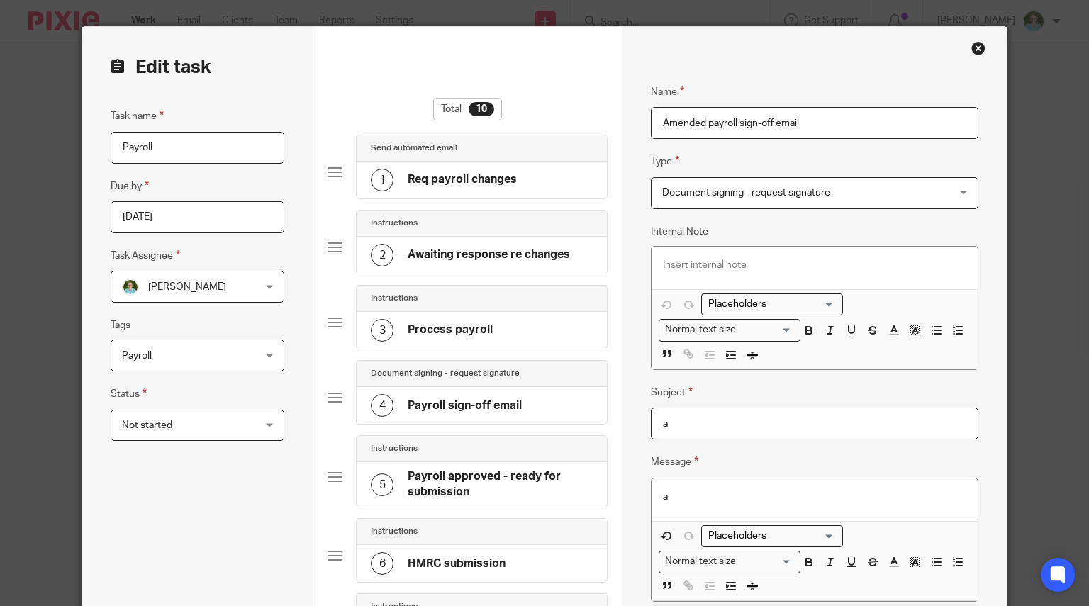
scroll to position [71, 0]
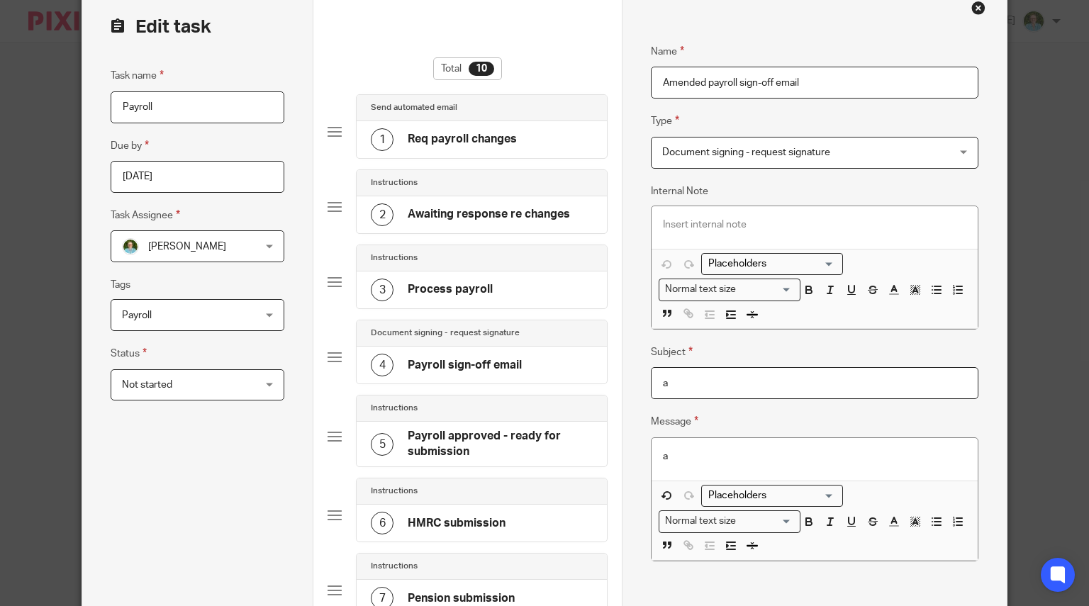
drag, startPoint x: 611, startPoint y: 383, endPoint x: 582, endPoint y: 383, distance: 29.1
click at [582, 383] on form "Edit task Task name Payroll Due by 2025-08-25 Task Assignee Louise Williams Lou…" at bounding box center [544, 525] width 924 height 1077
paste input "PRIVATE AND CONFIDENTIAL - Payroll for Approval"
click at [800, 381] on input "PRIVATE AND CONFIDENTIAL - Payroll for Approval" at bounding box center [814, 383] width 327 height 32
type input "PRIVATE AND CONFIDENTIAL - Amended Payroll for Approval"
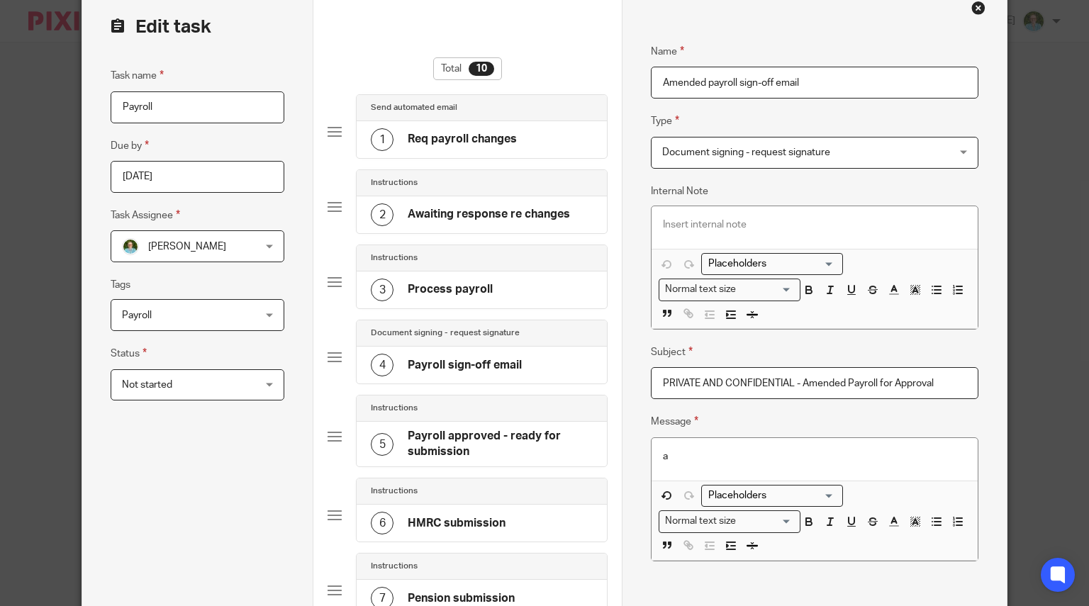
click at [724, 449] on p "a" at bounding box center [814, 456] width 303 height 14
click at [491, 365] on h4 "Payroll sign-off email" at bounding box center [464, 365] width 114 height 15
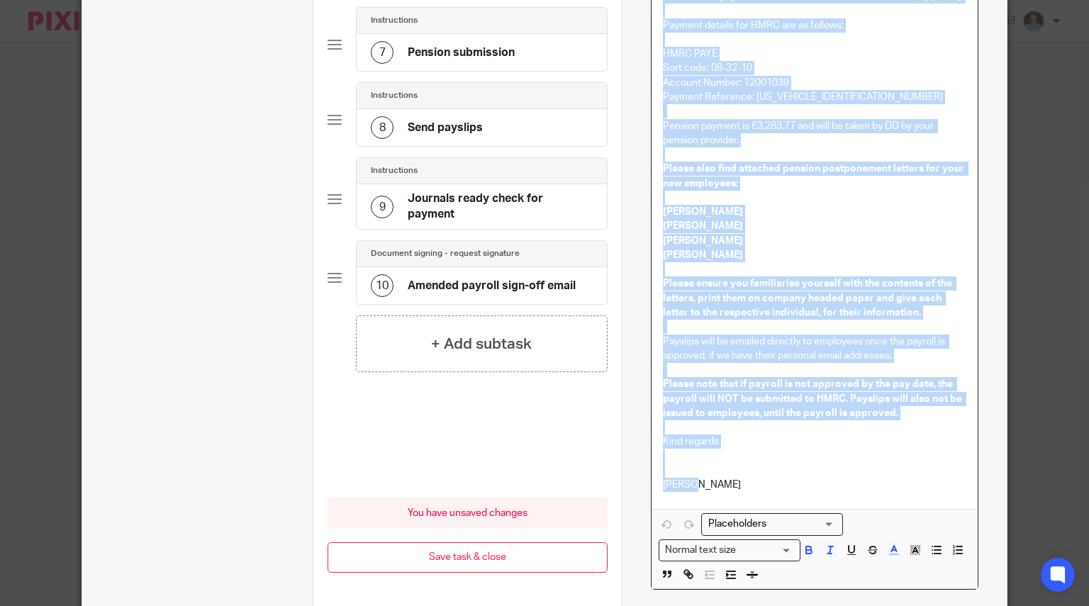
scroll to position [631, 0]
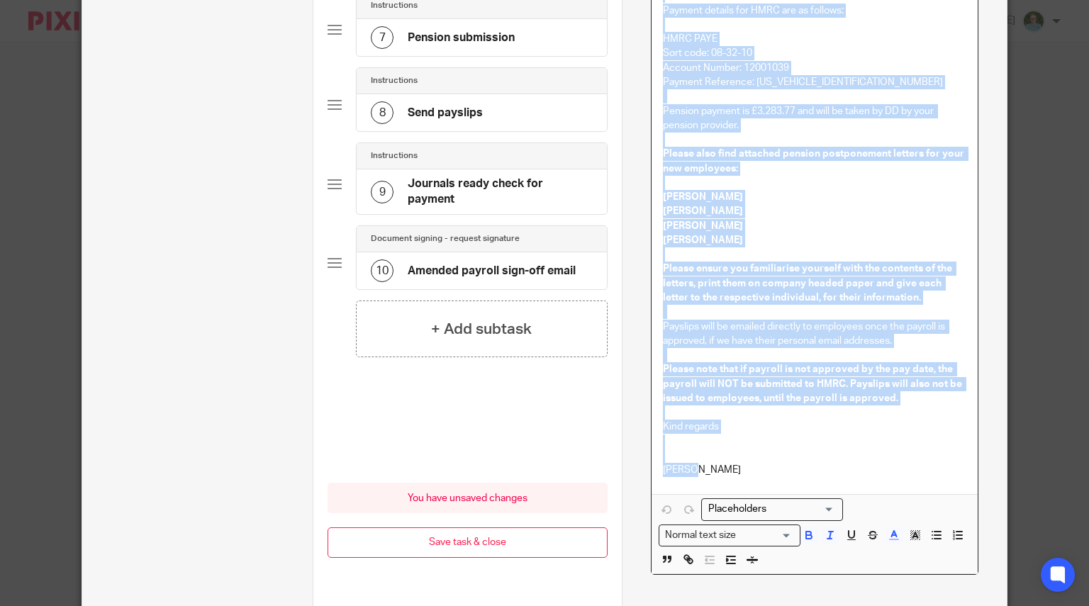
drag, startPoint x: 652, startPoint y: 310, endPoint x: 857, endPoint y: 580, distance: 339.9
click at [857, 575] on div "Dear Francesca, The August 2025 payroll documents for T & F Trading Solutions L…" at bounding box center [814, 225] width 326 height 697
copy div "Dear Francesca, The August 2025 payroll documents for T & F Trading Solutions L…"
click at [446, 252] on div "10 Amended payroll sign-off email" at bounding box center [481, 270] width 250 height 37
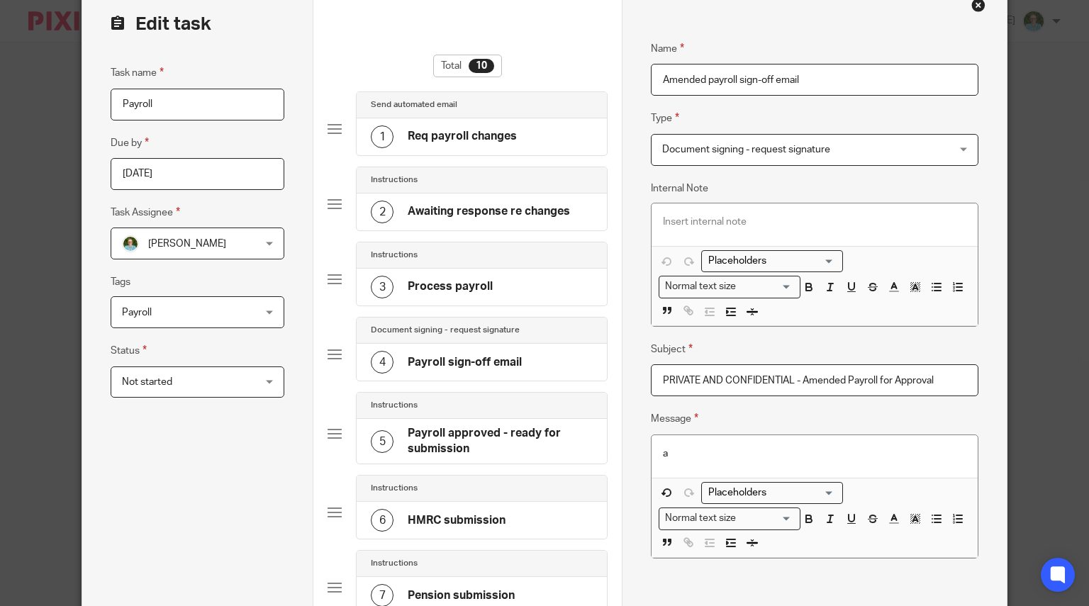
scroll to position [142, 0]
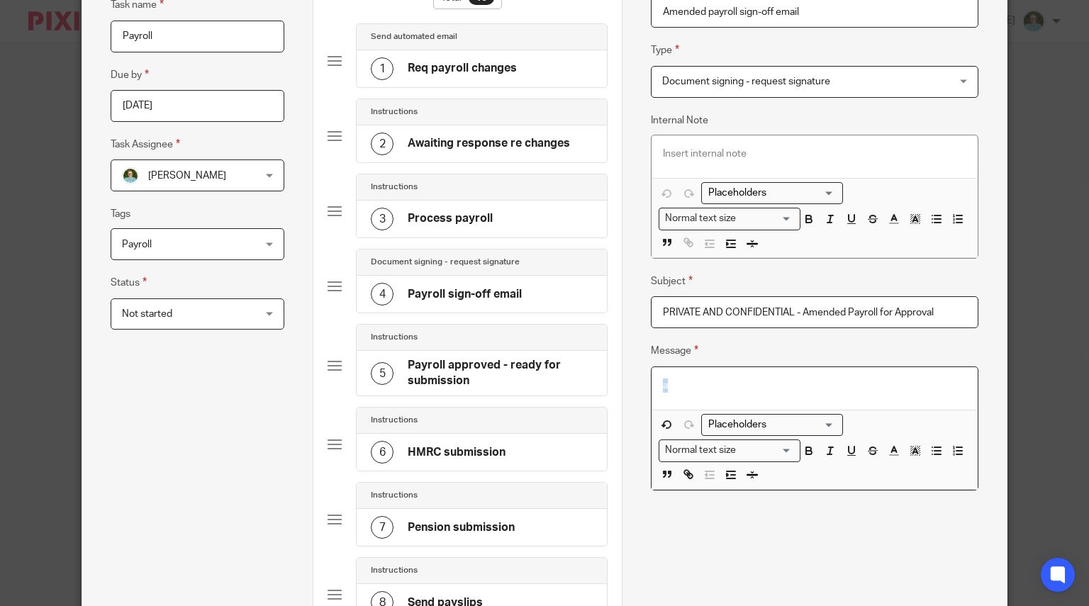
drag, startPoint x: 690, startPoint y: 388, endPoint x: 590, endPoint y: 380, distance: 101.0
click at [590, 380] on form "Edit task Task name Payroll Due by 2025-08-25 Task Assignee Louise Williams Lou…" at bounding box center [544, 454] width 924 height 1077
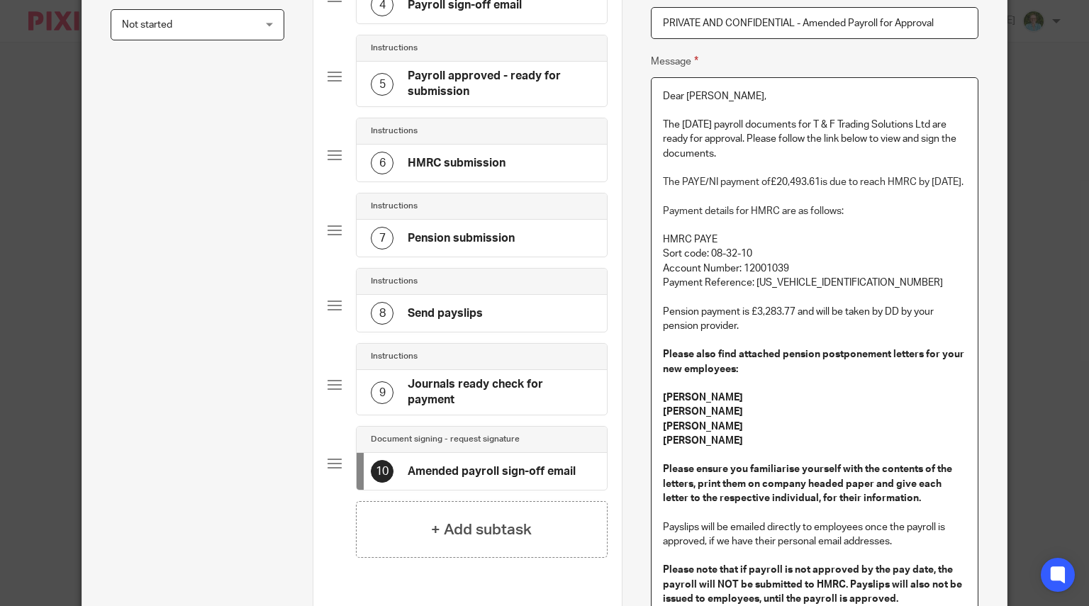
scroll to position [231, 0]
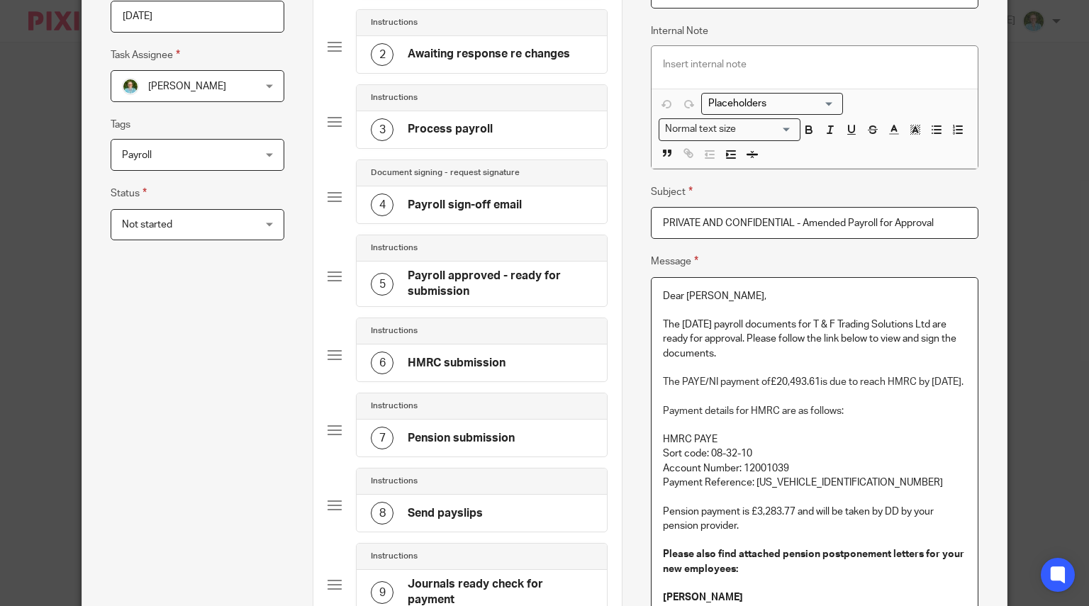
click at [680, 321] on p "The August 2025 payroll documents for T & F Trading Solutions Ltd are ready for…" at bounding box center [814, 338] width 303 height 43
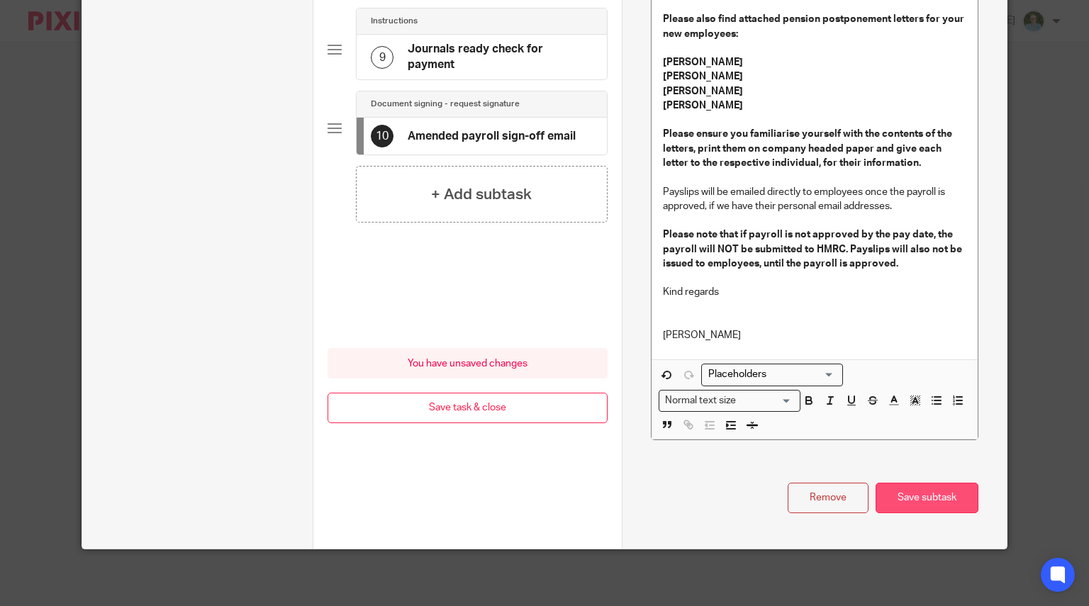
click at [921, 494] on button "Save subtask" at bounding box center [926, 498] width 103 height 30
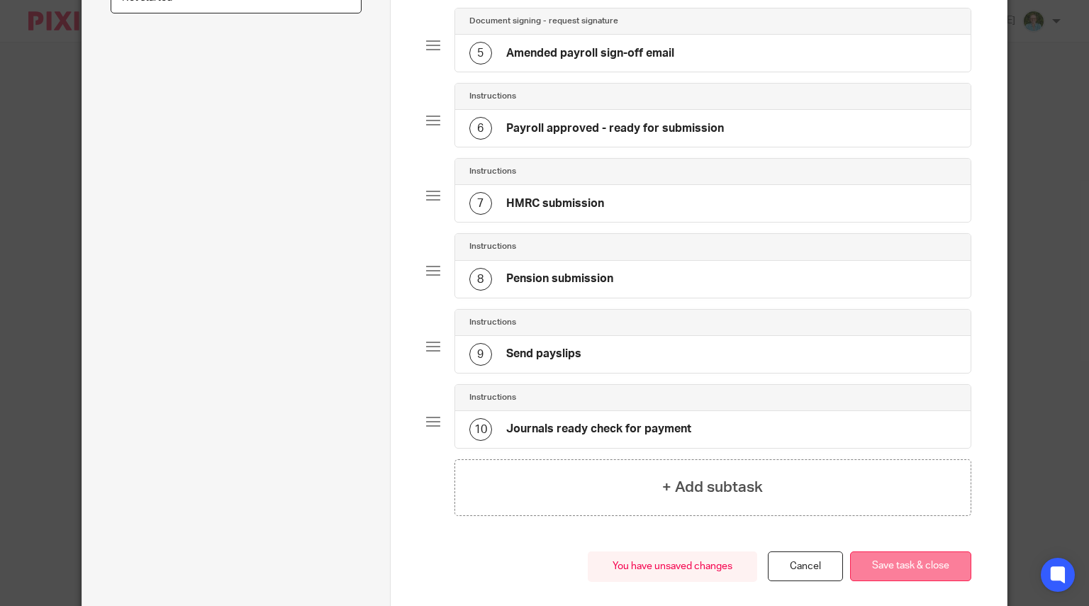
scroll to position [518, 0]
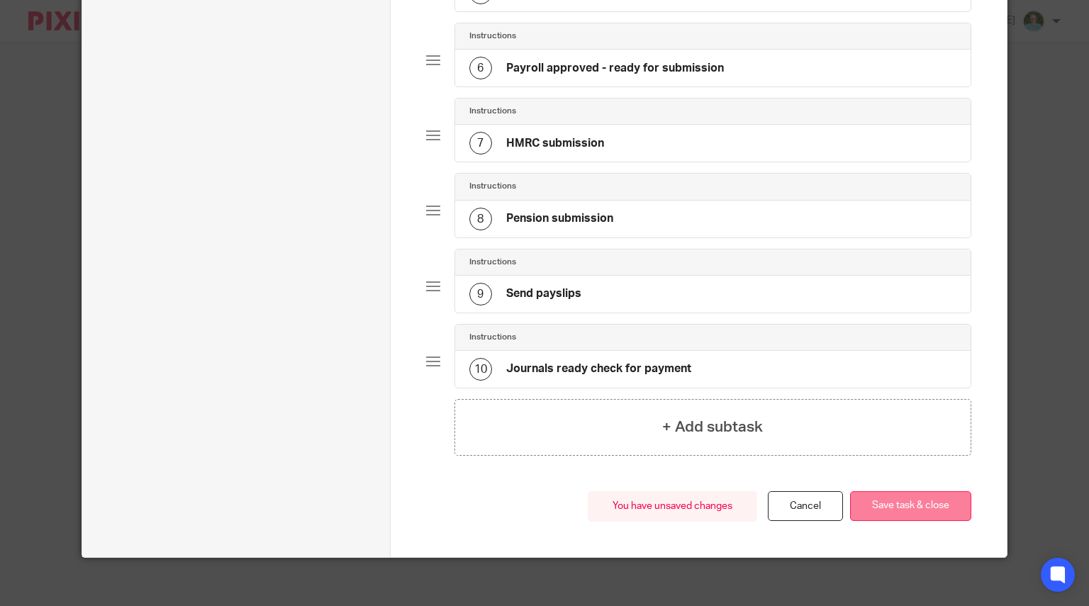
click at [882, 507] on button "Save task & close" at bounding box center [910, 506] width 121 height 30
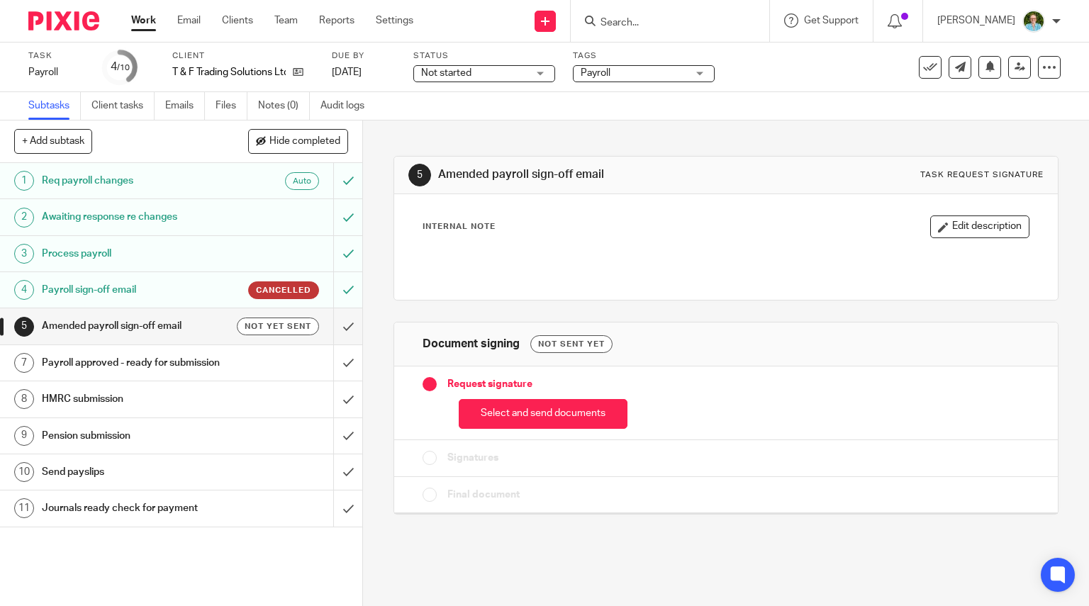
click at [502, 415] on button "Select and send documents" at bounding box center [543, 414] width 169 height 30
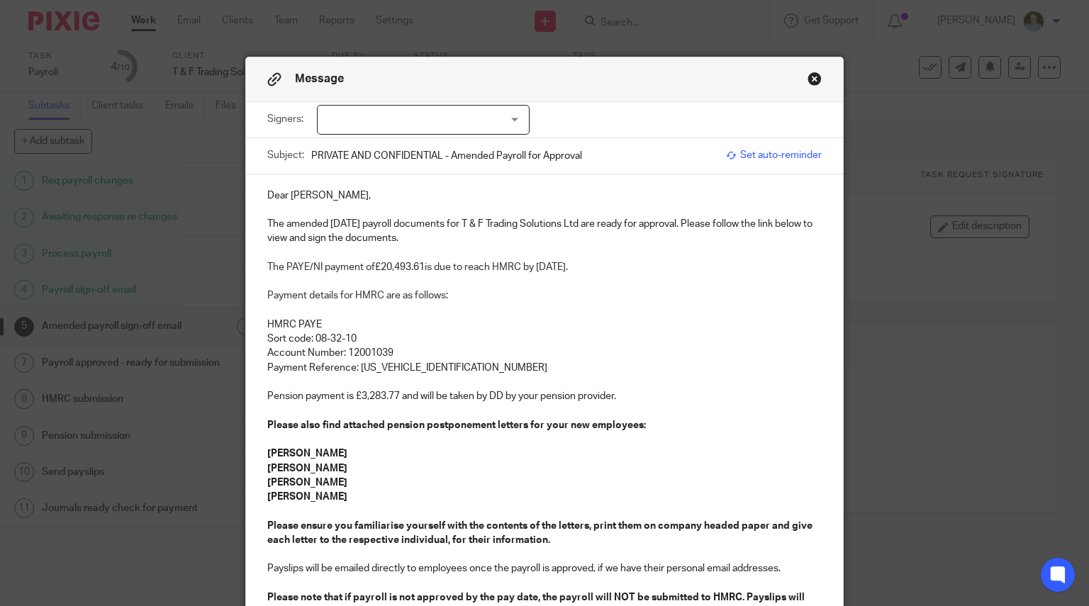
click at [377, 129] on div at bounding box center [423, 120] width 213 height 30
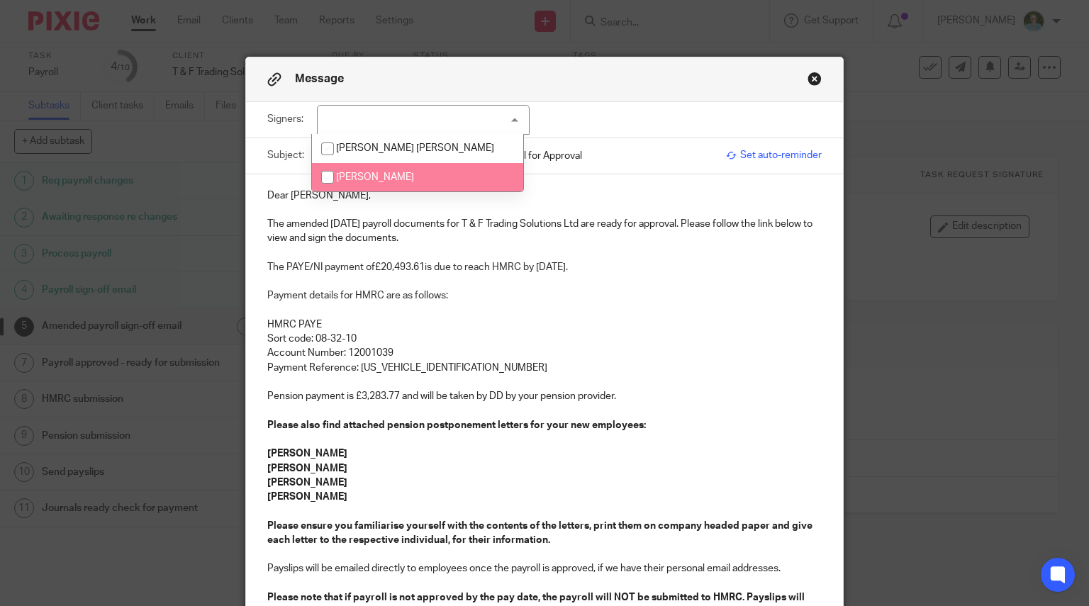
drag, startPoint x: 373, startPoint y: 147, endPoint x: 373, endPoint y: 179, distance: 31.2
click at [373, 179] on ul "Thomas David Baker Francesca Jane Gillett" at bounding box center [417, 162] width 211 height 57
click at [370, 178] on span "Francesca Jane Gillett" at bounding box center [375, 177] width 78 height 10
checkbox input "true"
click at [356, 250] on p at bounding box center [544, 253] width 555 height 14
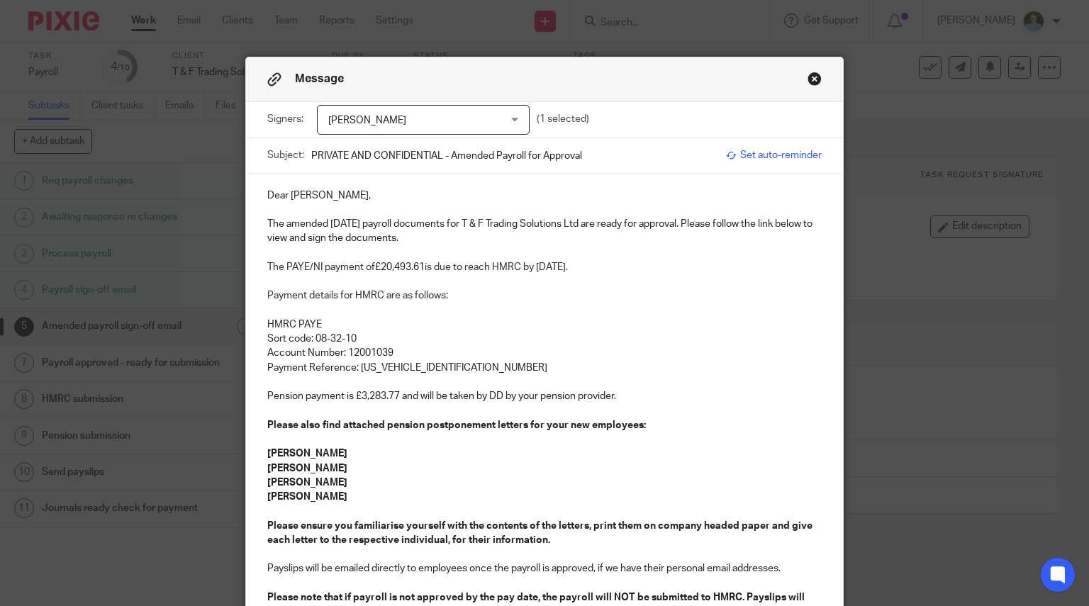
click at [279, 269] on span "The PAYE/NI payment of" at bounding box center [321, 267] width 108 height 10
click at [446, 274] on p at bounding box center [544, 281] width 555 height 14
drag, startPoint x: 459, startPoint y: 261, endPoint x: 427, endPoint y: 261, distance: 31.9
click at [427, 261] on p "The revised PAYE/NI payment of £20,493.61 is due to reach HMRC by 22nd Septembe…" at bounding box center [544, 267] width 555 height 14
click at [562, 320] on p "HMRC PAYE" at bounding box center [544, 324] width 555 height 14
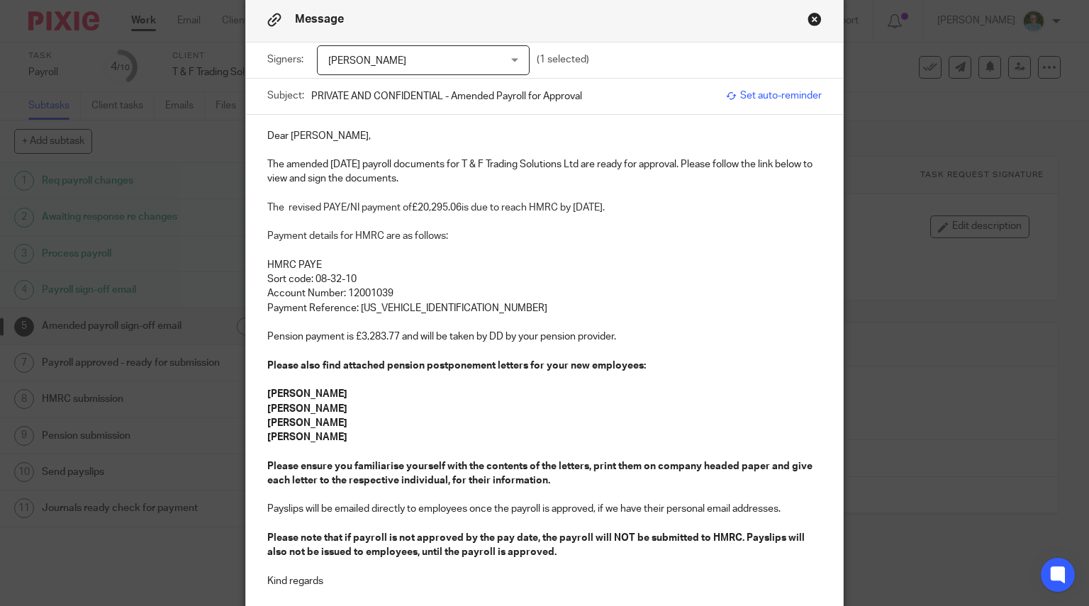
scroll to position [142, 0]
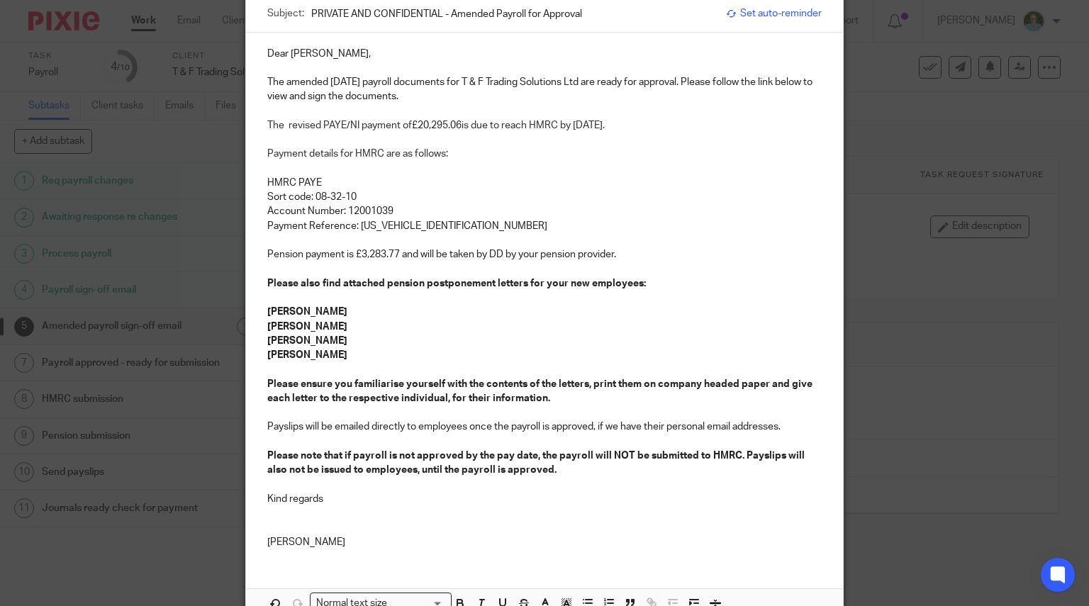
click at [268, 257] on p "Pension payment is £3,283.77 and will be taken by DD by your pension provider." at bounding box center [544, 254] width 555 height 14
click at [414, 254] on p "The amended pension payment is £3,283.77 and will be taken by DD by your pensio…" at bounding box center [544, 254] width 555 height 14
click at [483, 252] on p "The amended pension payment of £3,283.77 and will be taken by DD by your pensio…" at bounding box center [544, 254] width 555 height 14
drag, startPoint x: 461, startPoint y: 253, endPoint x: 437, endPoint y: 253, distance: 24.1
click at [437, 253] on p "The amended pension payment of £3,283.77 will be taken by DD by your pension pr…" at bounding box center [544, 254] width 555 height 14
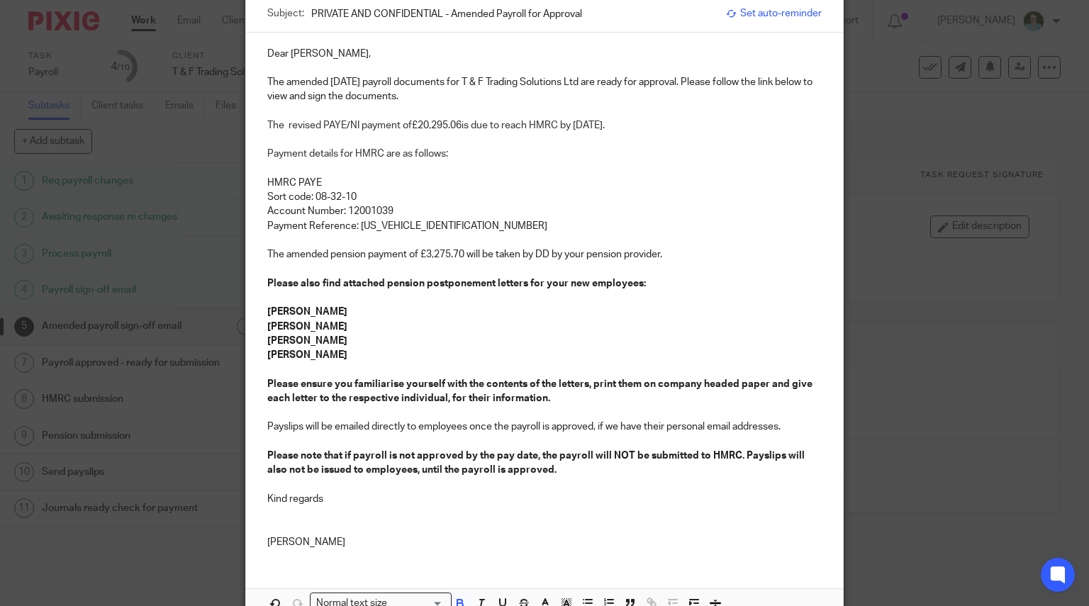
click at [531, 353] on p "Kyle Matthews" at bounding box center [544, 355] width 555 height 14
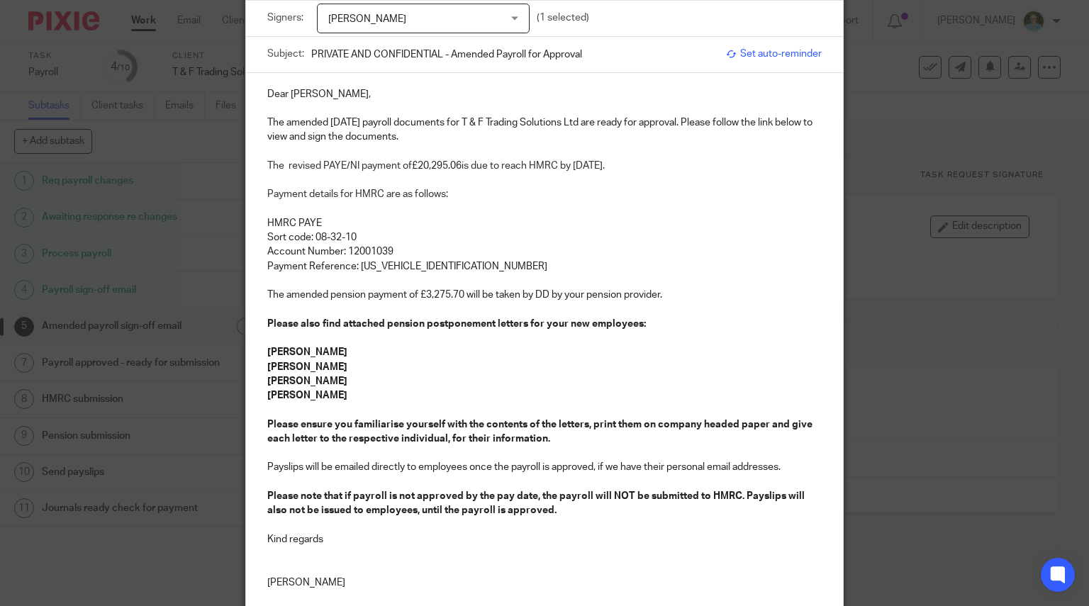
scroll to position [0, 0]
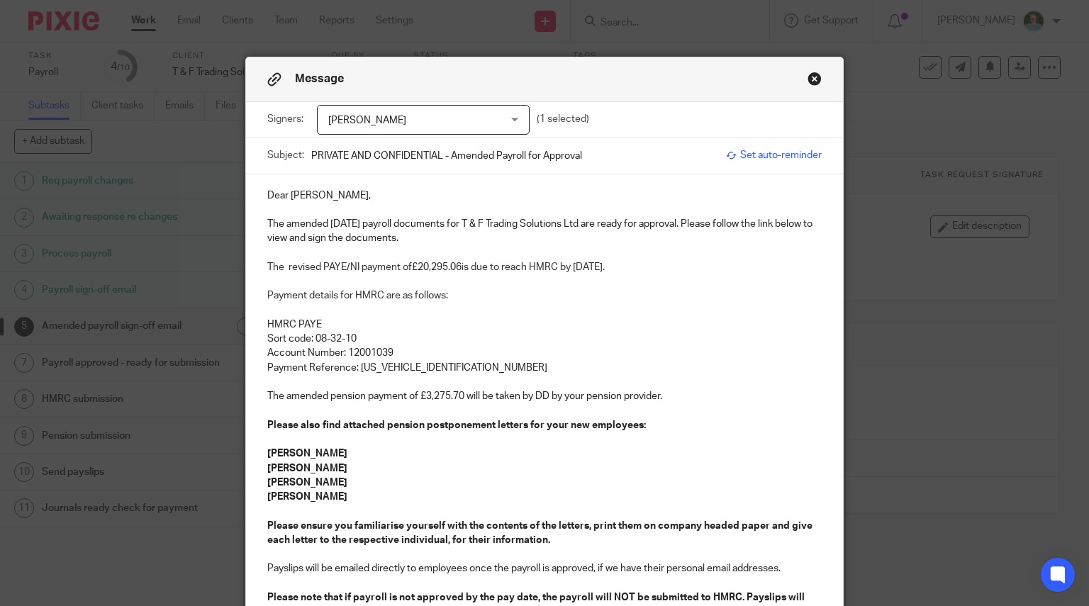
click at [300, 304] on p at bounding box center [544, 310] width 555 height 14
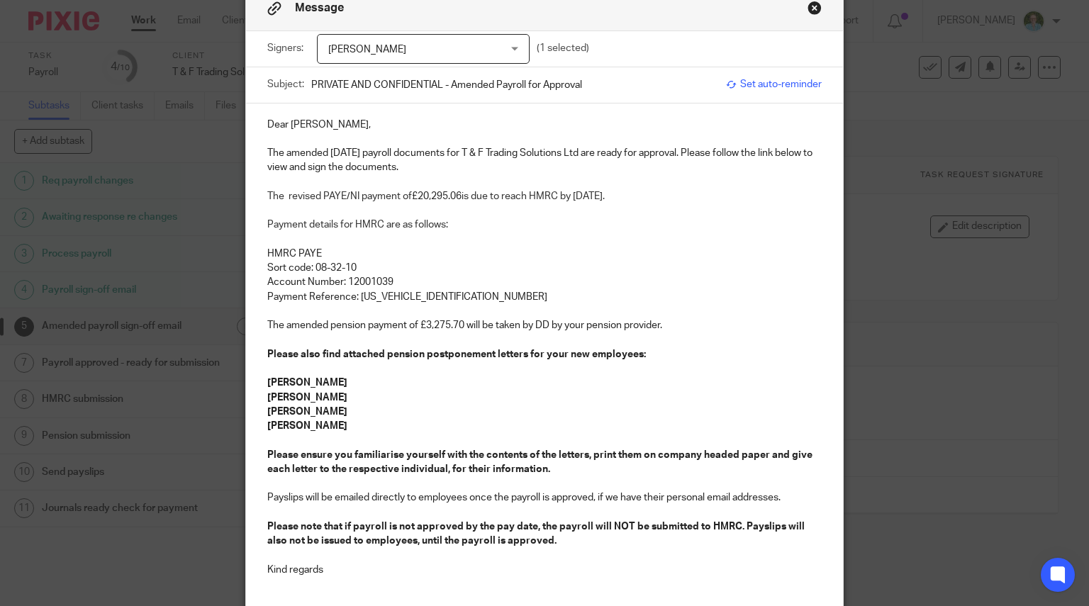
scroll to position [142, 0]
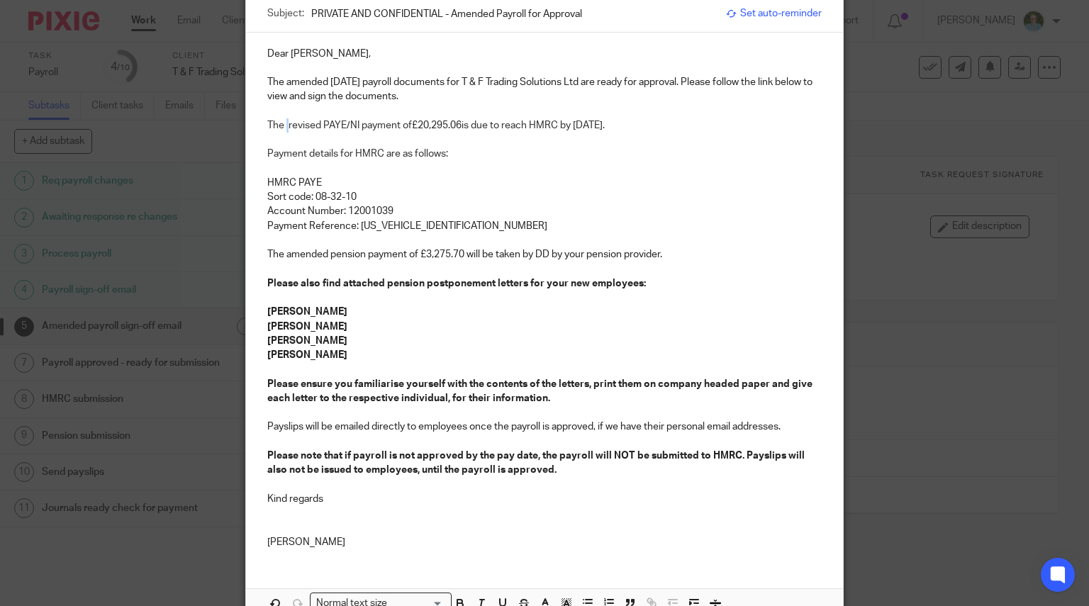
click at [282, 123] on span "The revised PAYE/NI payment of" at bounding box center [339, 125] width 145 height 10
click at [534, 273] on p at bounding box center [544, 269] width 555 height 14
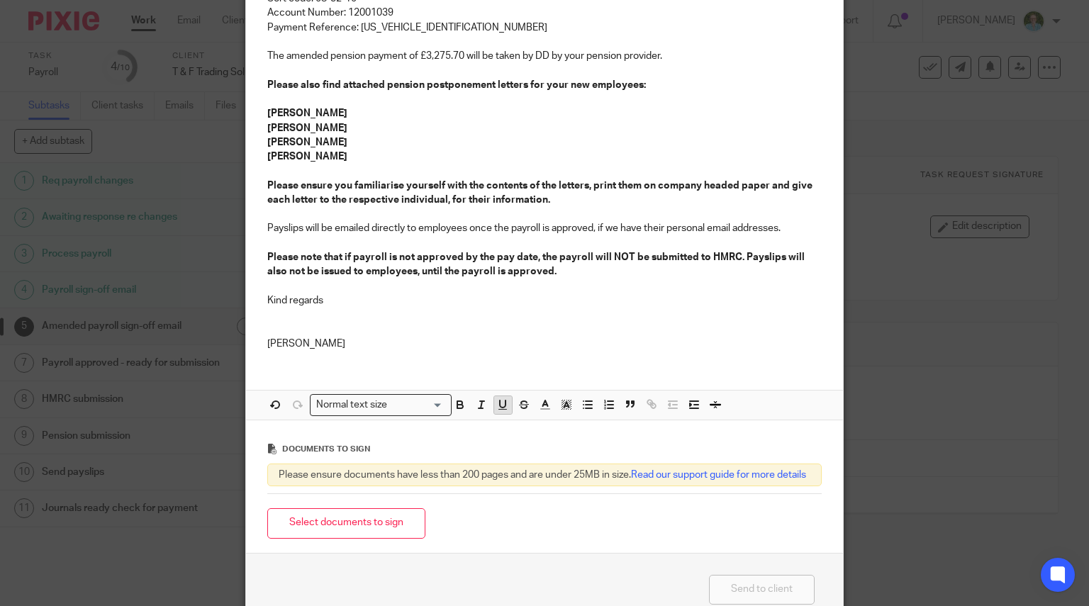
scroll to position [428, 0]
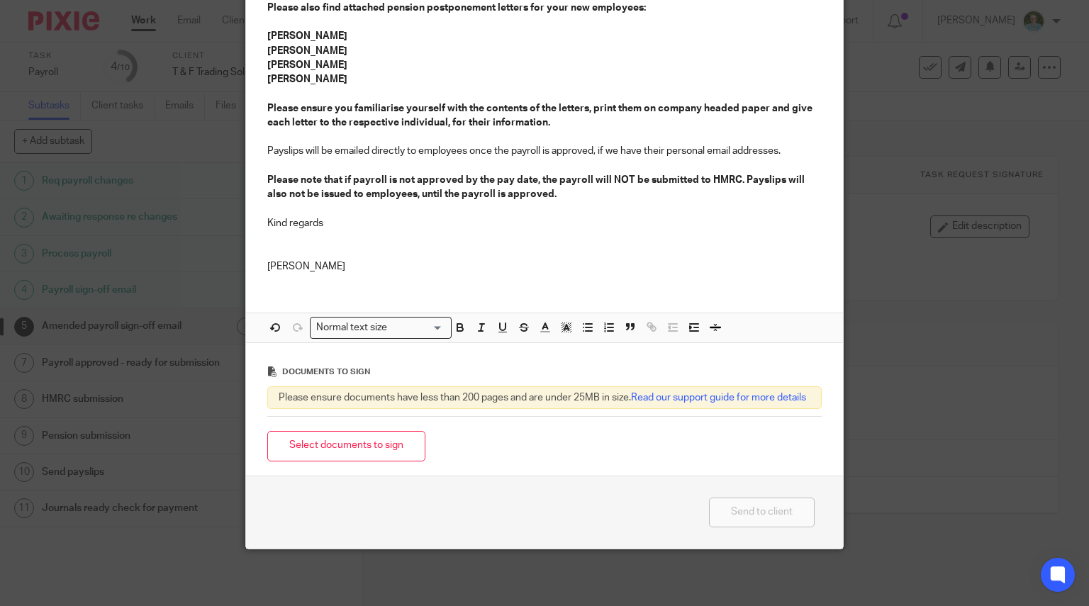
drag, startPoint x: 376, startPoint y: 441, endPoint x: 386, endPoint y: 424, distance: 20.1
click at [374, 441] on button "Select documents to sign" at bounding box center [346, 446] width 158 height 30
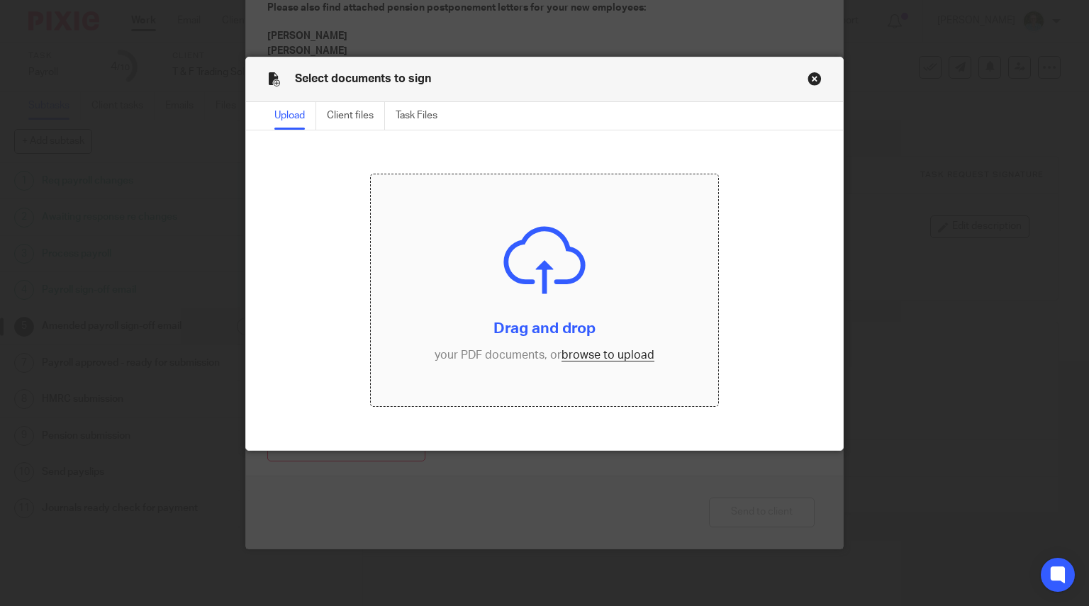
click at [548, 281] on input "file" at bounding box center [544, 290] width 347 height 232
click at [807, 86] on div "Select documents to sign" at bounding box center [544, 79] width 597 height 45
click at [807, 77] on button "Close modal" at bounding box center [814, 79] width 14 height 14
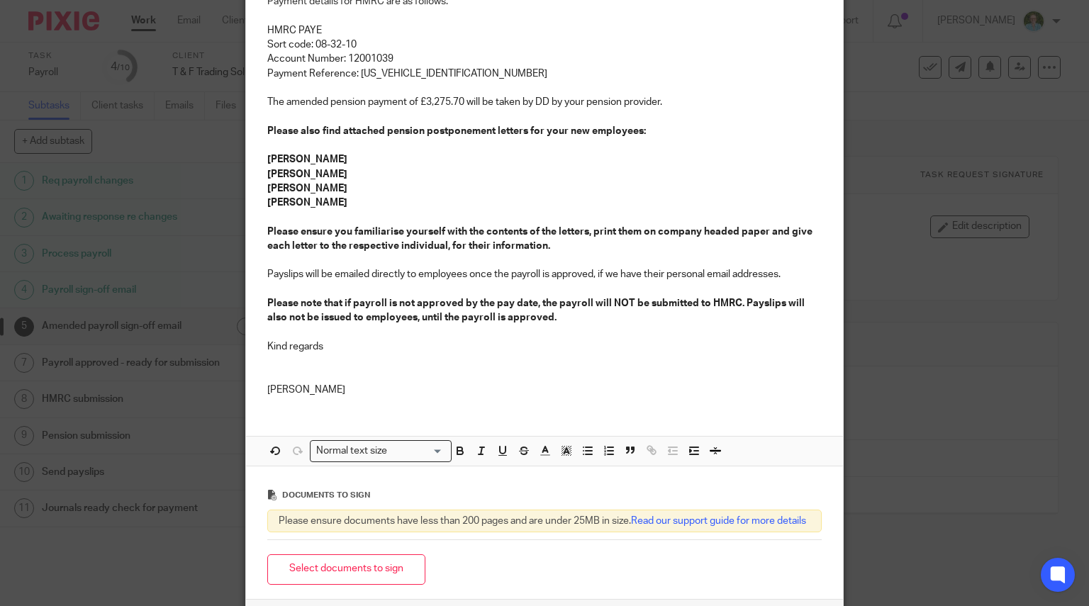
scroll to position [354, 0]
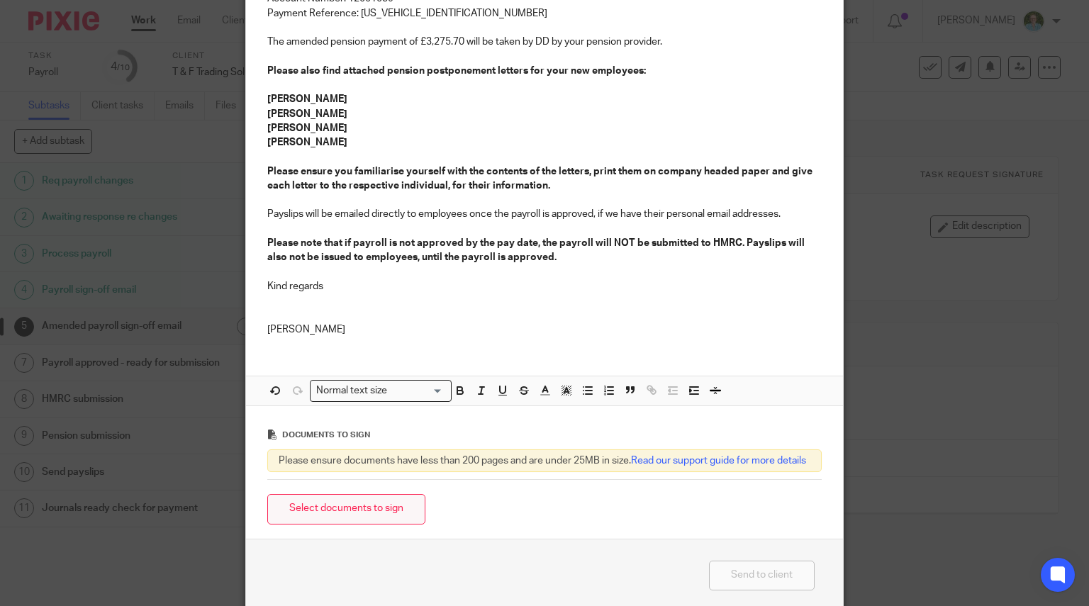
click at [343, 524] on button "Select documents to sign" at bounding box center [346, 509] width 158 height 30
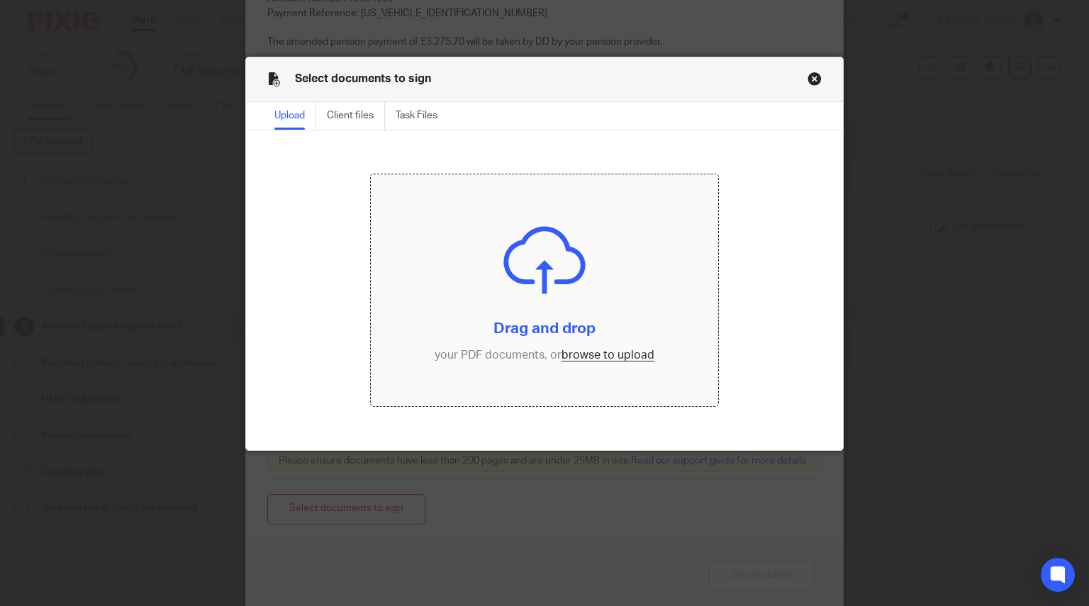
click at [565, 344] on input "file" at bounding box center [544, 290] width 347 height 232
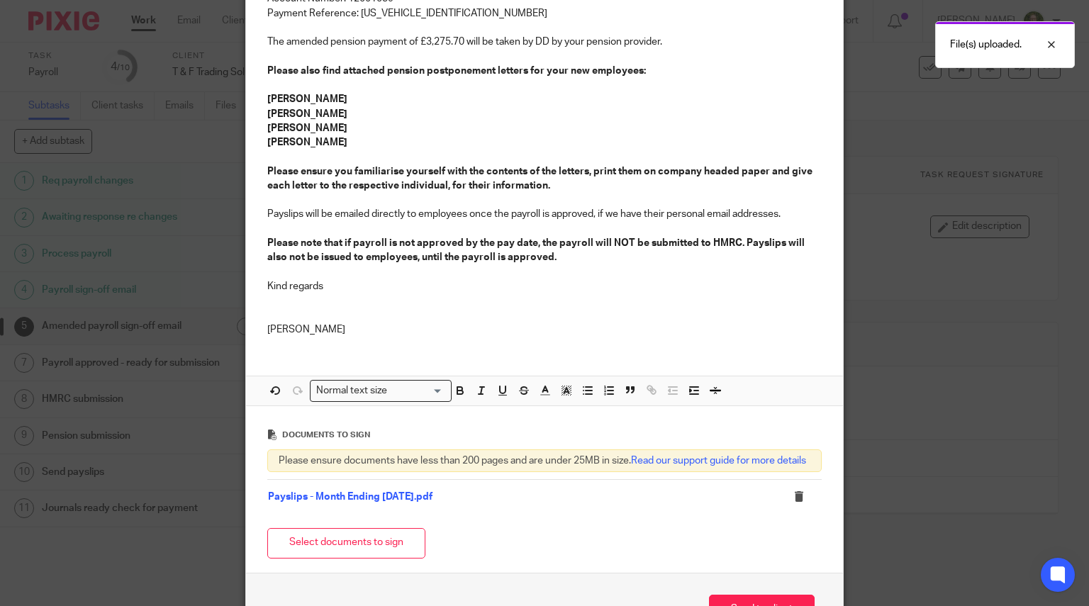
drag, startPoint x: 348, startPoint y: 551, endPoint x: 364, endPoint y: 534, distance: 23.6
click at [348, 551] on button "Select documents to sign" at bounding box center [346, 543] width 158 height 30
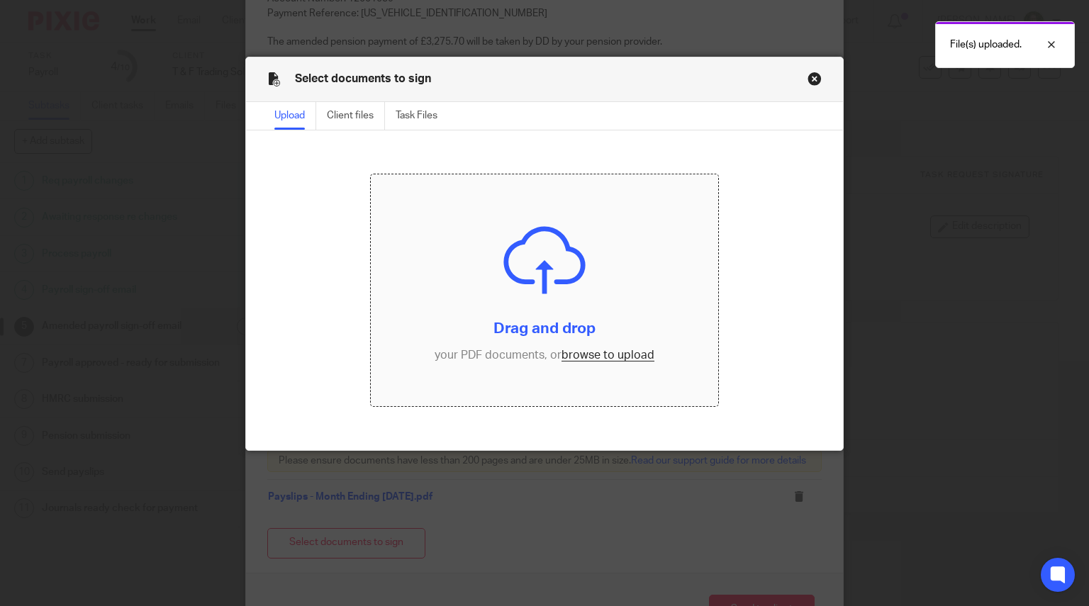
click at [540, 314] on input "file" at bounding box center [544, 290] width 347 height 232
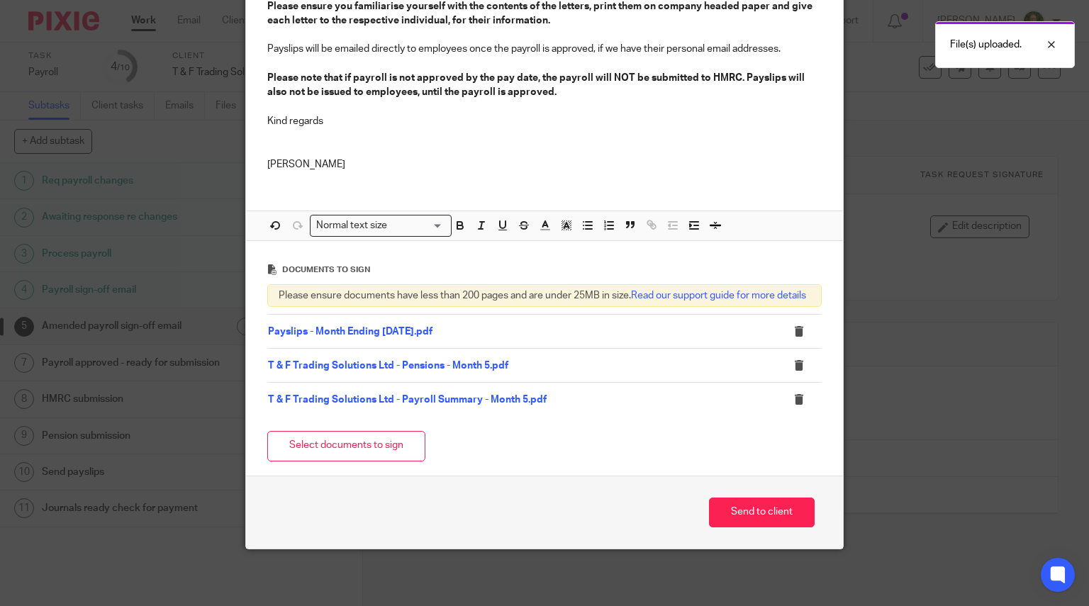
scroll to position [530, 0]
click at [359, 449] on button "Select documents to sign" at bounding box center [346, 446] width 158 height 30
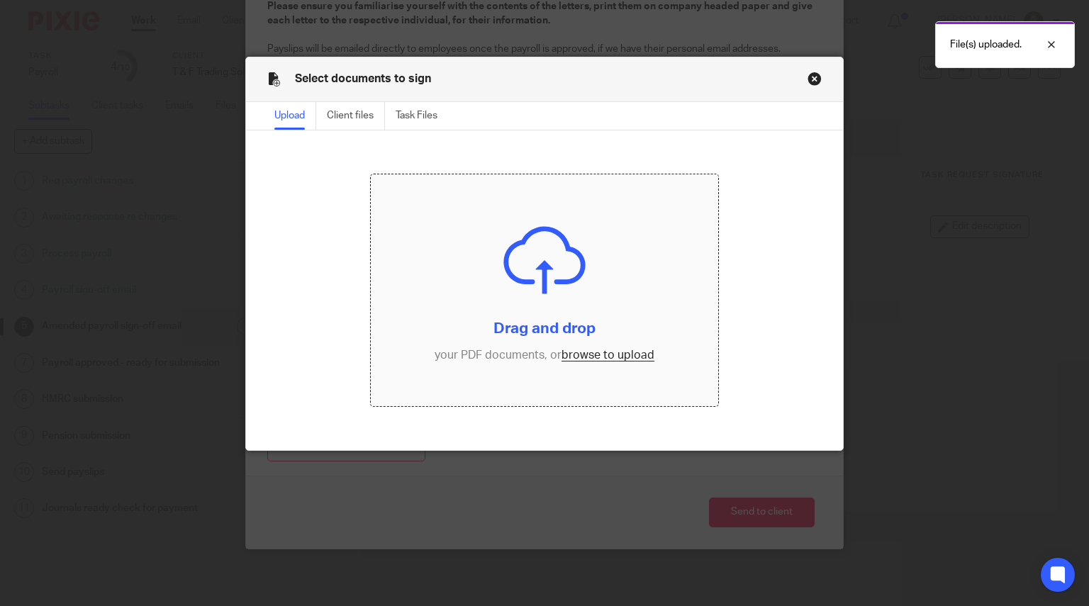
click at [541, 236] on input "file" at bounding box center [544, 290] width 347 height 232
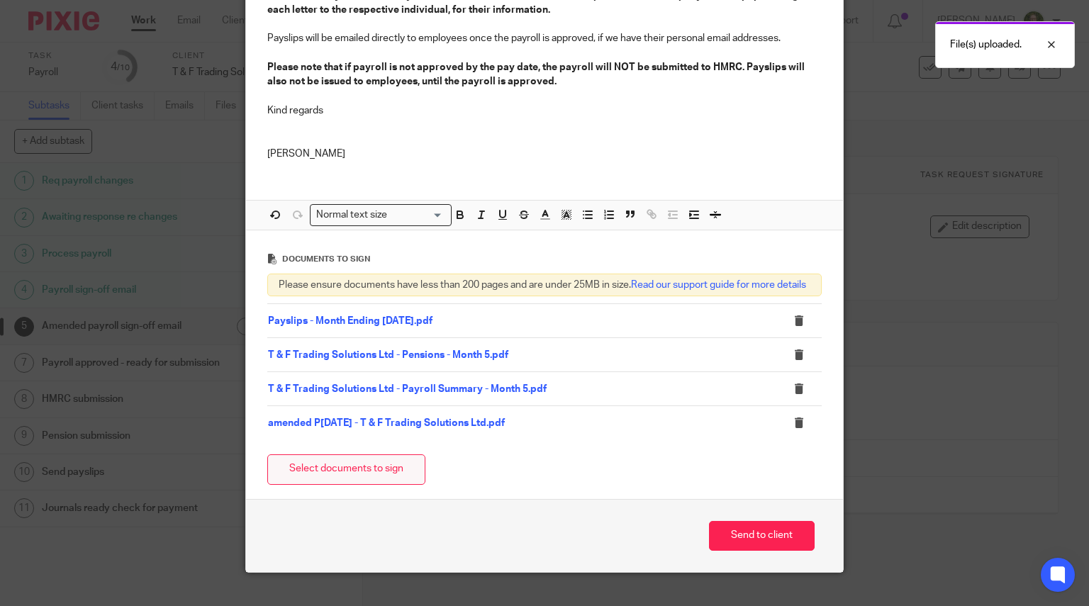
click at [364, 470] on button "Select documents to sign" at bounding box center [346, 469] width 158 height 30
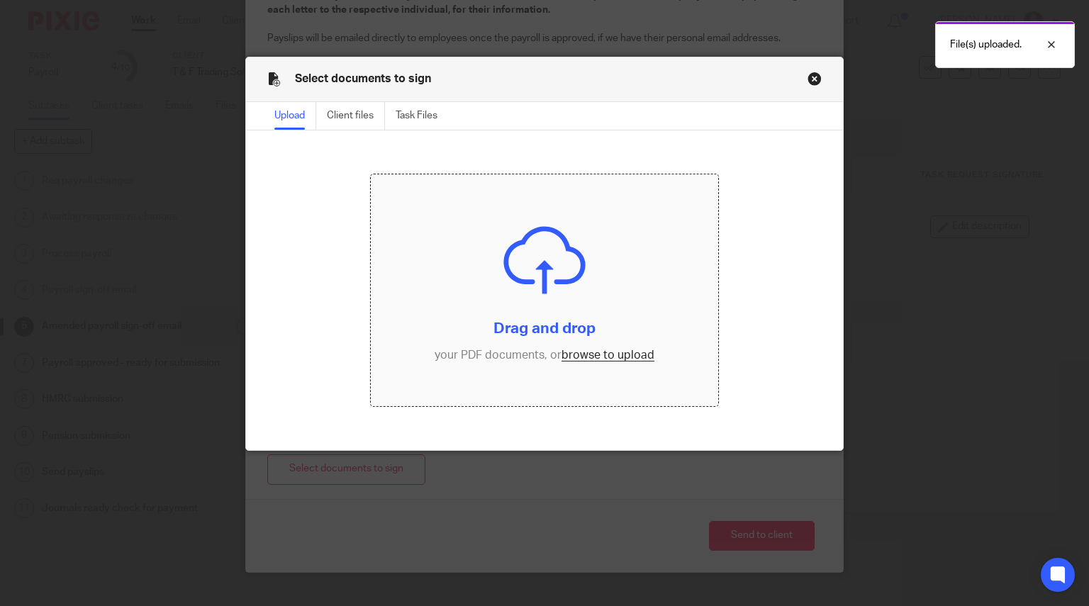
click at [493, 289] on input "file" at bounding box center [544, 290] width 347 height 232
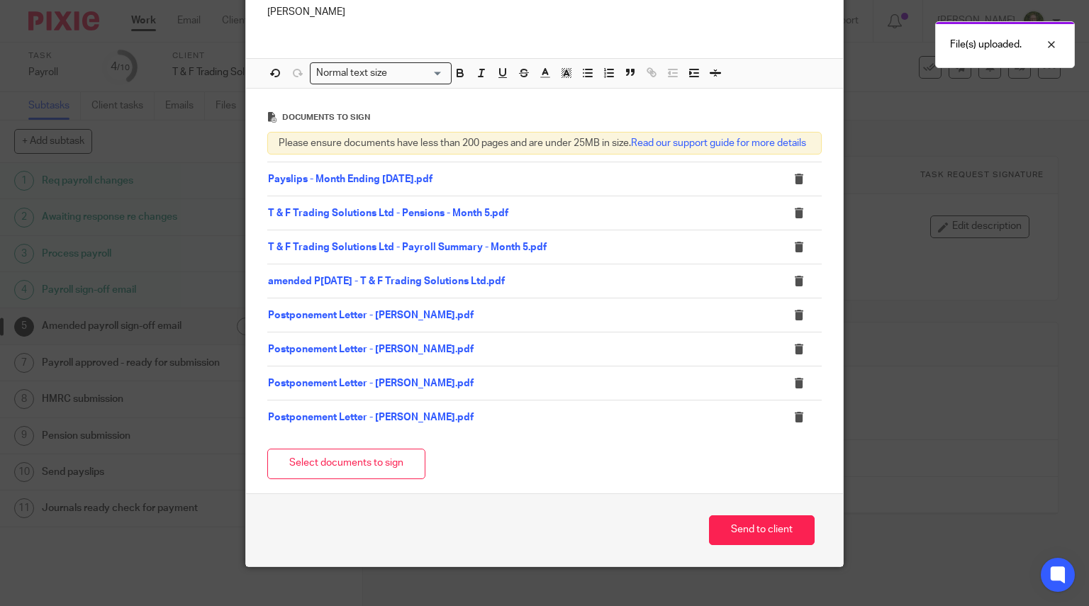
scroll to position [700, 0]
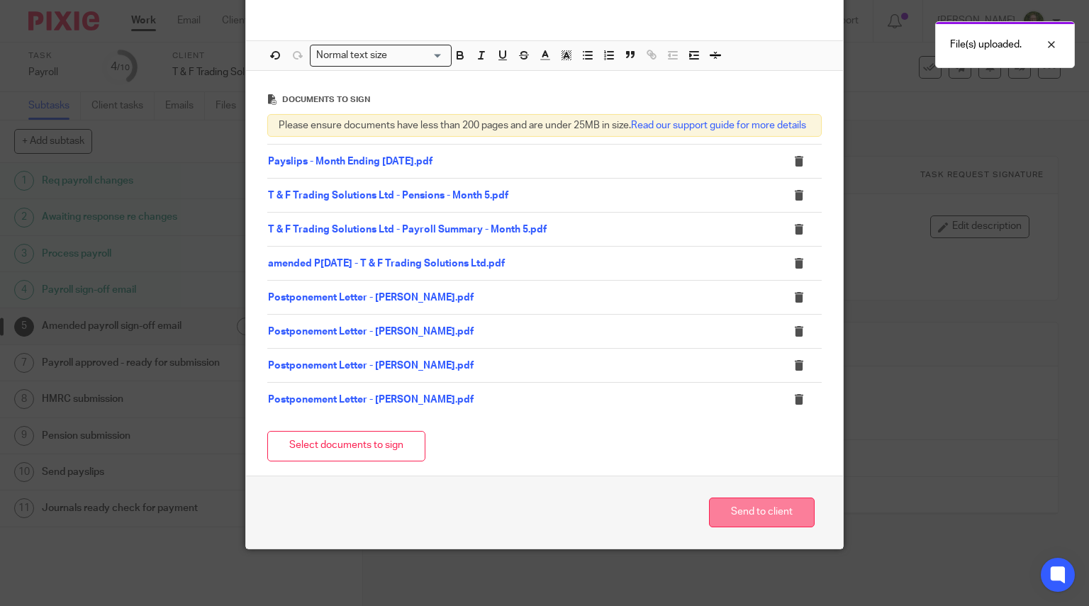
click at [729, 510] on button "Send to client" at bounding box center [762, 512] width 106 height 30
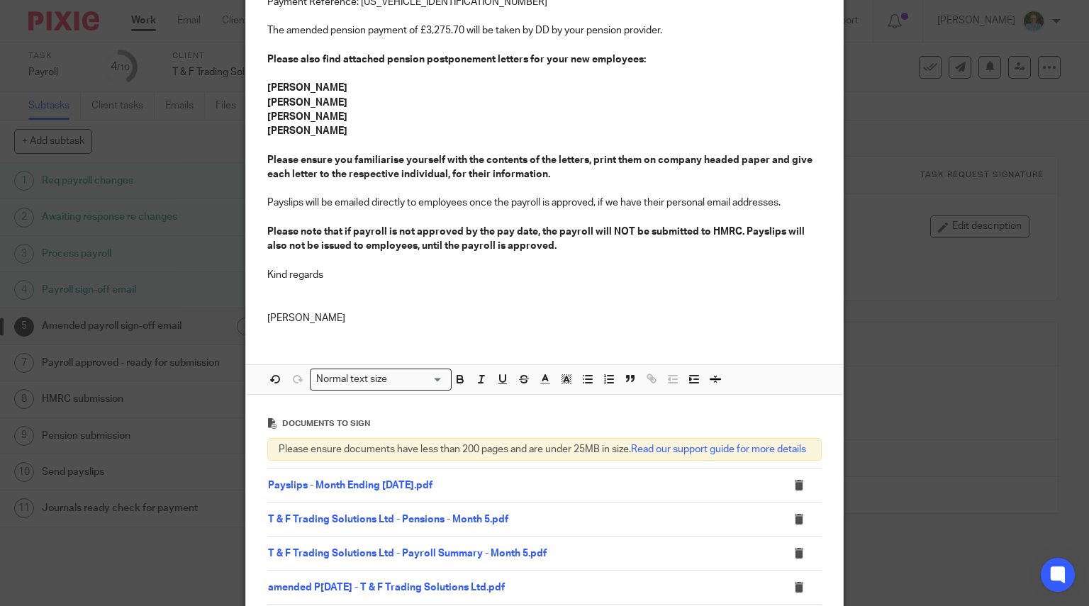
scroll to position [346, 0]
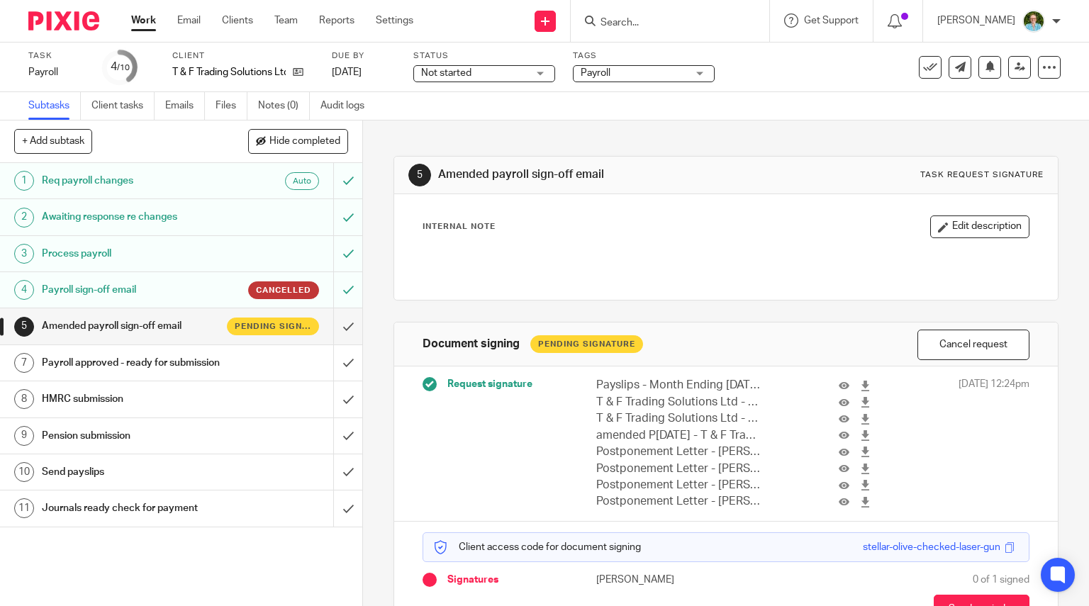
click at [61, 28] on img at bounding box center [63, 20] width 71 height 19
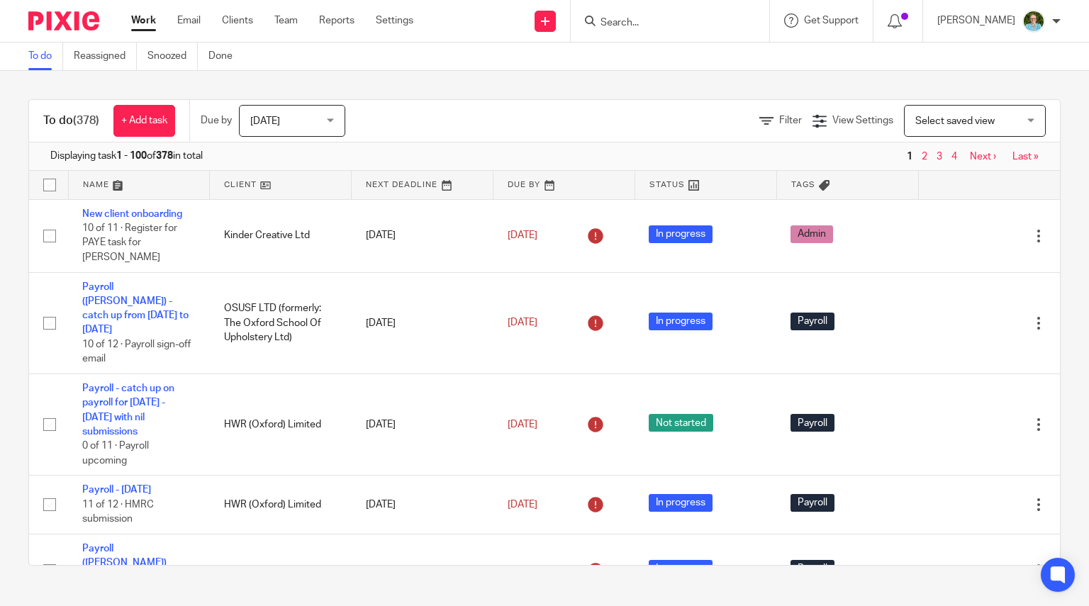
click at [631, 16] on form at bounding box center [674, 21] width 151 height 18
click at [649, 21] on input "Search" at bounding box center [663, 23] width 128 height 13
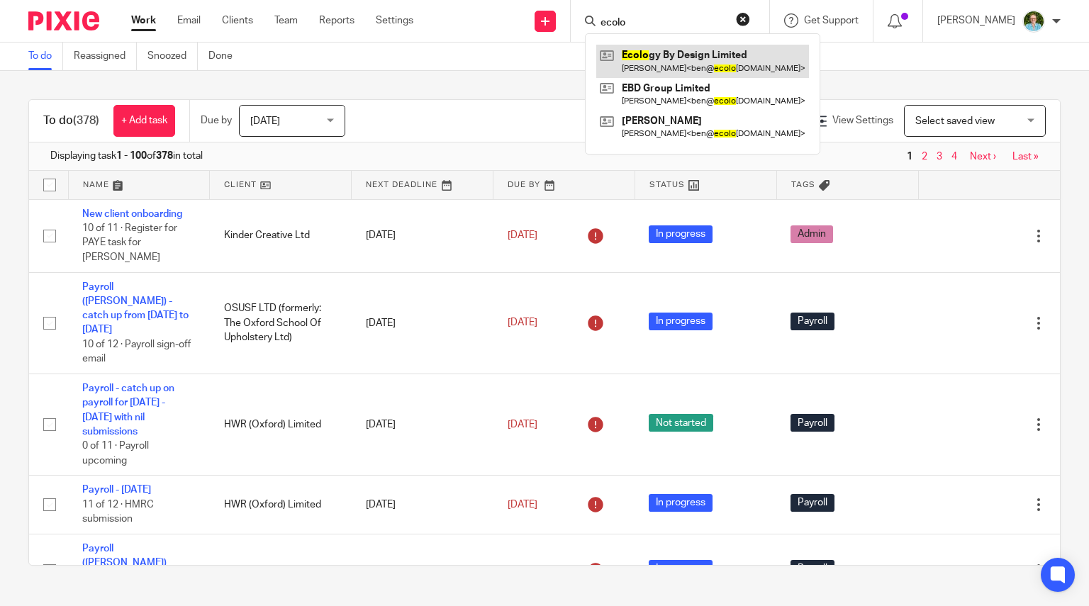
type input "ecolo"
click at [663, 56] on link at bounding box center [702, 61] width 213 height 33
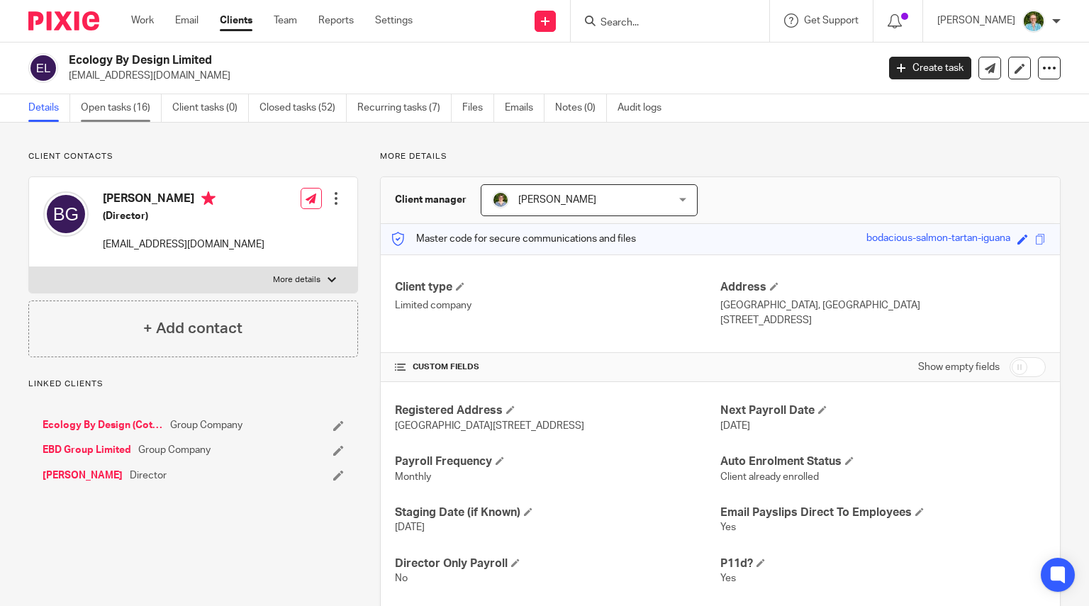
click at [138, 106] on link "Open tasks (16)" at bounding box center [121, 108] width 81 height 28
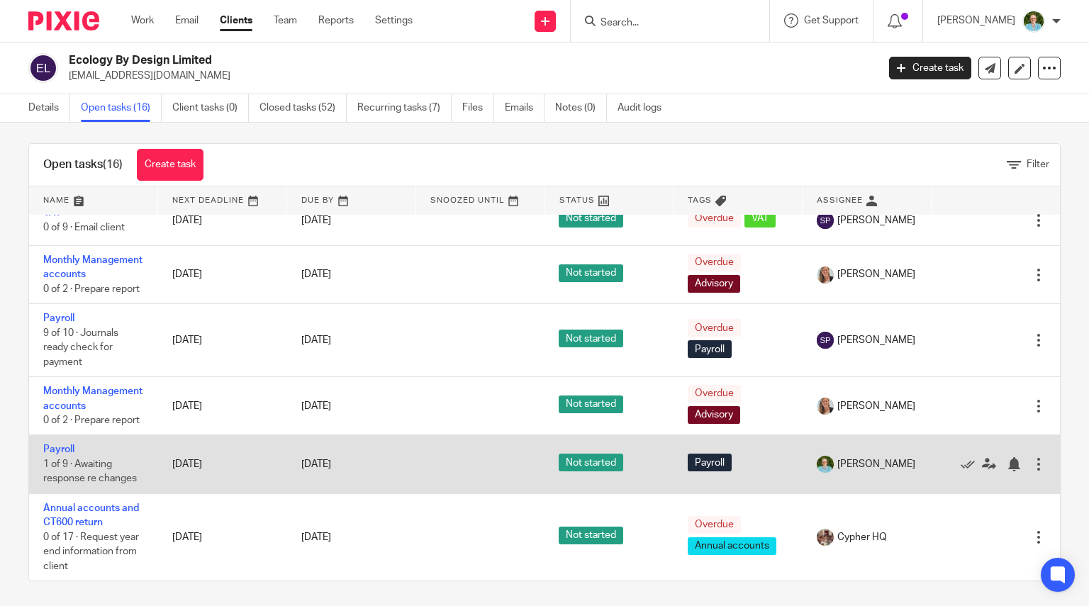
scroll to position [10, 0]
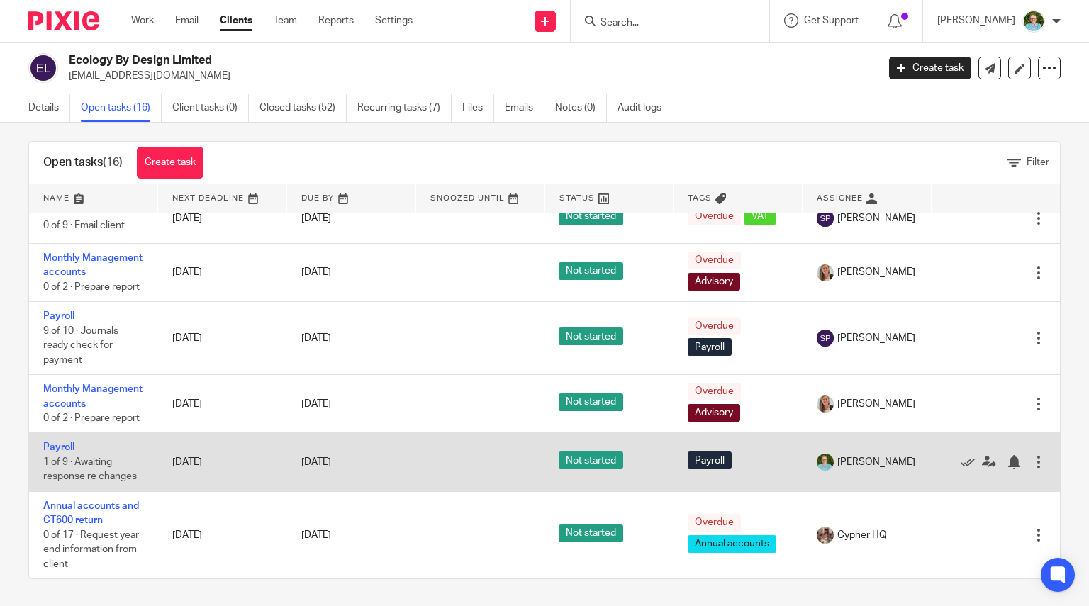
drag, startPoint x: 67, startPoint y: 449, endPoint x: 201, endPoint y: 429, distance: 136.1
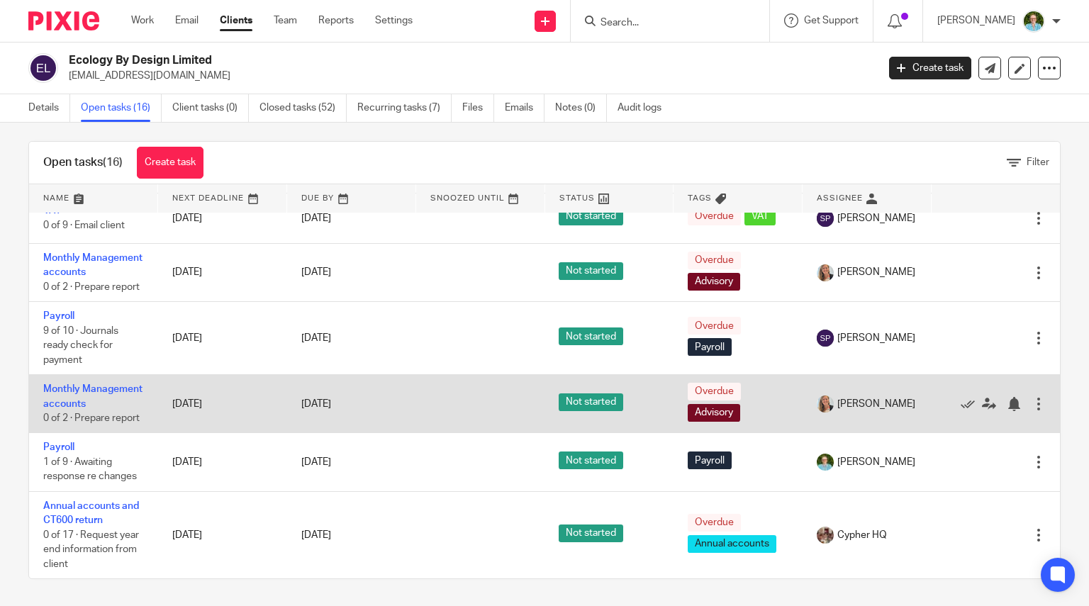
click at [67, 449] on link "Payroll" at bounding box center [58, 447] width 31 height 10
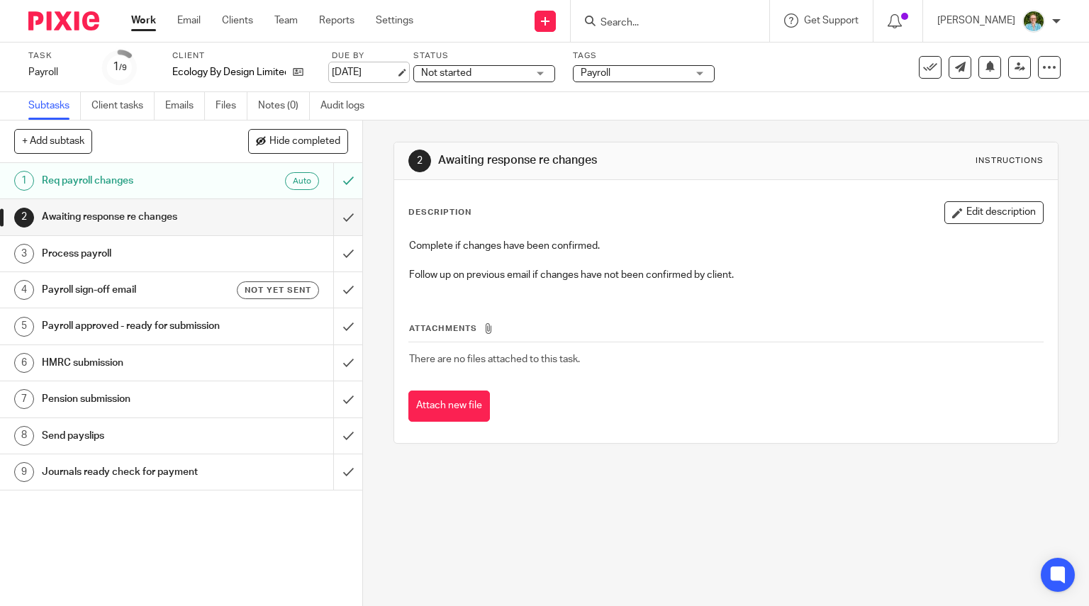
click at [384, 64] on div "Due by 4 Sep 2025" at bounding box center [364, 67] width 64 height 34
click at [380, 69] on link "4 Sep 2025" at bounding box center [364, 72] width 64 height 15
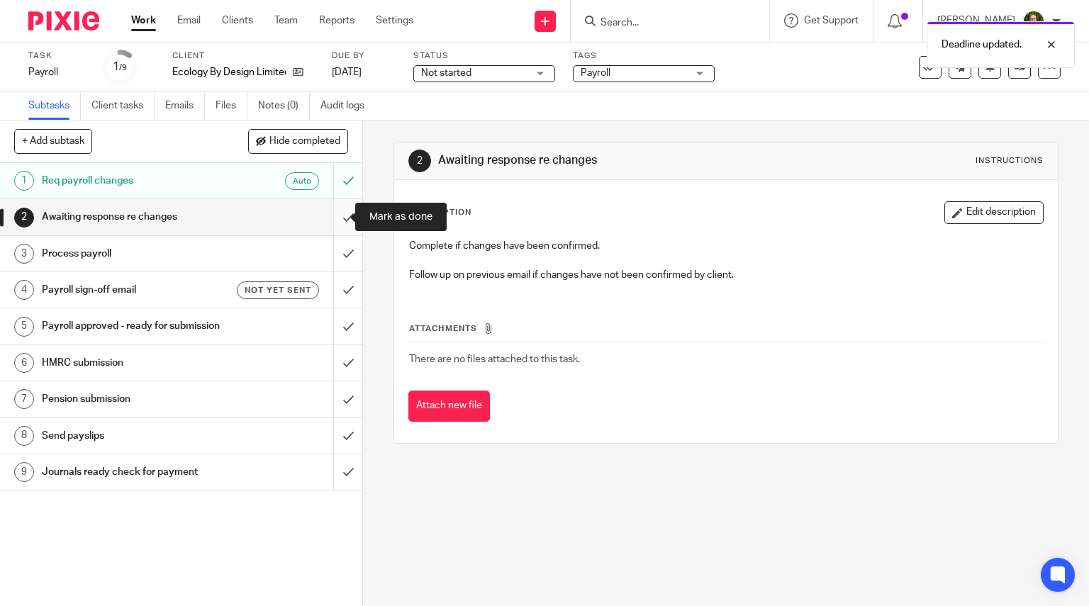
click at [335, 214] on input "submit" at bounding box center [181, 216] width 362 height 35
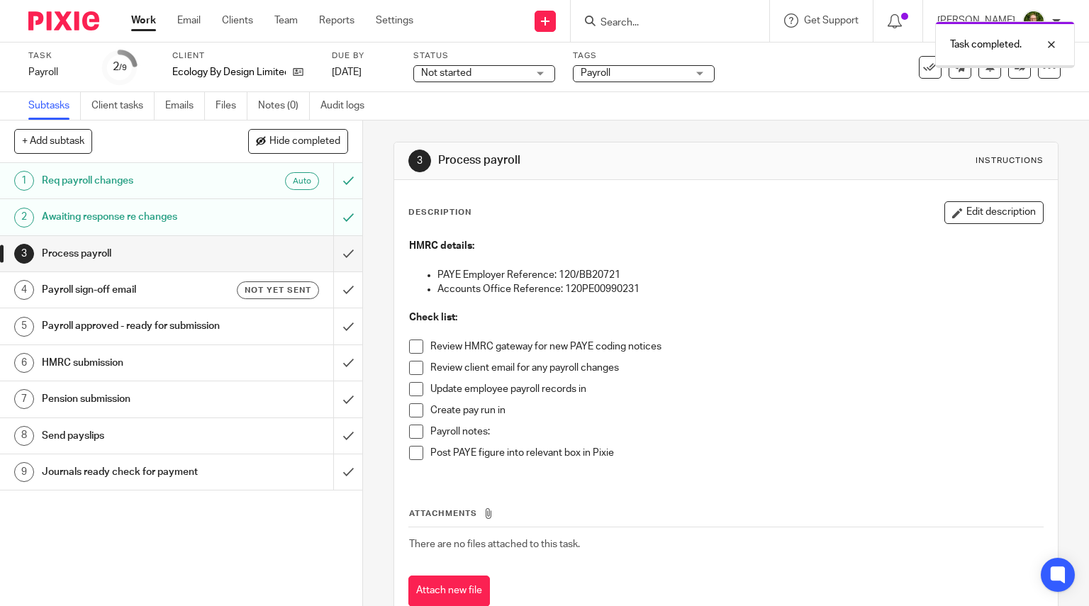
click at [415, 349] on span at bounding box center [416, 346] width 14 height 14
click at [411, 363] on span at bounding box center [416, 368] width 14 height 14
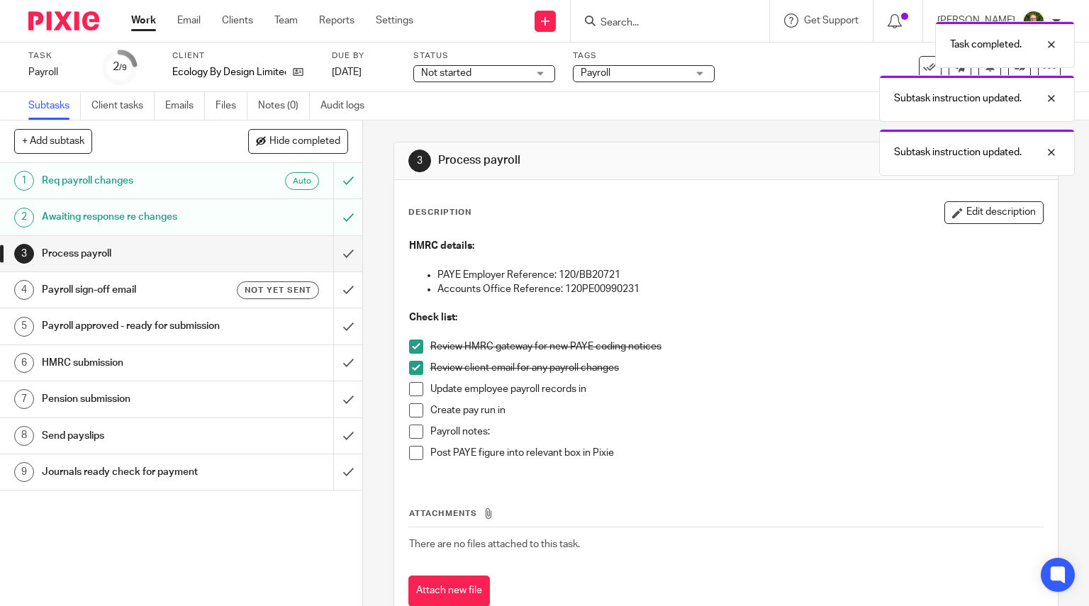
click at [414, 392] on span at bounding box center [416, 389] width 14 height 14
click at [411, 413] on span at bounding box center [416, 410] width 14 height 14
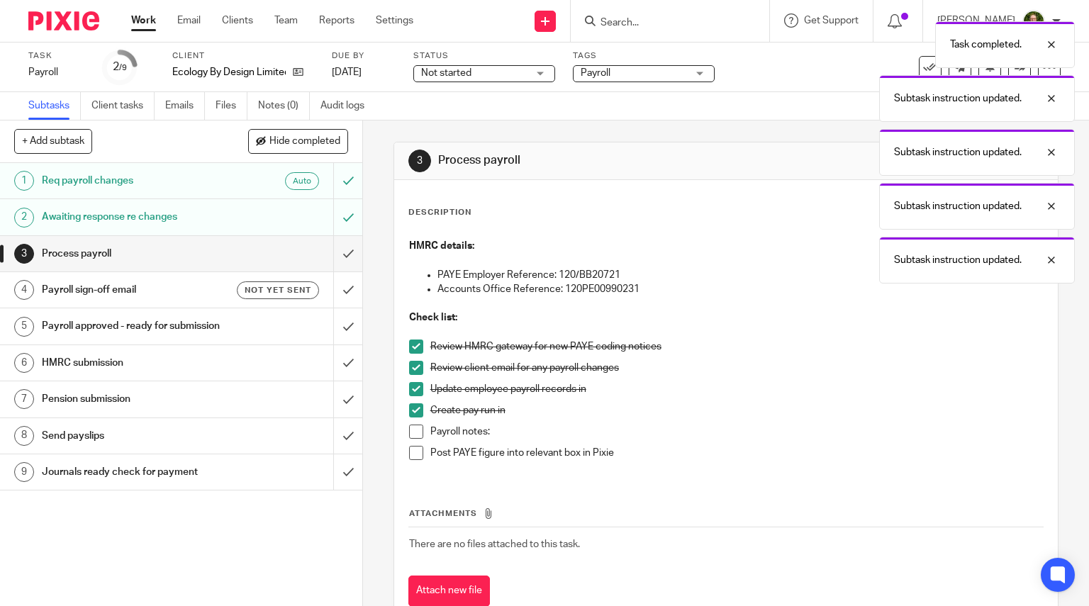
click at [411, 427] on span at bounding box center [416, 431] width 14 height 14
click at [334, 254] on input "submit" at bounding box center [181, 253] width 362 height 35
